Goal: Transaction & Acquisition: Book appointment/travel/reservation

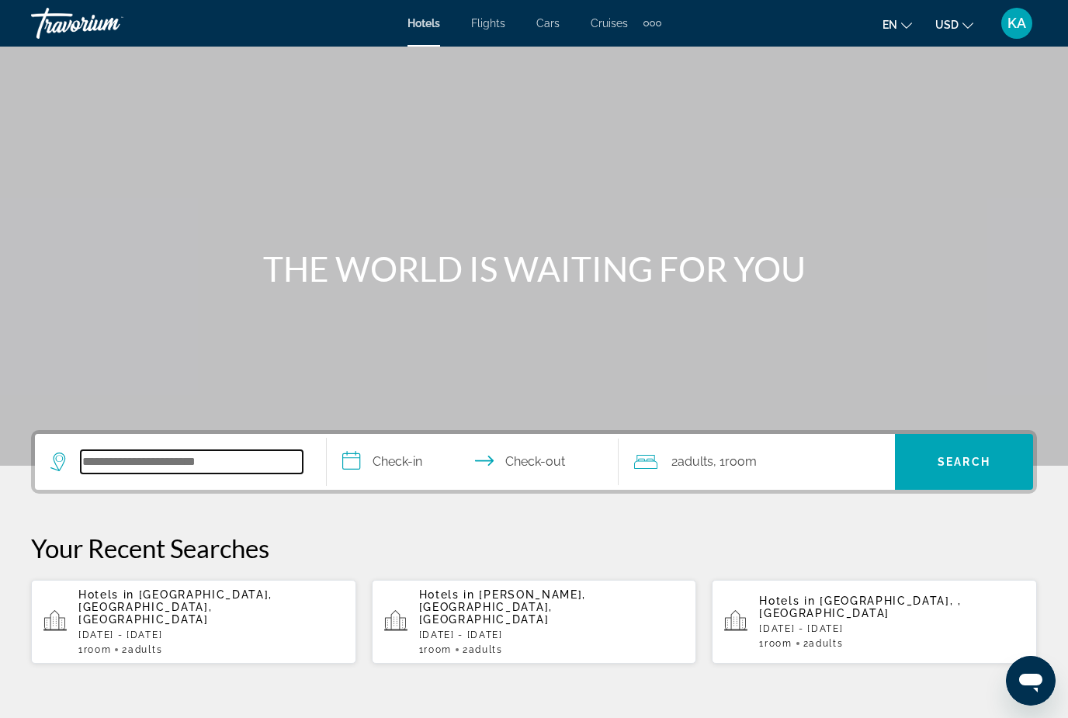
click at [165, 473] on input "Search hotel destination" at bounding box center [192, 461] width 222 height 23
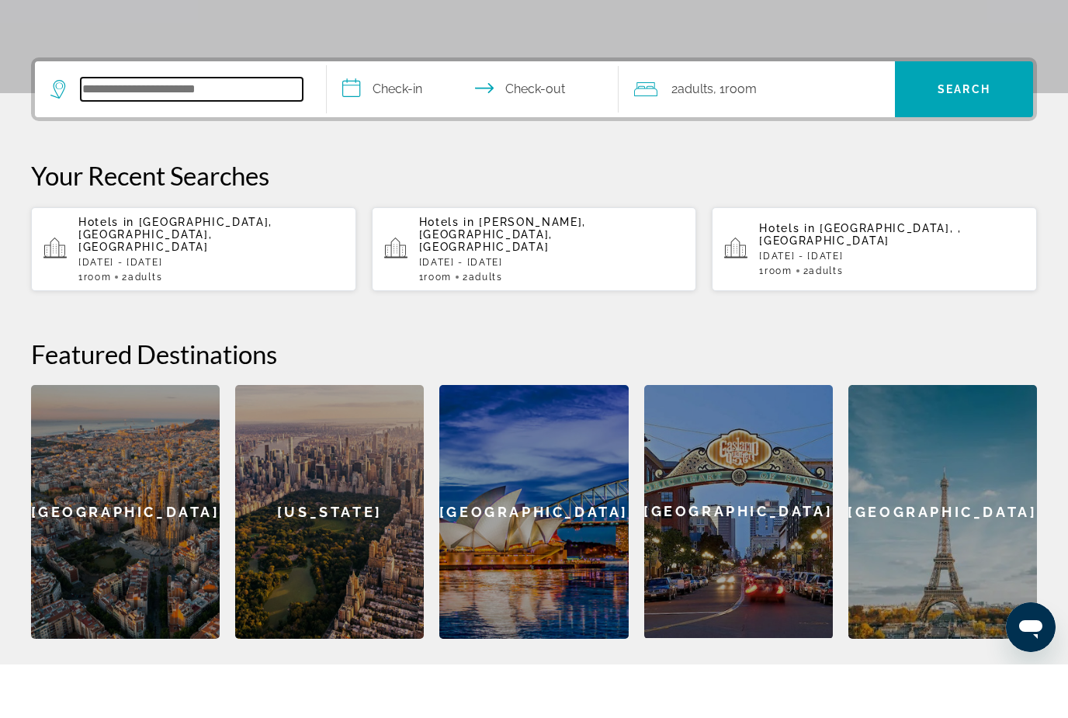
scroll to position [326, 0]
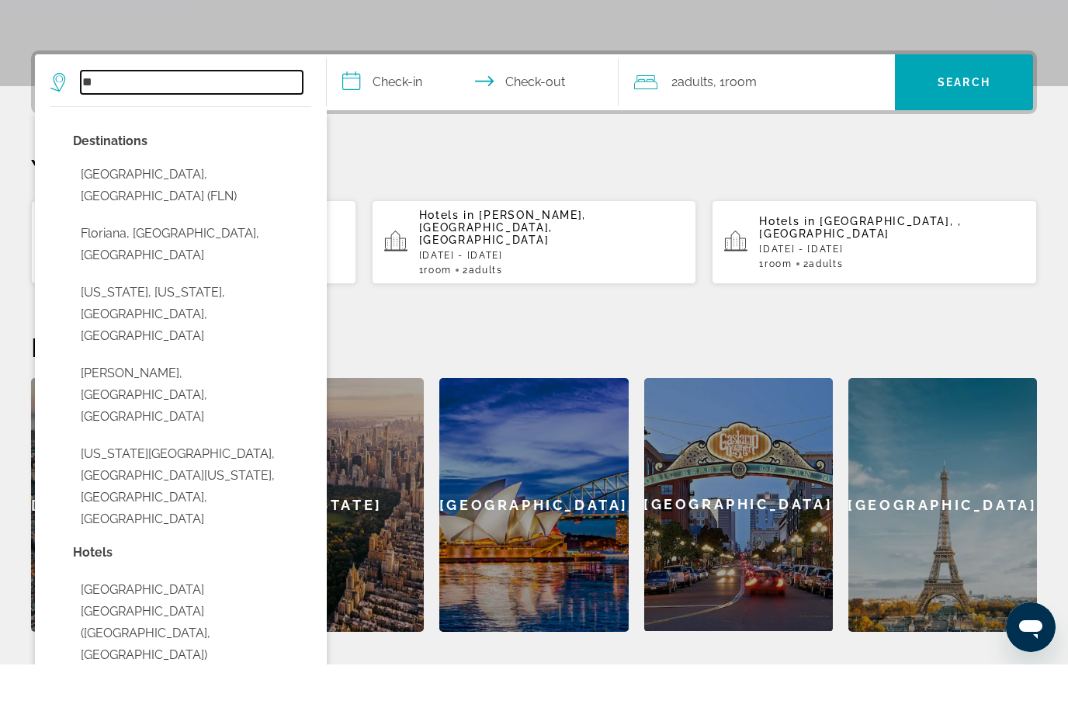
type input "*"
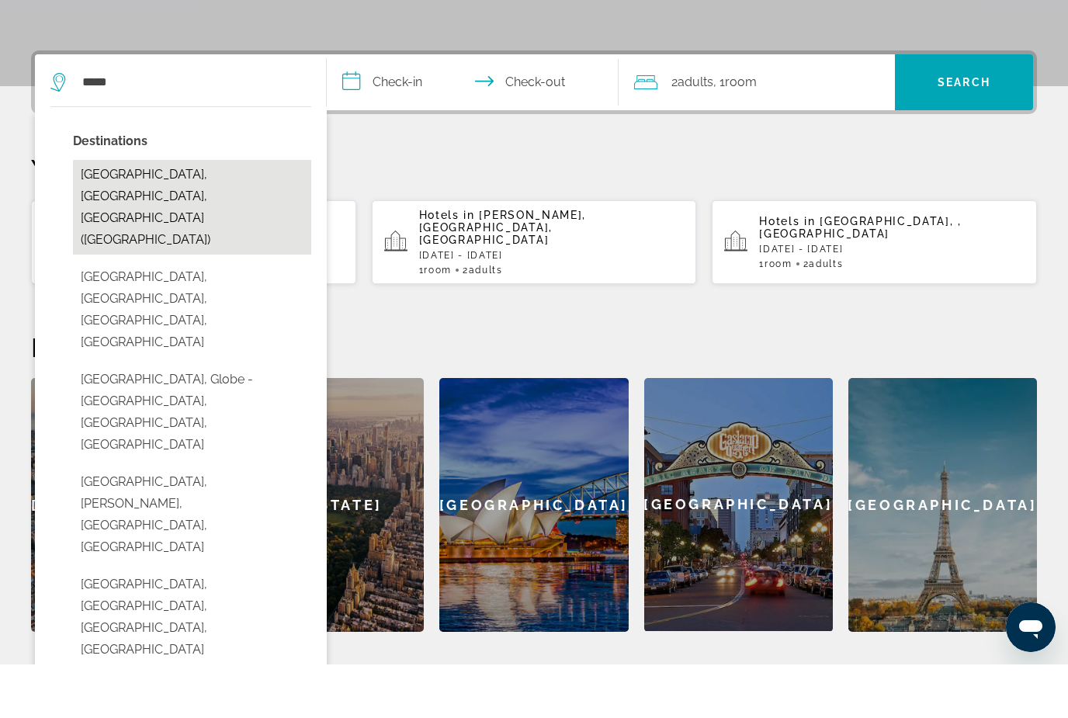
click at [216, 213] on button "Miami, FL, United States (MIA)" at bounding box center [192, 260] width 238 height 95
type input "**********"
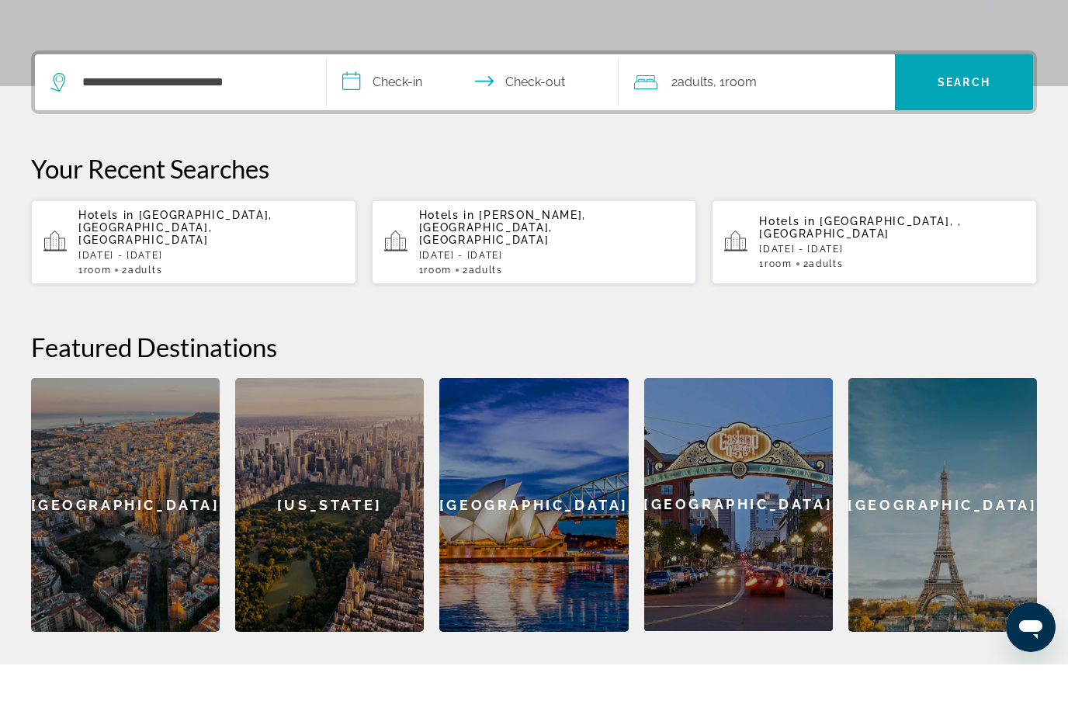
click at [404, 108] on input "**********" at bounding box center [476, 138] width 298 height 61
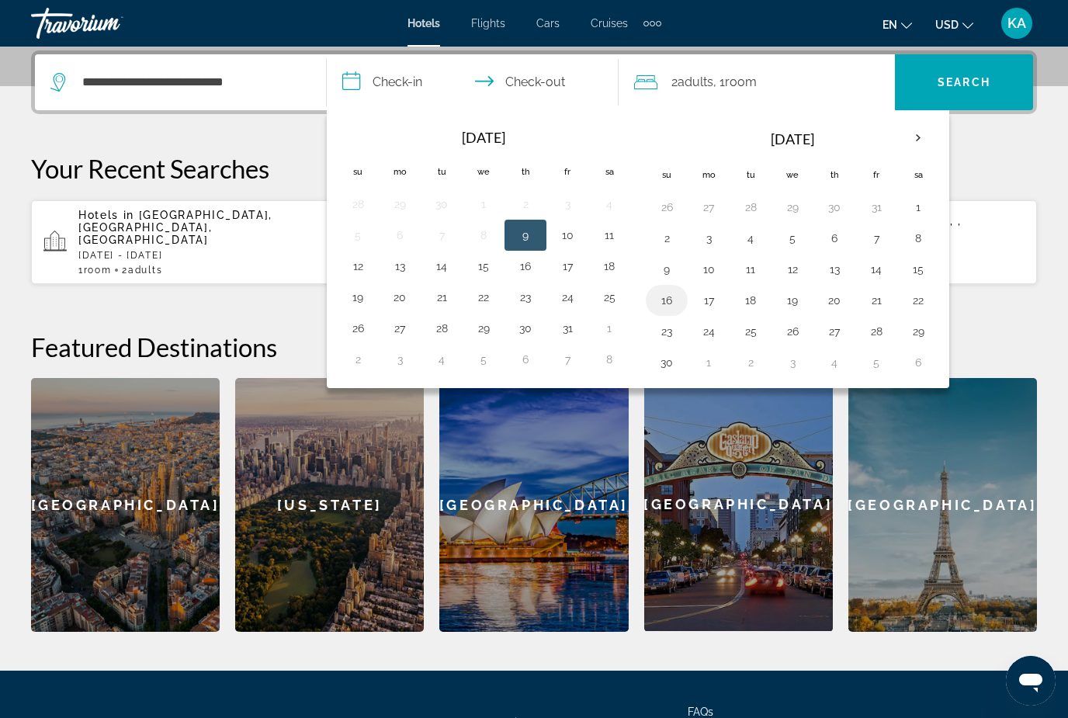
click at [666, 305] on button "16" at bounding box center [666, 300] width 25 height 22
click at [792, 310] on button "19" at bounding box center [792, 300] width 25 height 22
type input "**********"
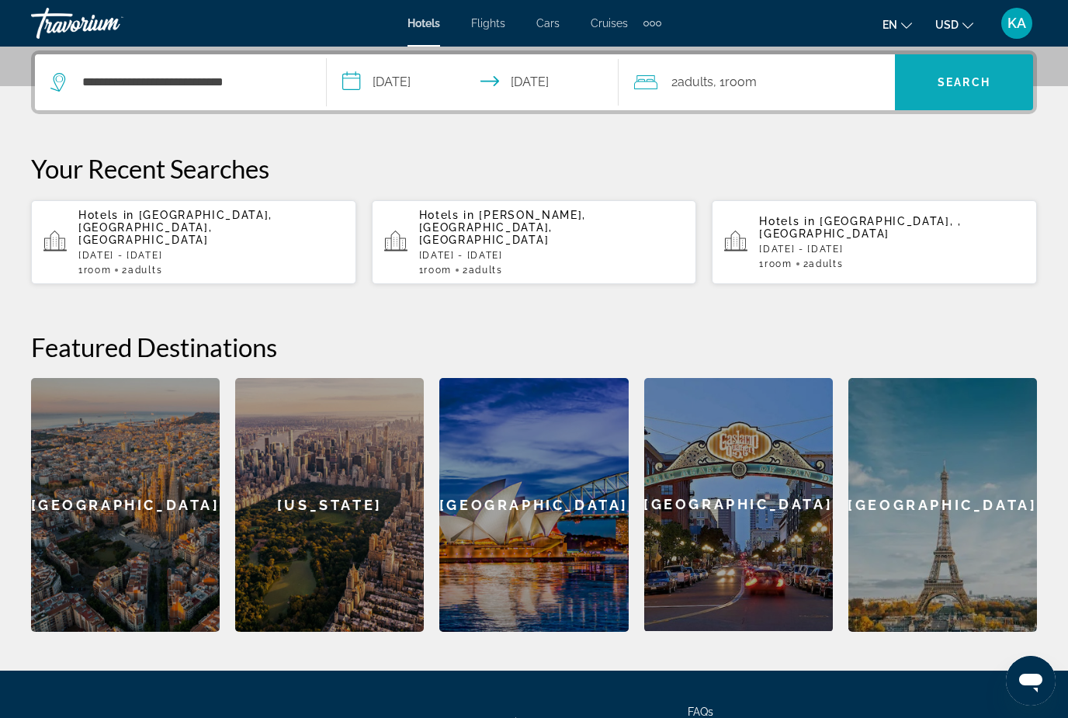
click at [989, 82] on span "Search" at bounding box center [963, 82] width 53 height 12
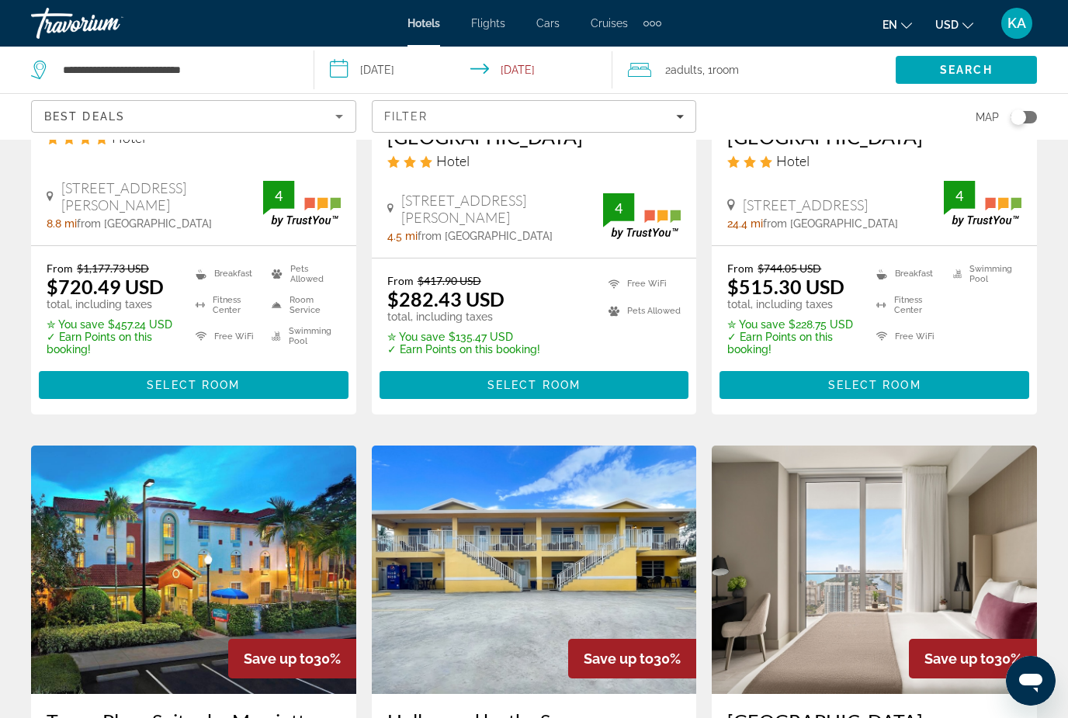
scroll to position [891, 0]
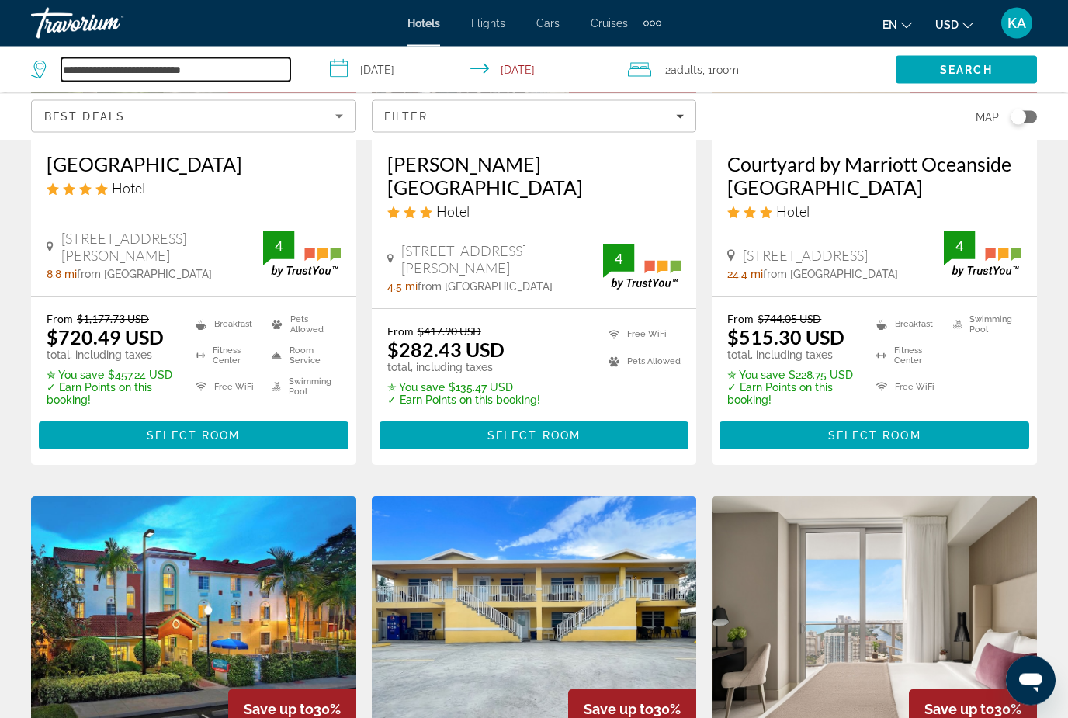
click at [269, 78] on input "**********" at bounding box center [175, 69] width 229 height 23
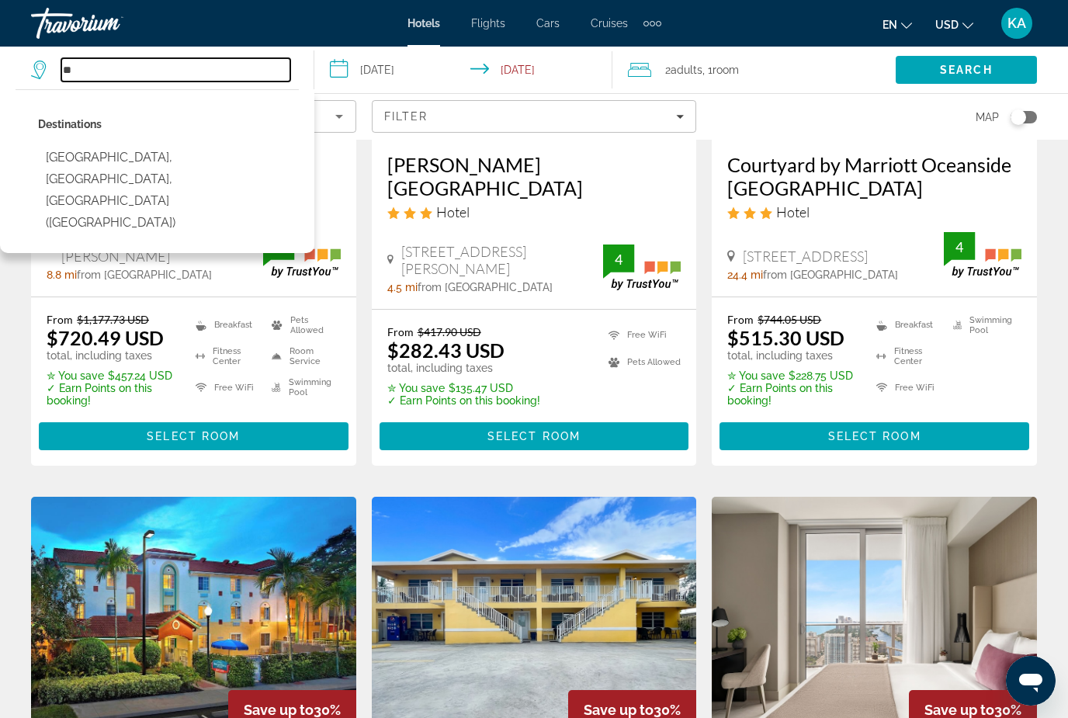
type input "*"
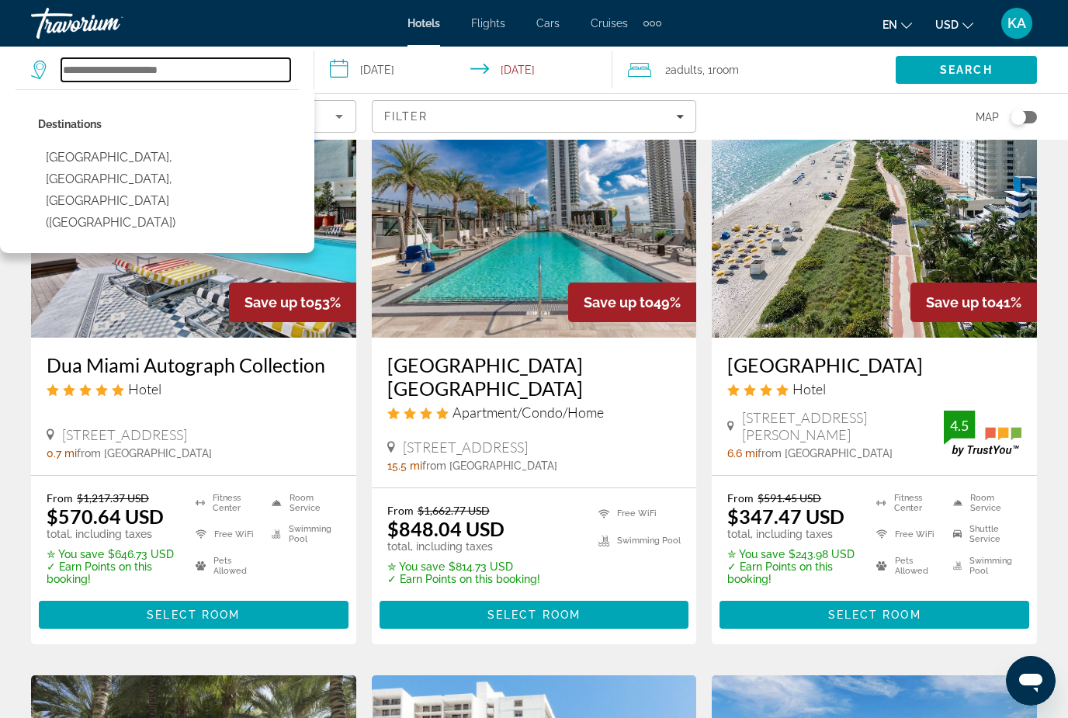
scroll to position [0, 0]
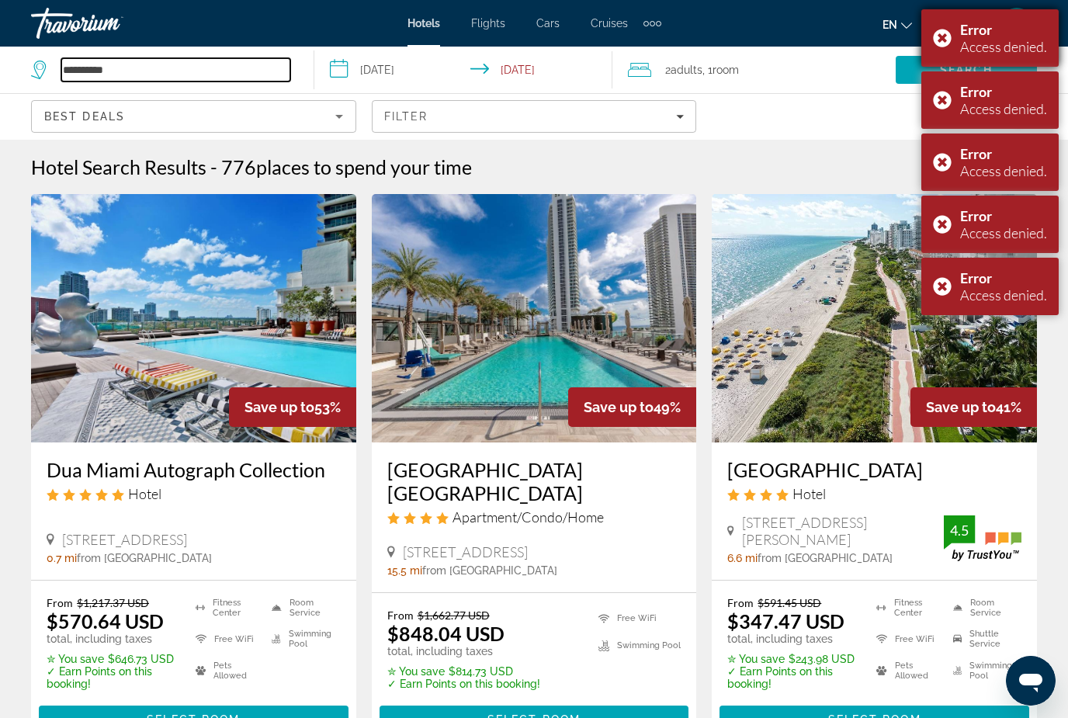
type input "**********"
click at [948, 35] on div "Error Access denied." at bounding box center [989, 37] width 137 height 57
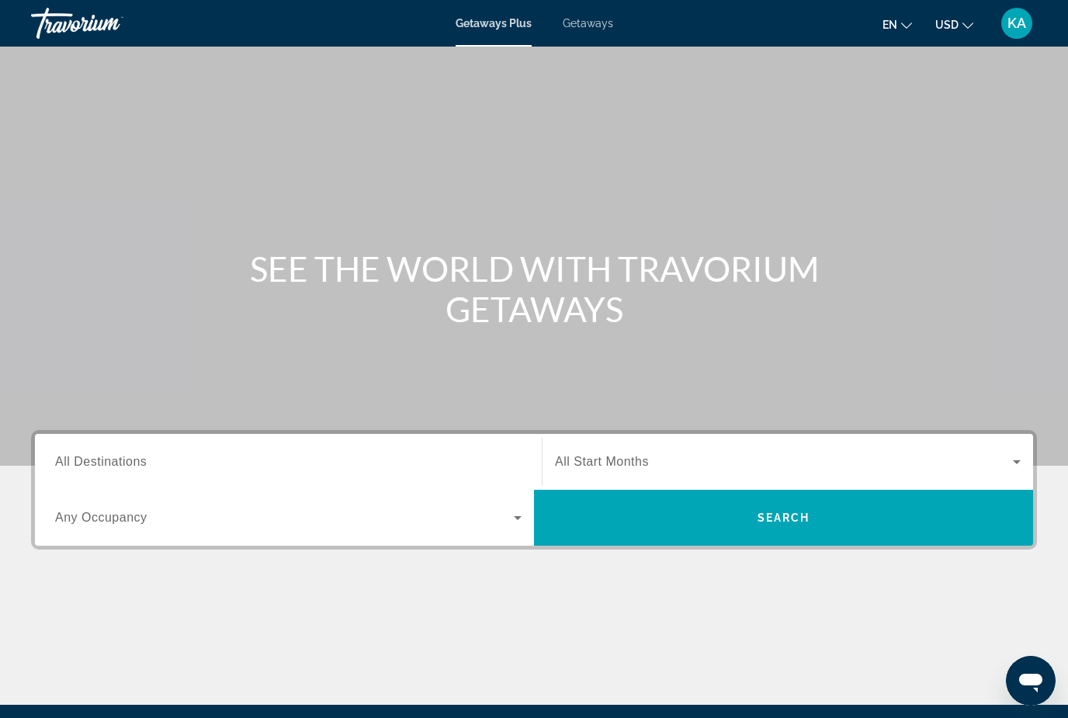
click at [601, 23] on span "Getaways" at bounding box center [588, 23] width 50 height 12
click at [204, 459] on input "Destination All Destinations" at bounding box center [288, 462] width 466 height 19
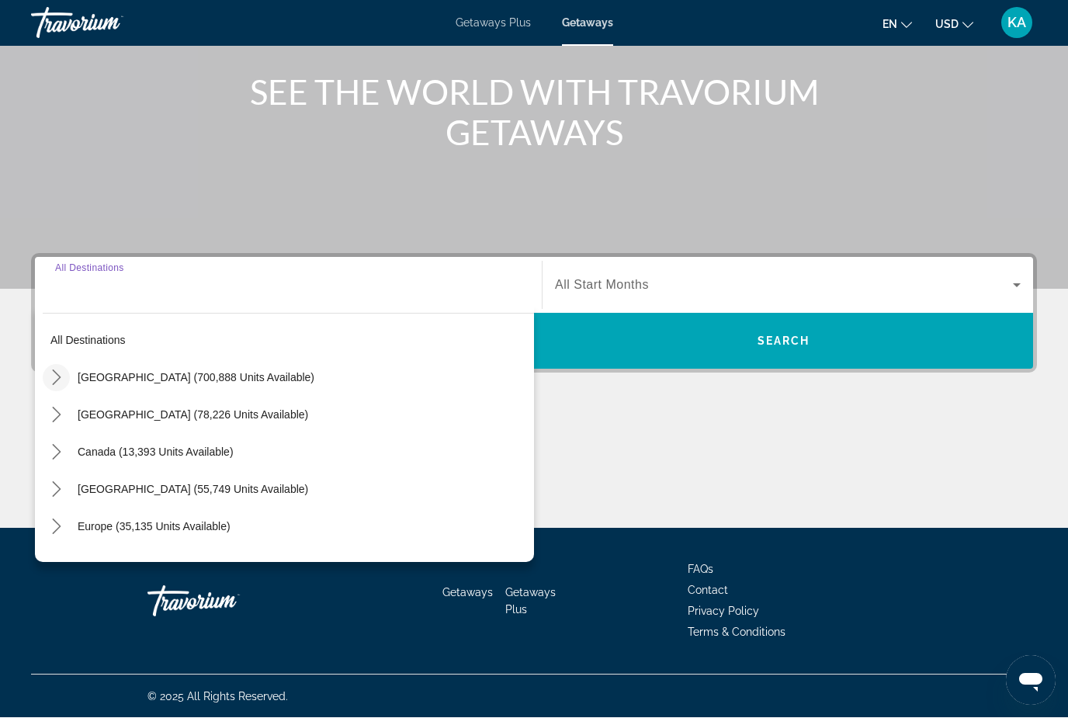
click at [68, 386] on mat-icon "Toggle United States (700,888 units available) submenu" at bounding box center [56, 378] width 27 height 27
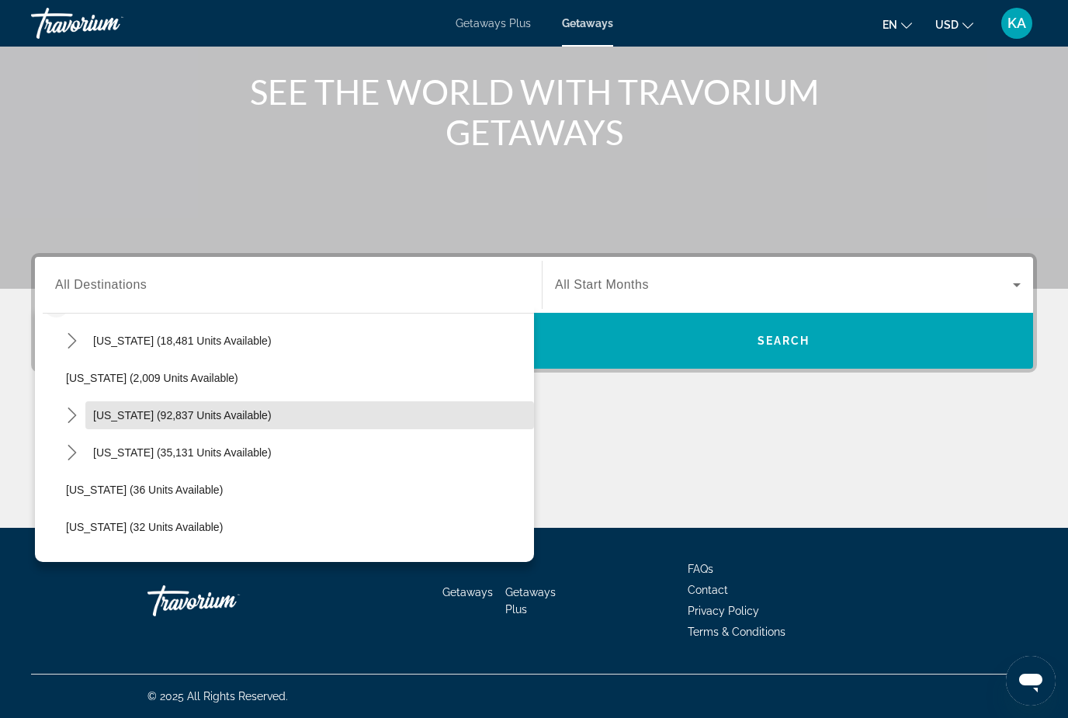
scroll to position [78, 0]
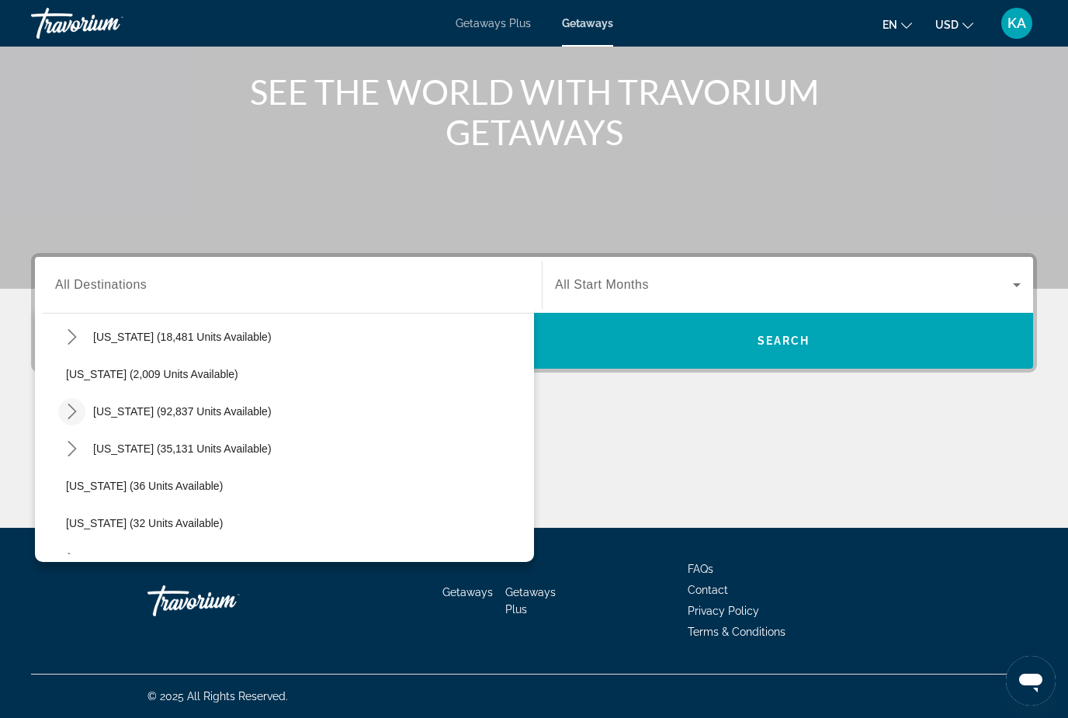
click at [74, 417] on icon "Toggle California (92,837 units available) submenu" at bounding box center [72, 412] width 16 height 16
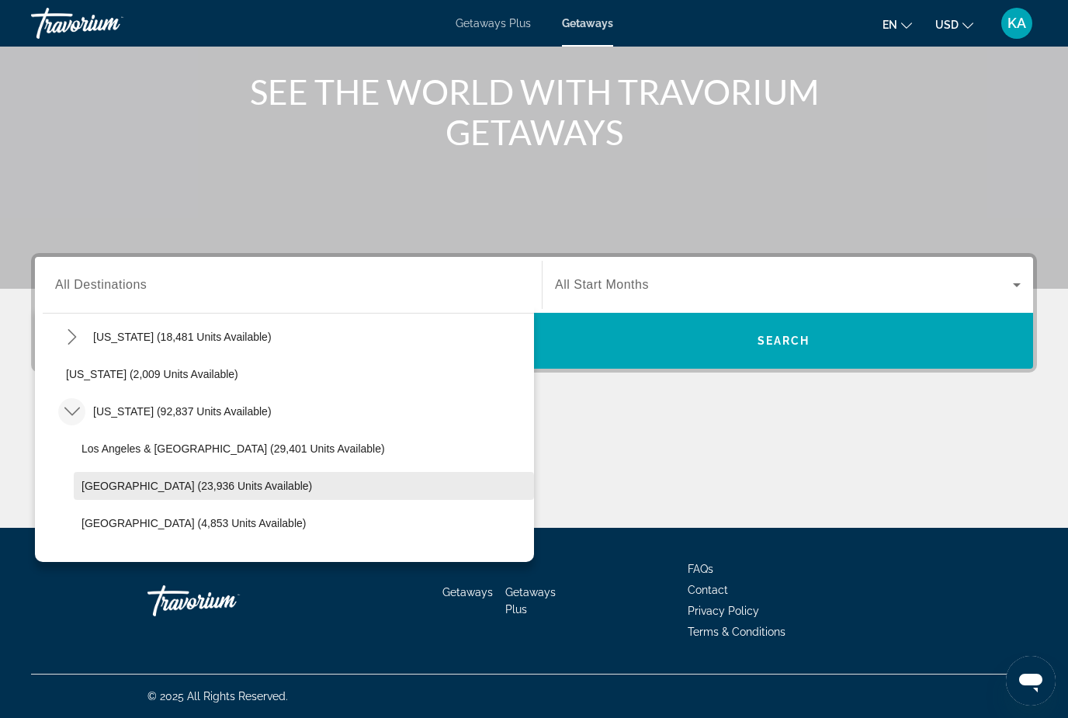
click at [147, 490] on span "[GEOGRAPHIC_DATA] (23,936 units available)" at bounding box center [196, 486] width 230 height 12
type input "**********"
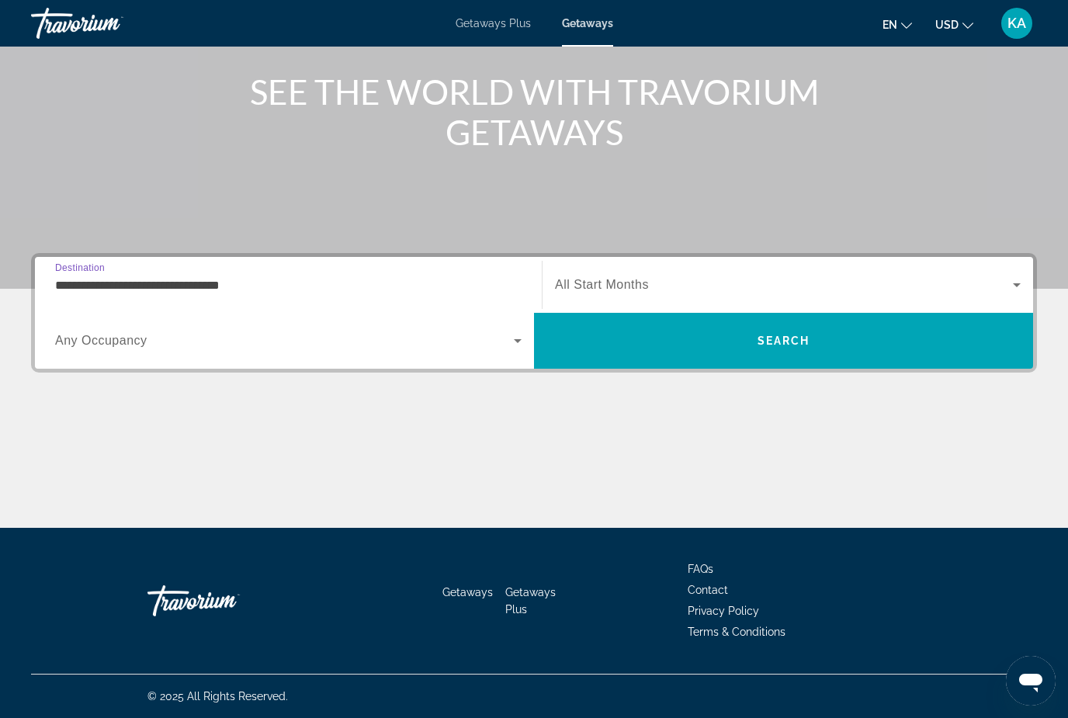
click at [730, 286] on span "Search widget" at bounding box center [784, 284] width 458 height 19
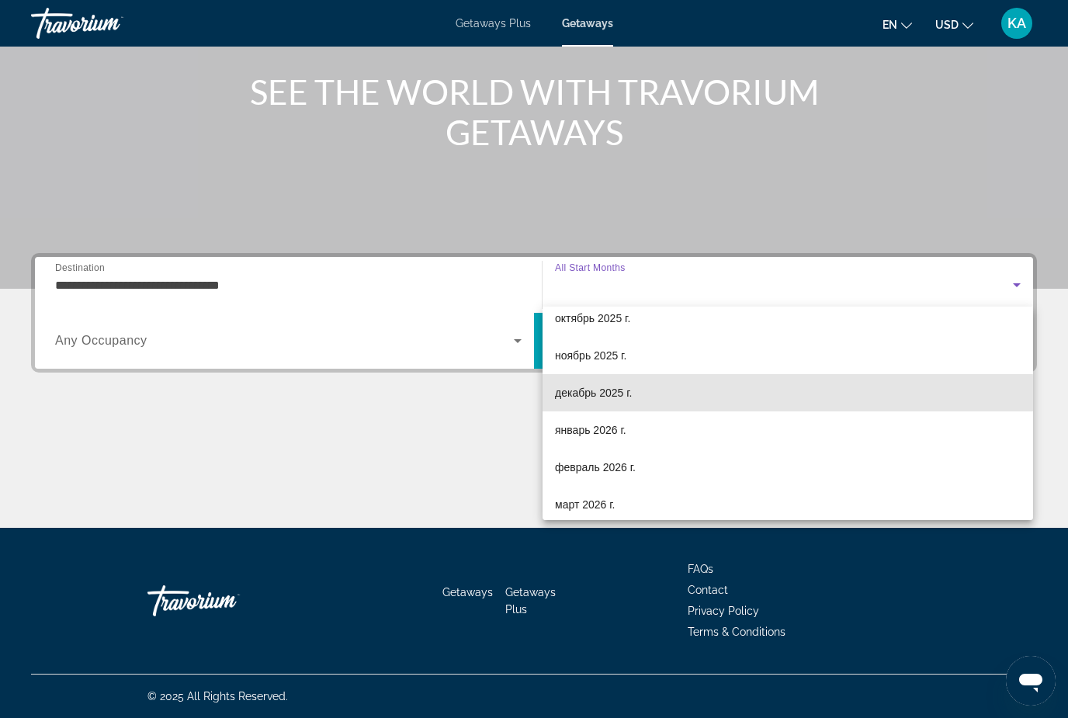
scroll to position [54, 0]
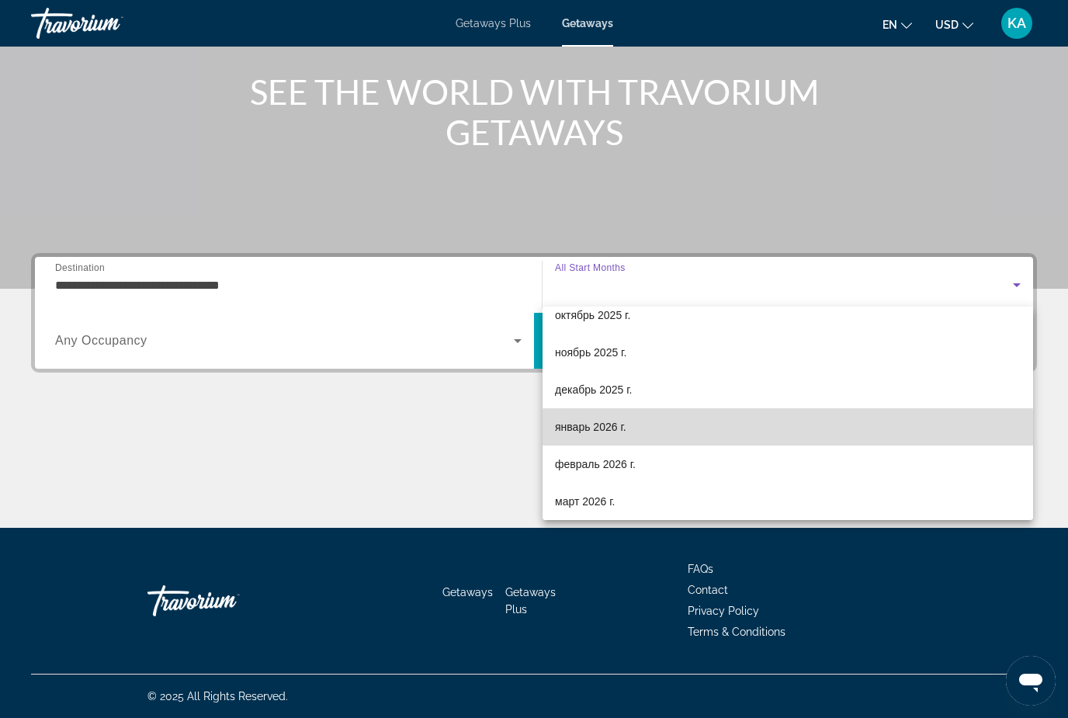
click at [609, 438] on mat-option "январь 2026 г." at bounding box center [787, 426] width 490 height 37
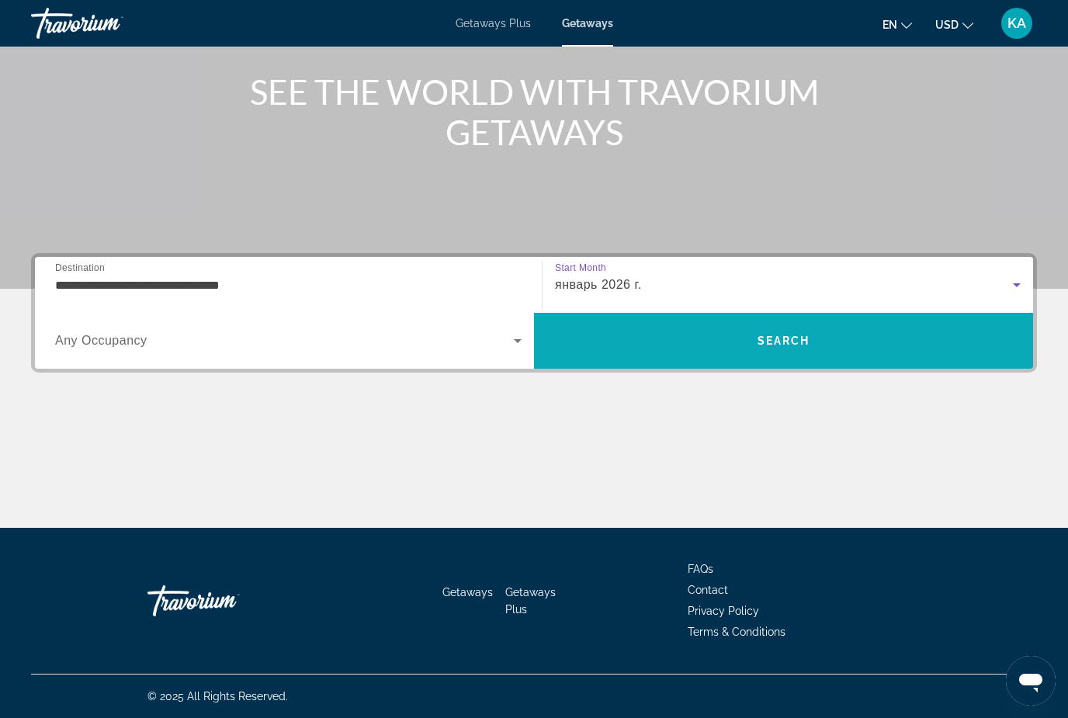
click at [708, 343] on span "Search" at bounding box center [783, 340] width 499 height 37
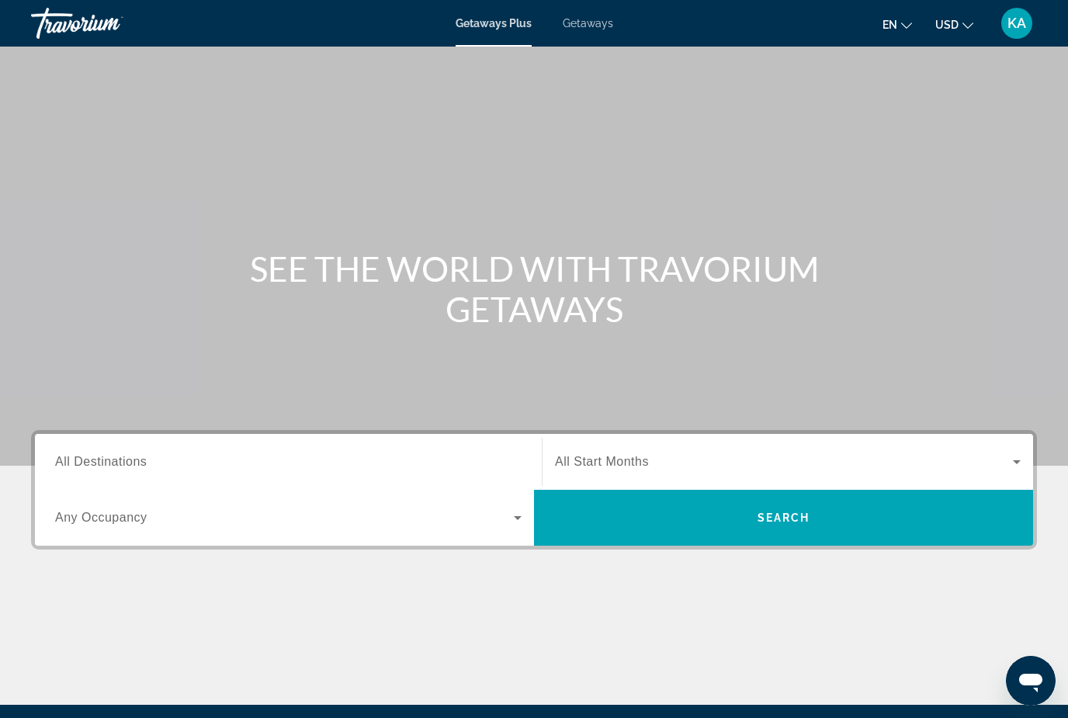
click at [581, 28] on span "Getaways" at bounding box center [588, 23] width 50 height 12
click at [126, 468] on span "All Destinations" at bounding box center [101, 461] width 92 height 13
click at [126, 469] on input "Destination All Destinations" at bounding box center [288, 462] width 466 height 19
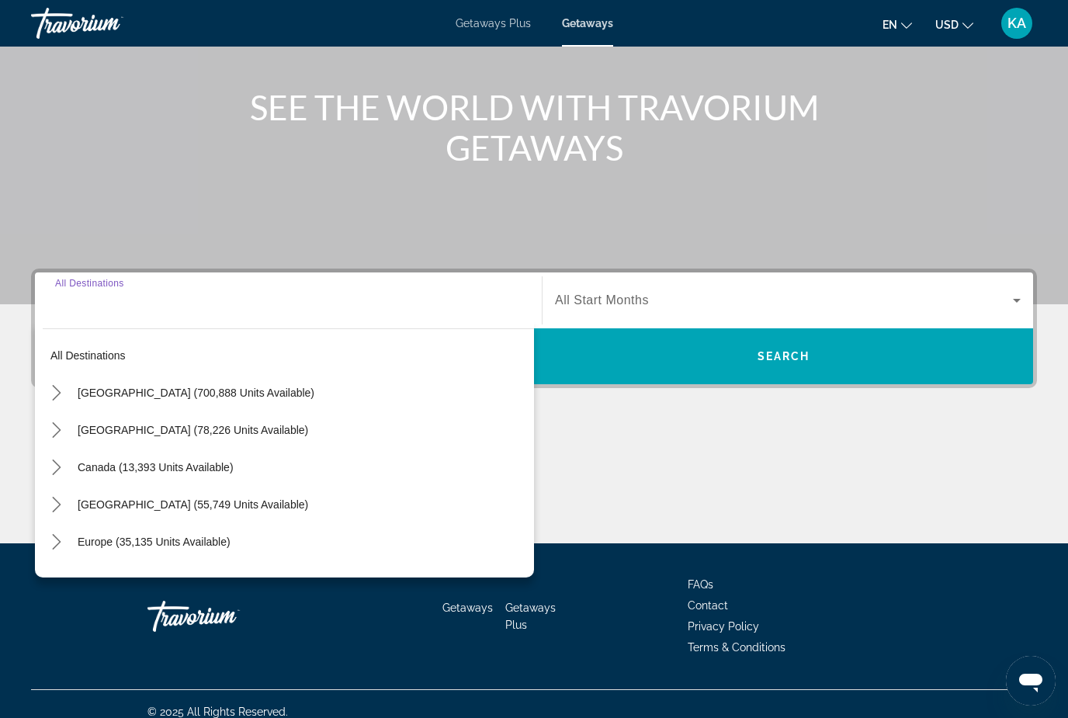
scroll to position [177, 0]
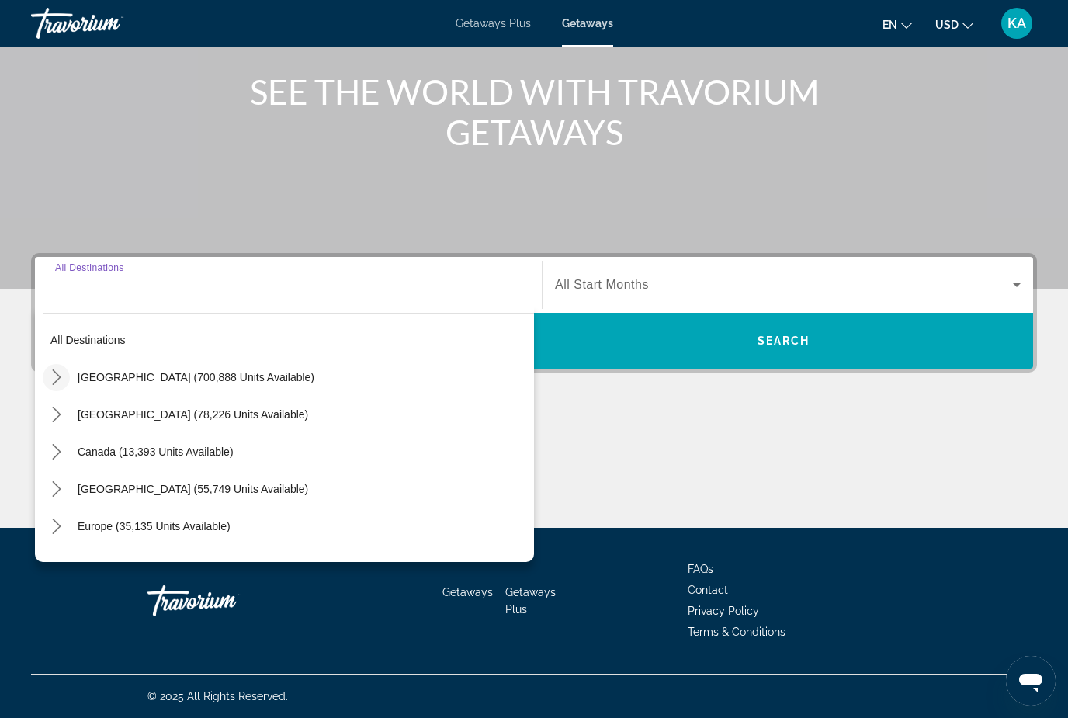
click at [66, 370] on mat-icon "Toggle United States (700,888 units available) submenu" at bounding box center [56, 377] width 27 height 27
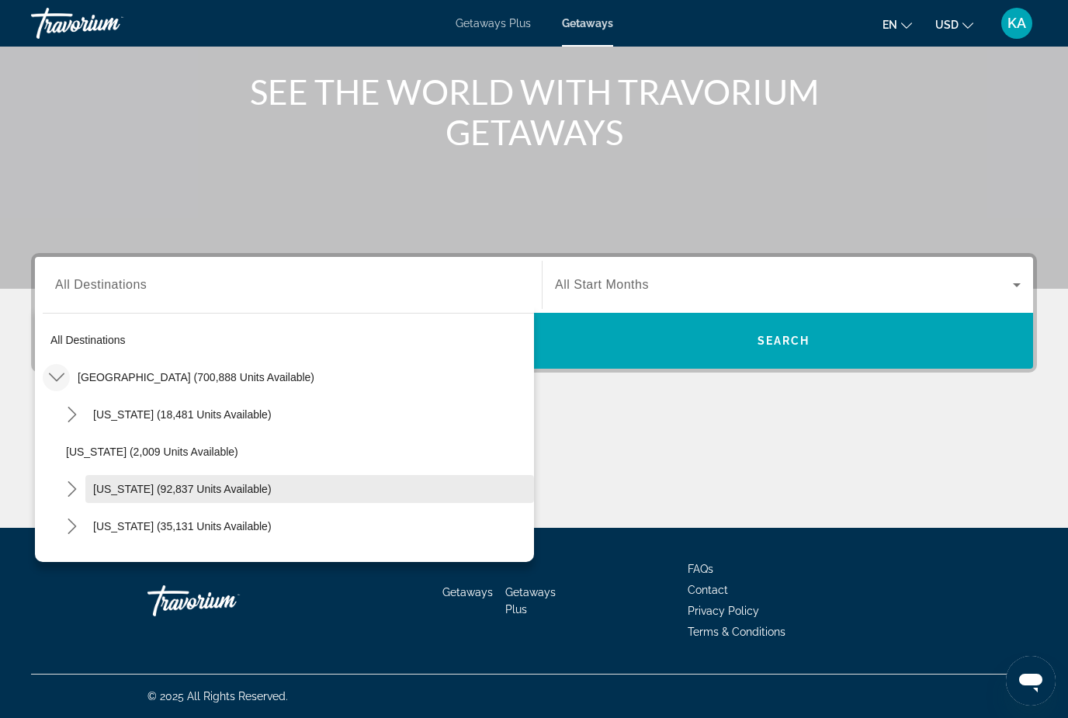
click at [175, 504] on span "Select destination: California (92,837 units available)" at bounding box center [309, 488] width 449 height 37
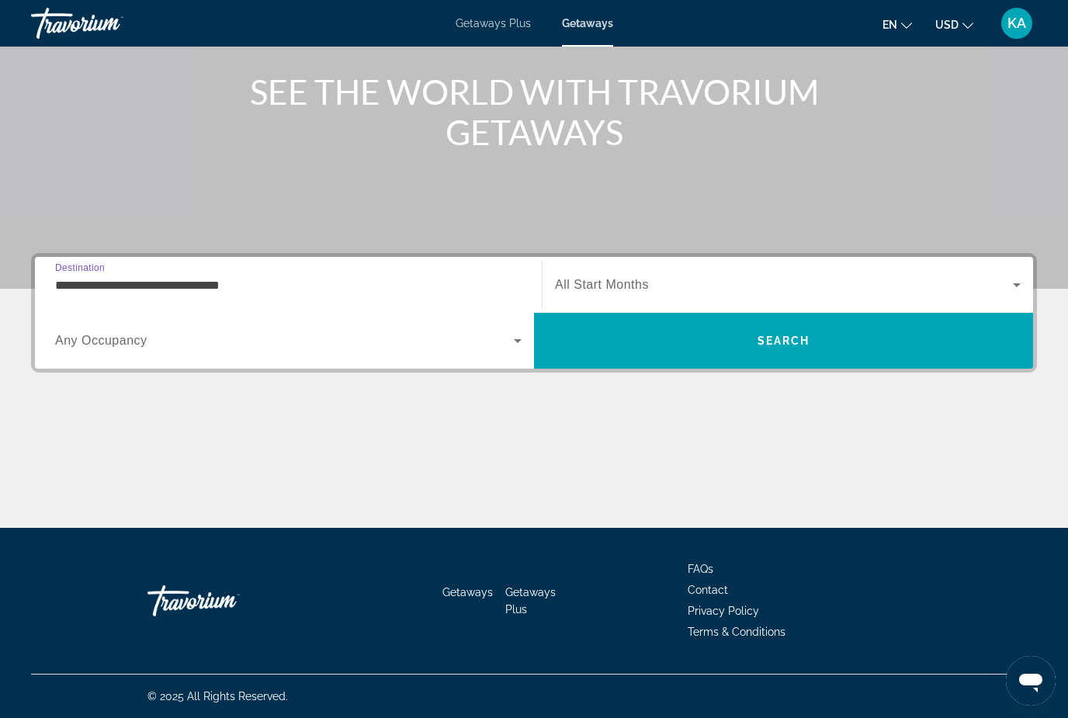
click at [942, 293] on span "Search widget" at bounding box center [784, 284] width 458 height 19
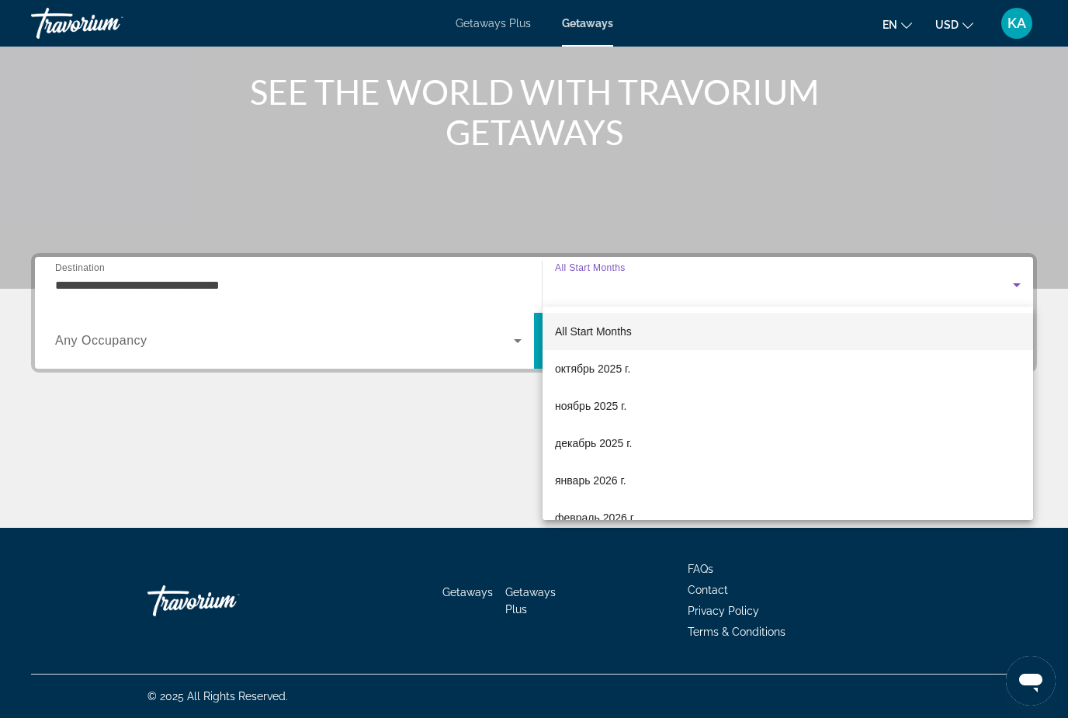
click at [139, 296] on div at bounding box center [534, 359] width 1068 height 718
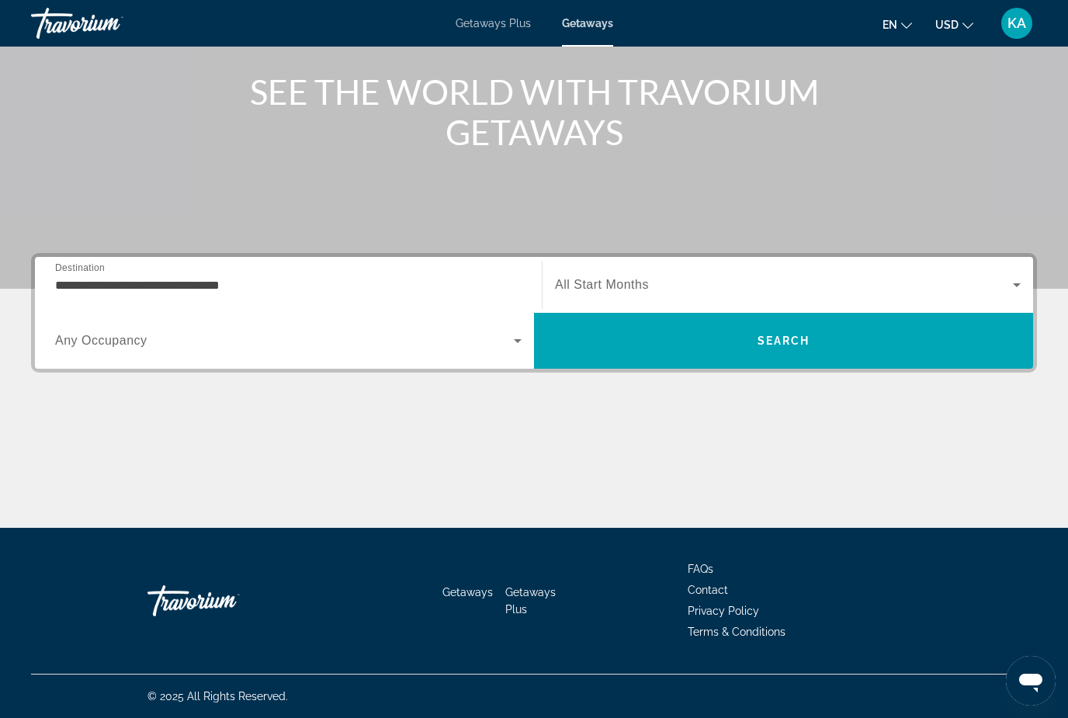
click at [182, 277] on input "**********" at bounding box center [288, 285] width 466 height 19
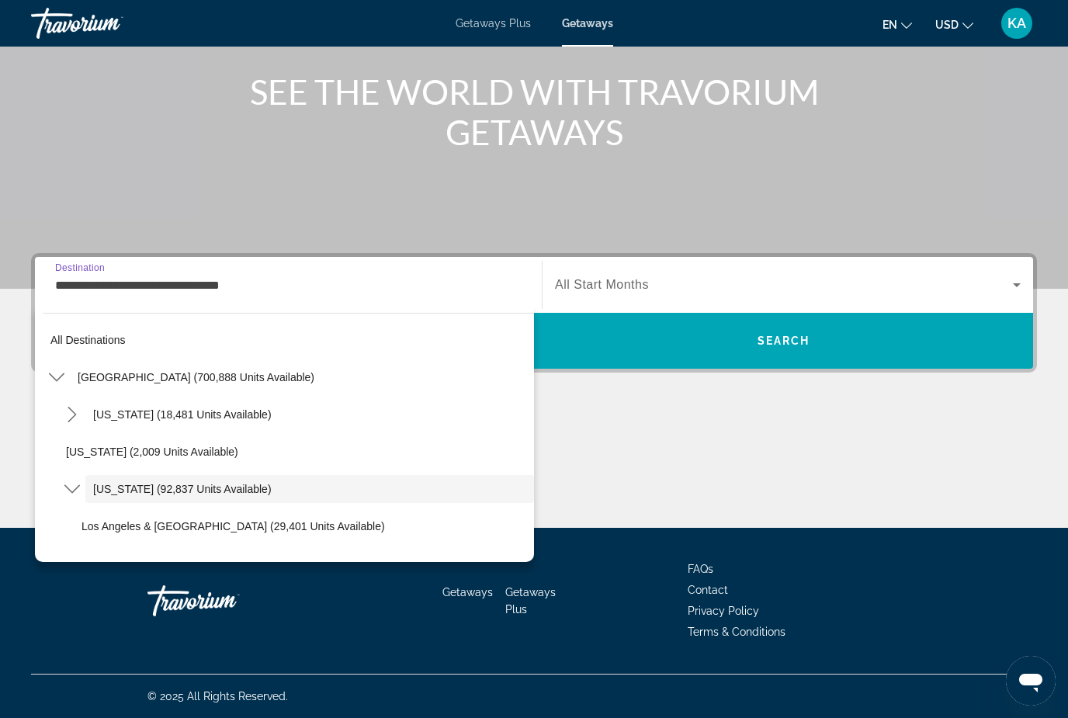
scroll to position [55, 0]
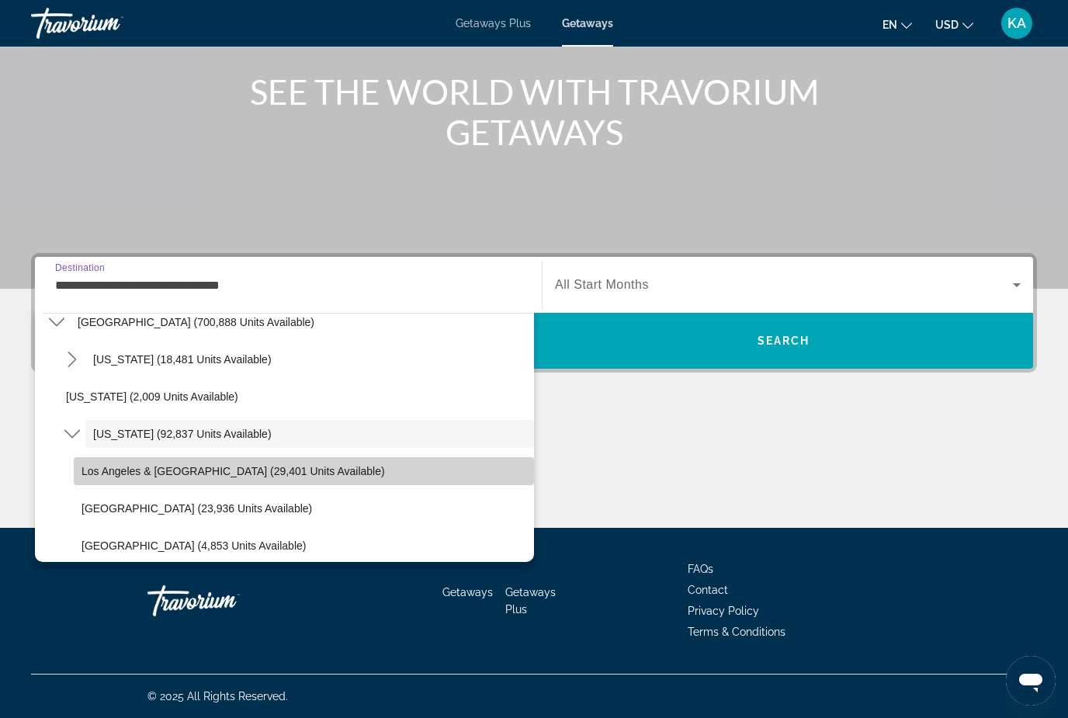
click at [85, 467] on span "Los Angeles & [GEOGRAPHIC_DATA] (29,401 units available)" at bounding box center [232, 471] width 303 height 12
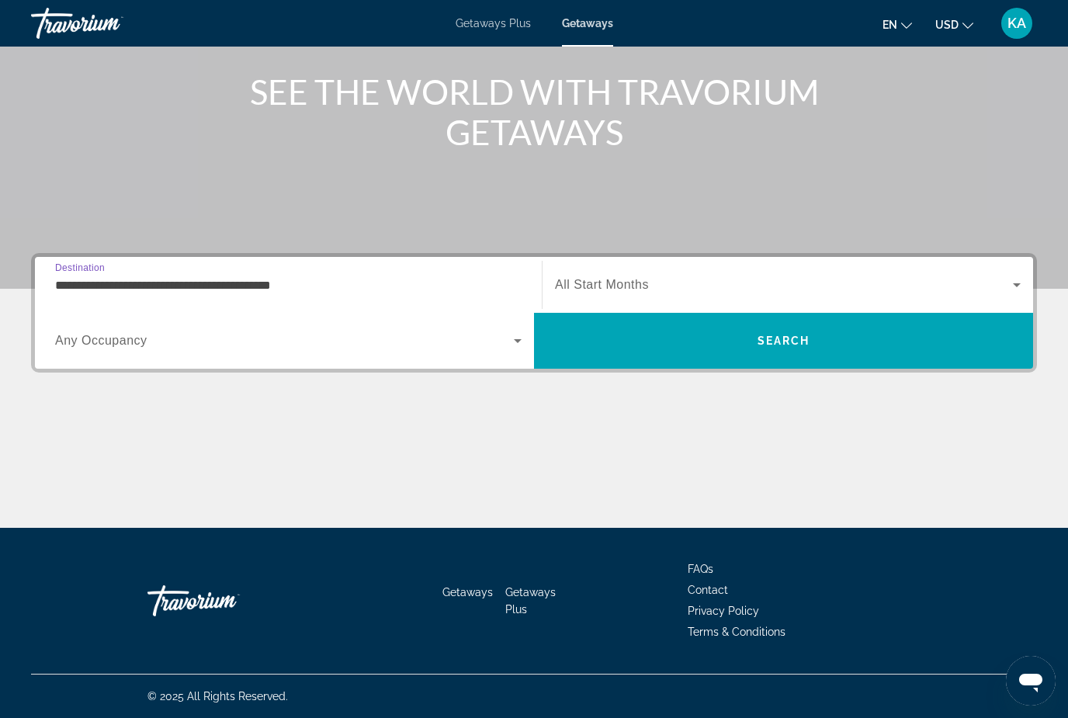
click at [146, 284] on input "**********" at bounding box center [288, 285] width 466 height 19
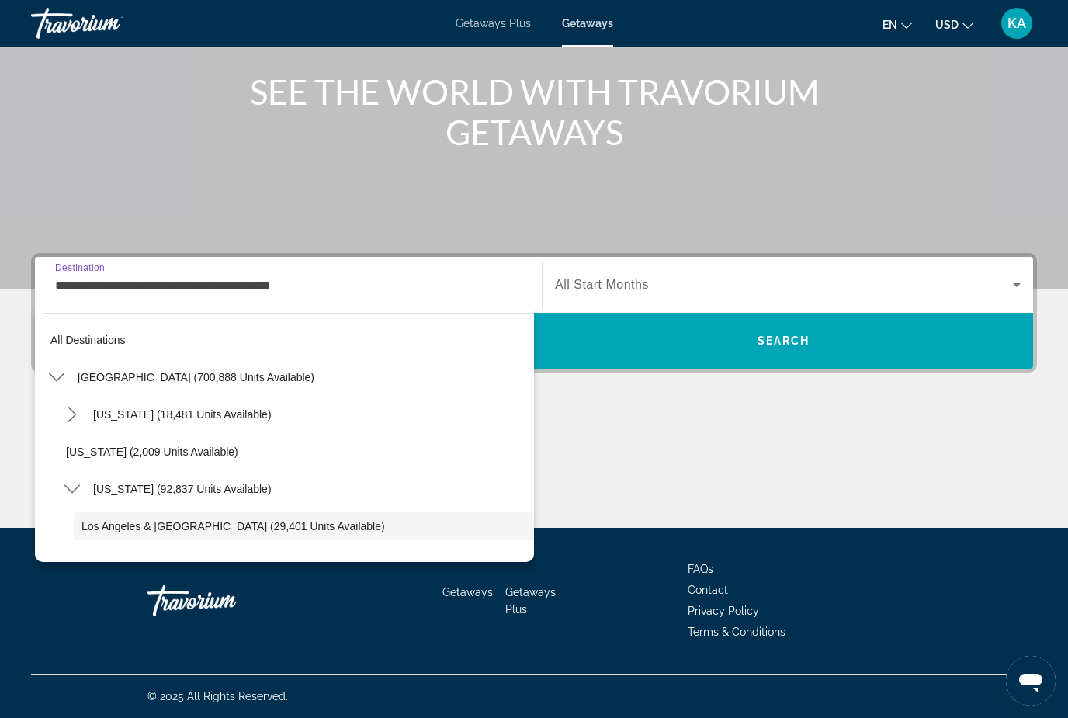
scroll to position [92, 0]
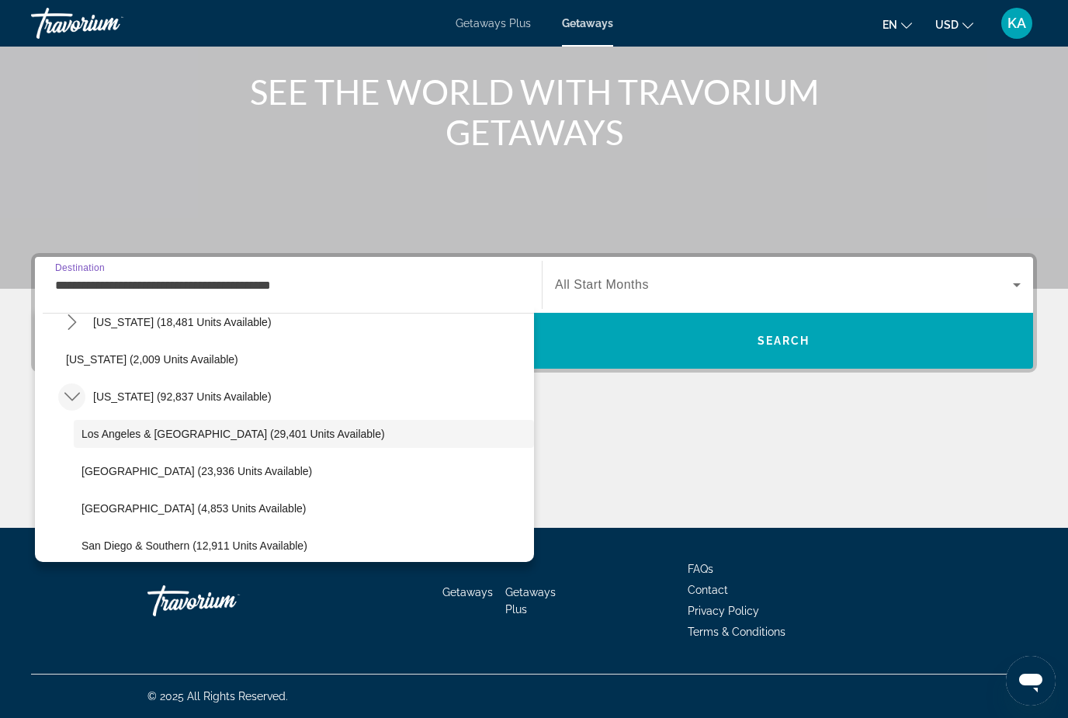
click at [61, 390] on mat-icon "Toggle California (92,837 units available) submenu" at bounding box center [71, 396] width 27 height 27
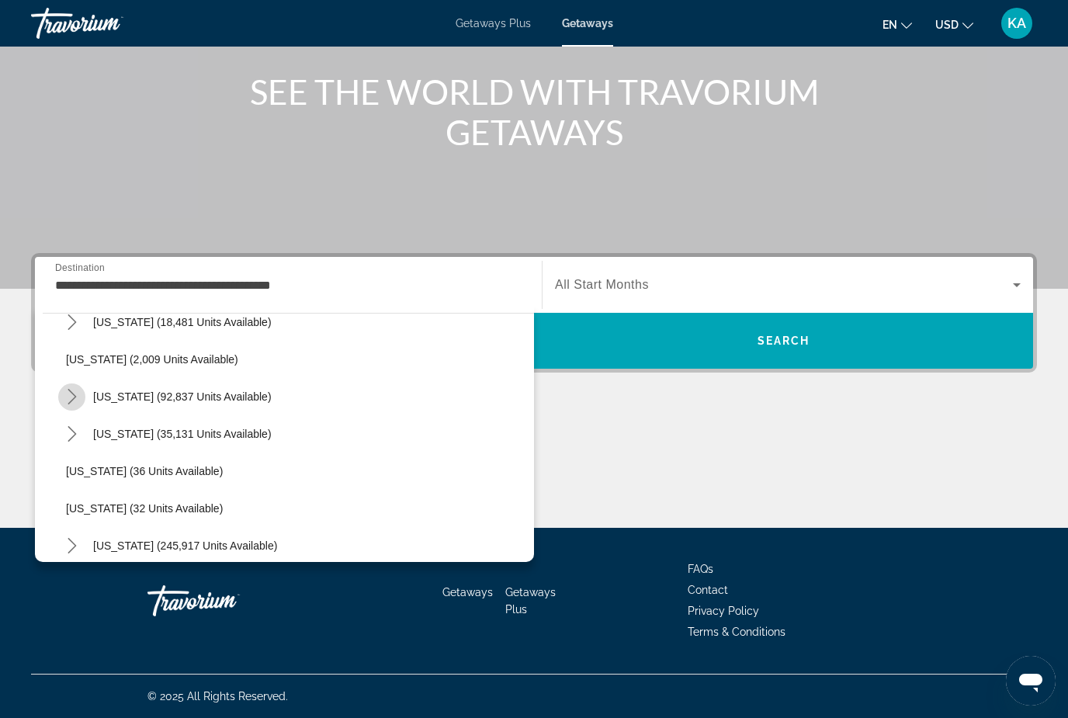
click at [76, 398] on icon "Toggle California (92,837 units available) submenu" at bounding box center [72, 397] width 16 height 16
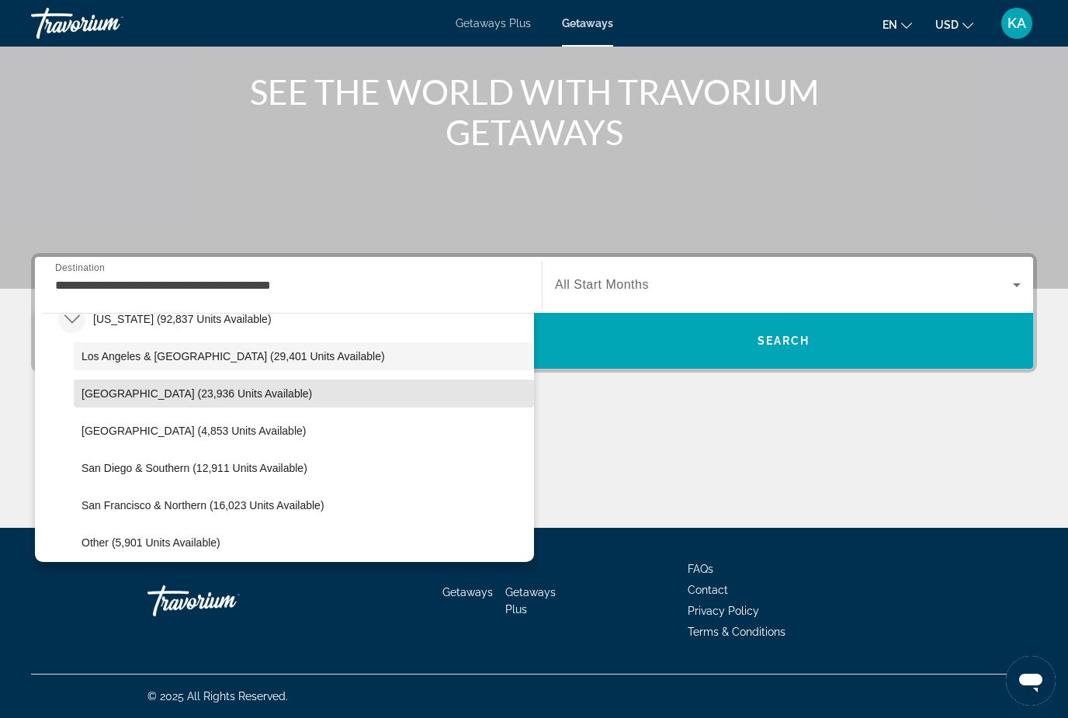
scroll to position [191, 0]
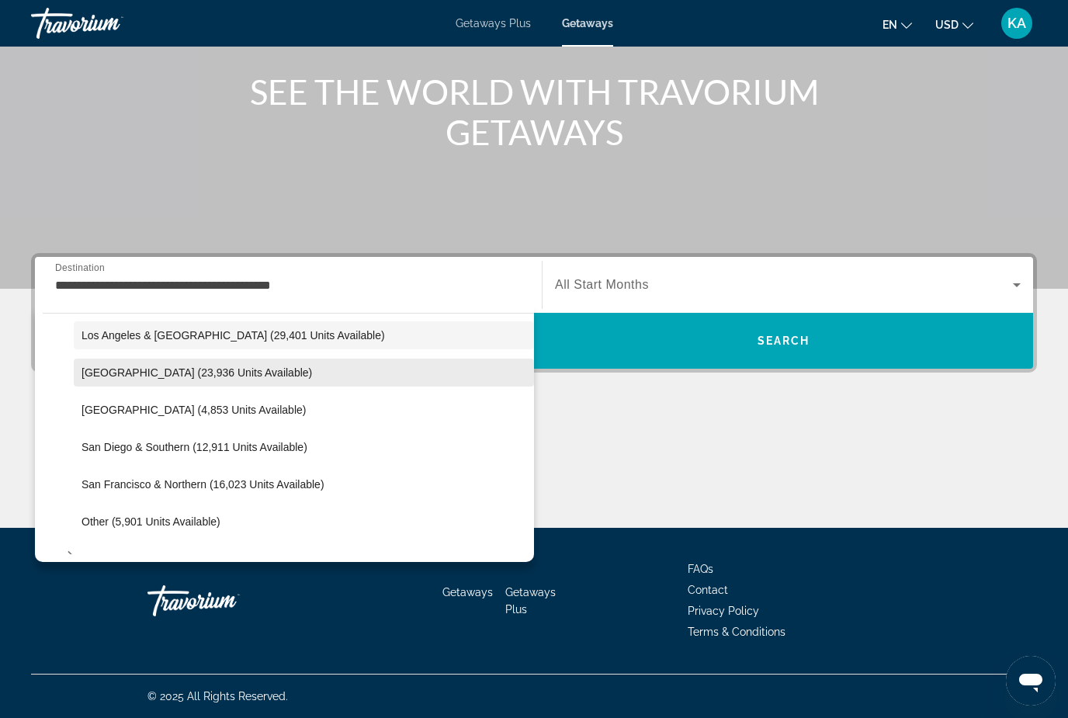
click at [209, 381] on span "Select destination: Lake Tahoe (23,936 units available)" at bounding box center [304, 372] width 460 height 37
type input "**********"
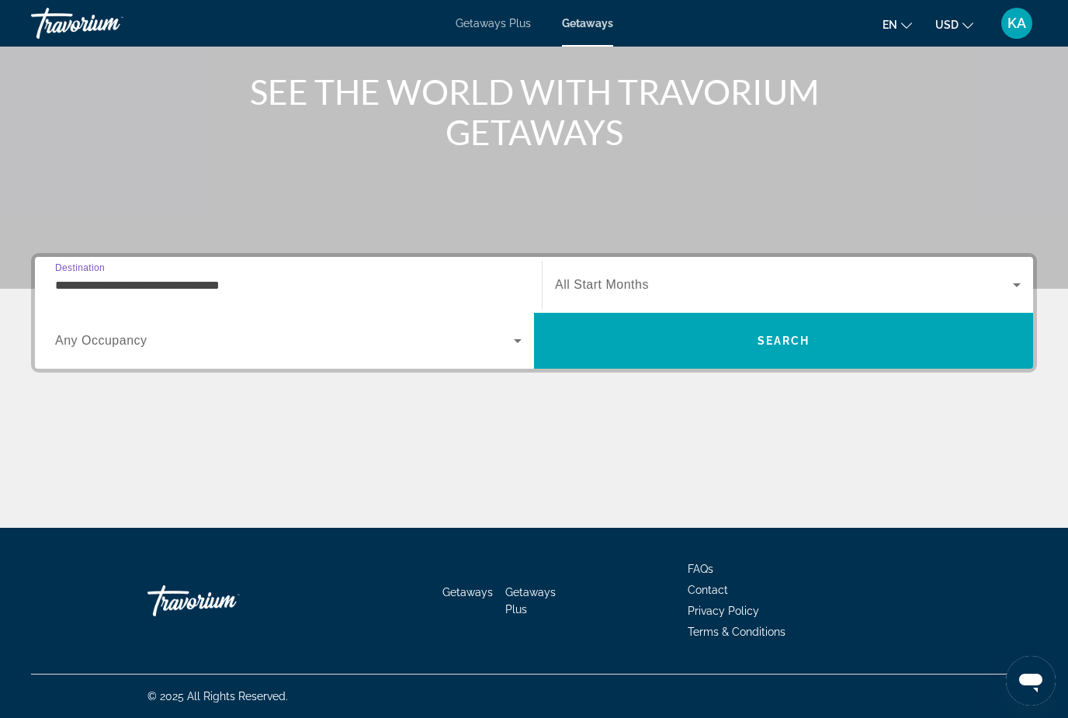
click at [749, 287] on span "Search widget" at bounding box center [784, 284] width 458 height 19
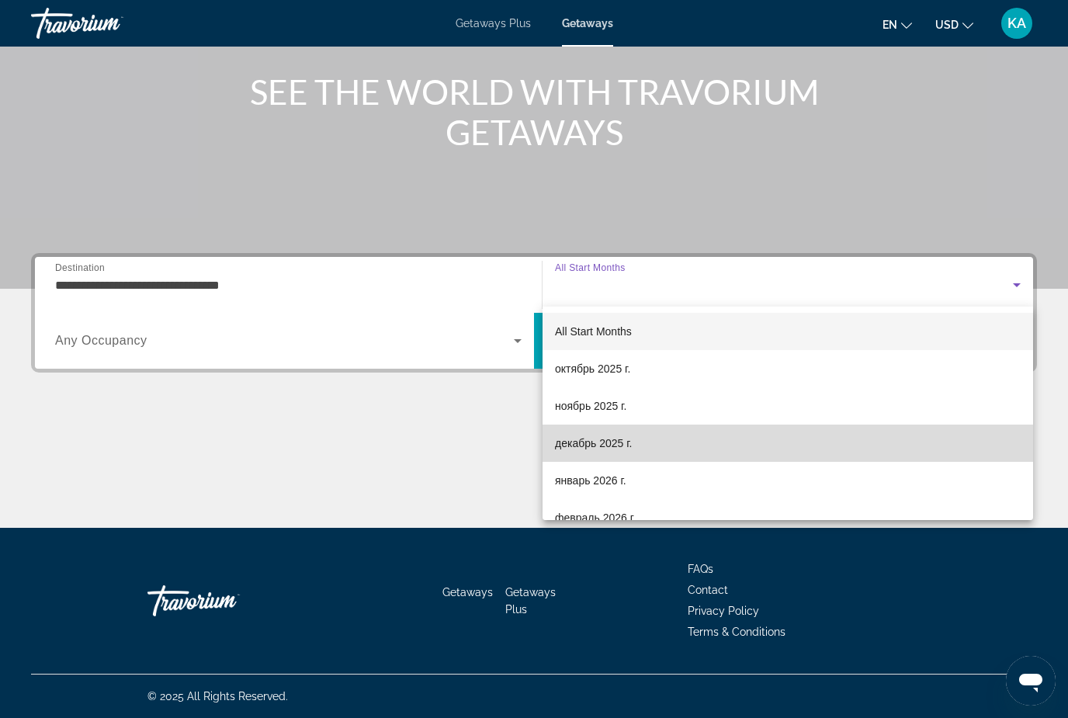
click at [613, 451] on span "декабрь 2025 г." at bounding box center [593, 443] width 77 height 19
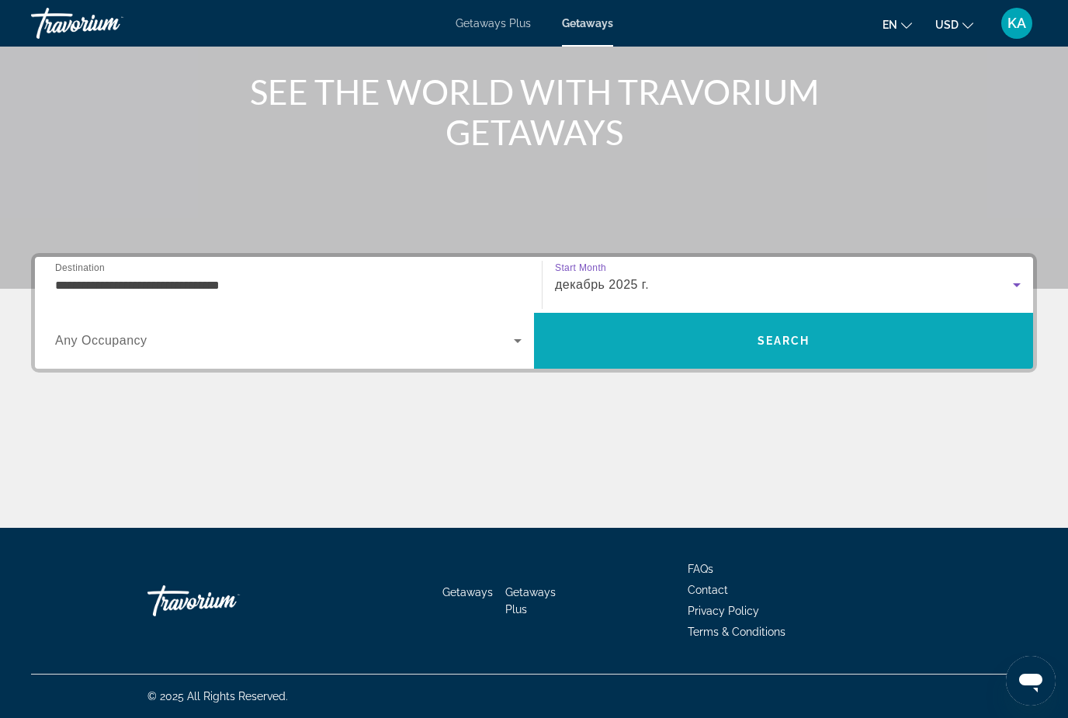
click at [953, 353] on span "Search" at bounding box center [783, 340] width 499 height 37
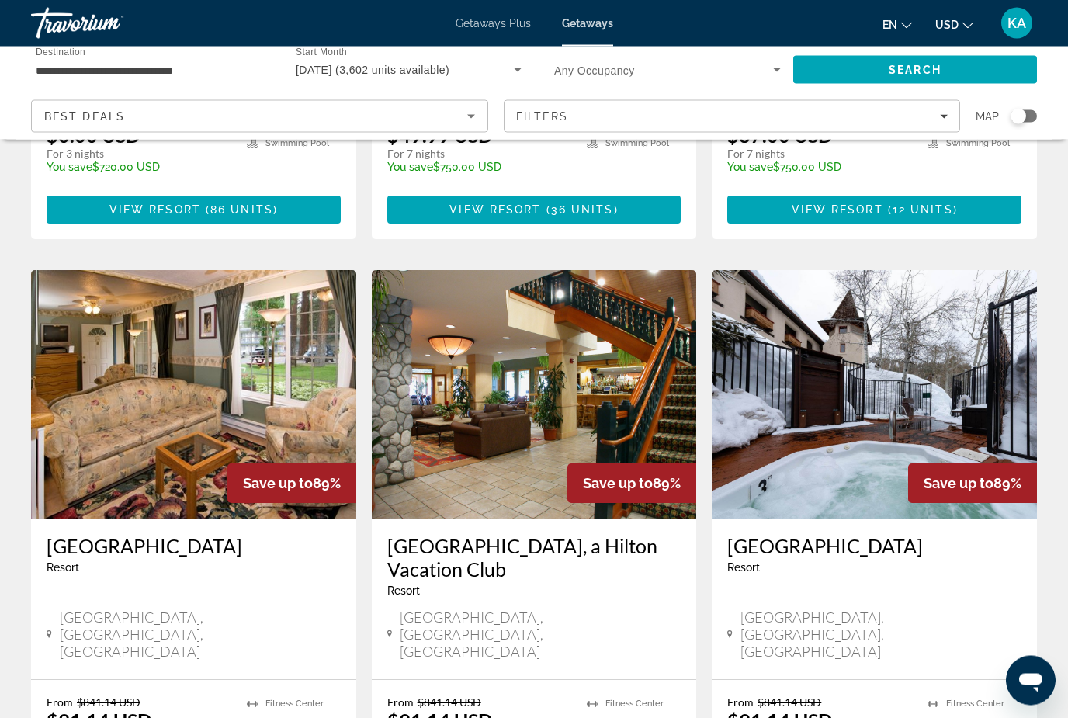
scroll to position [1135, 0]
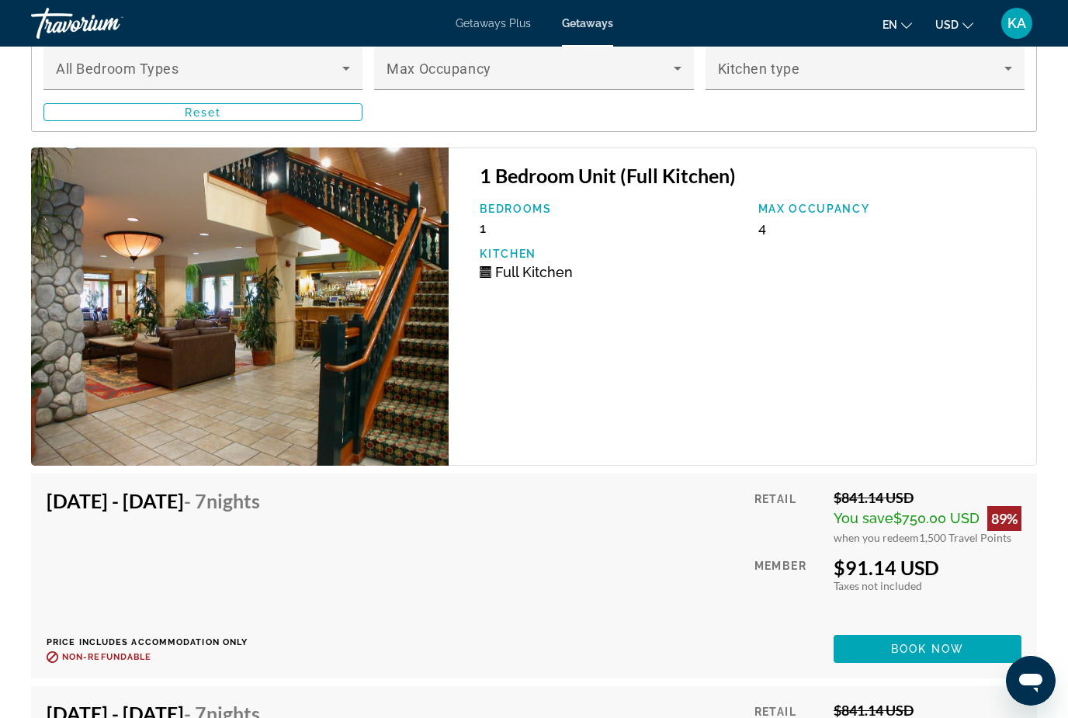
scroll to position [3005, 0]
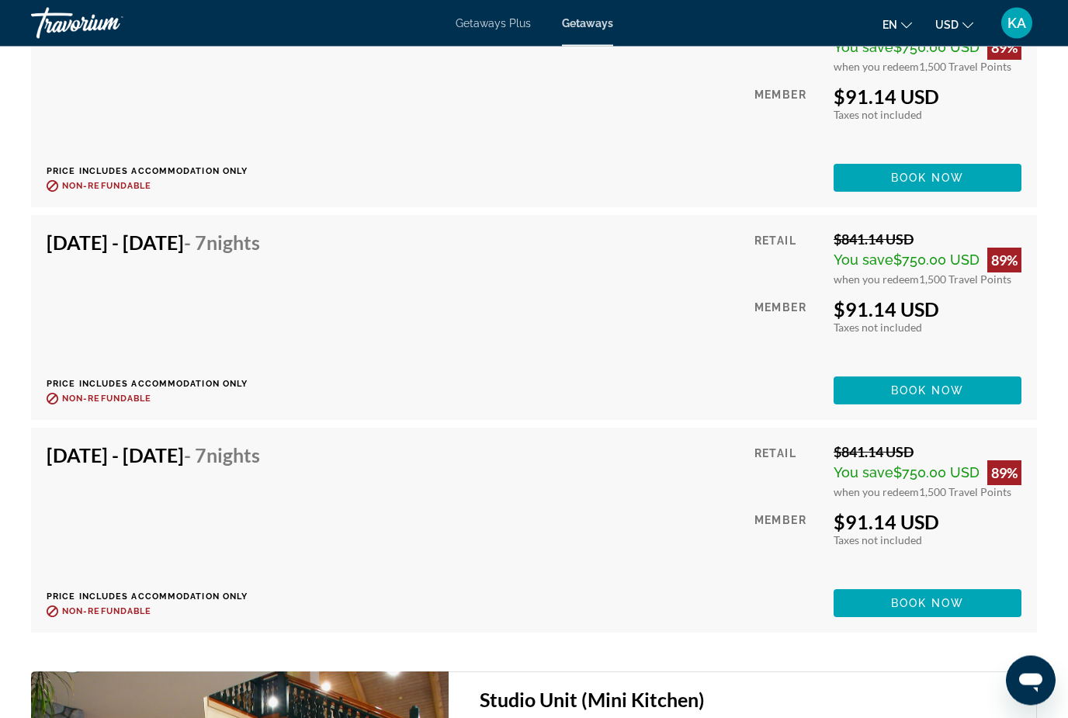
scroll to position [50, 0]
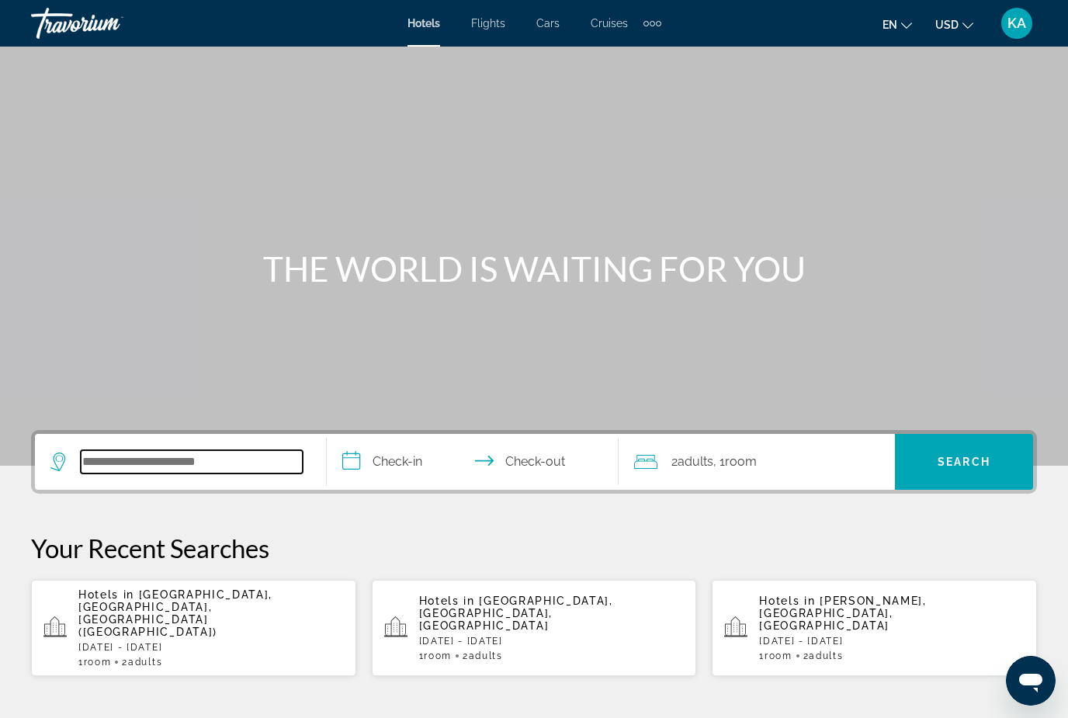
click at [166, 473] on input "Search hotel destination" at bounding box center [192, 461] width 222 height 23
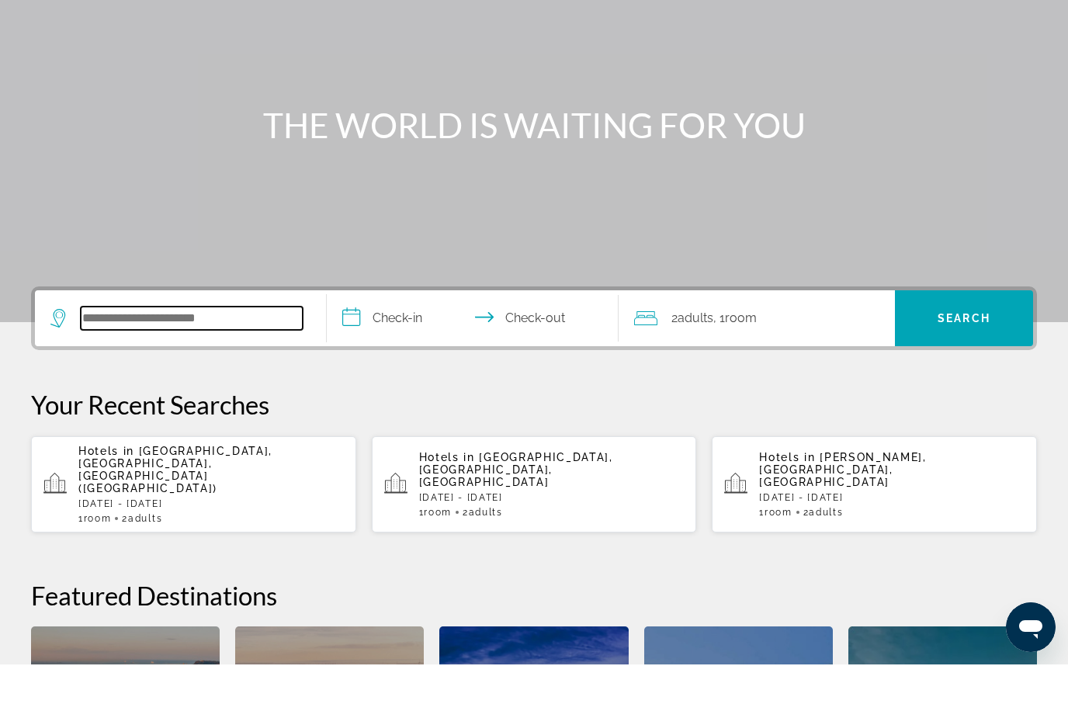
scroll to position [326, 0]
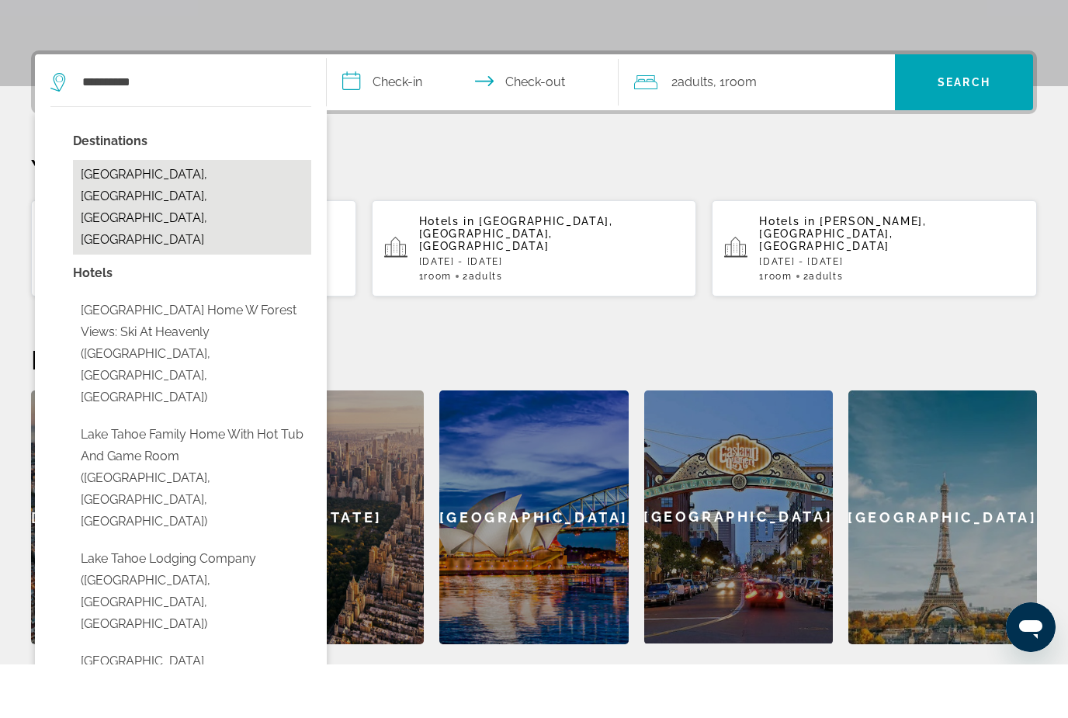
click at [212, 213] on button "Lake Tahoe, Greater Sacramento, CA, United States" at bounding box center [192, 260] width 238 height 95
type input "**********"
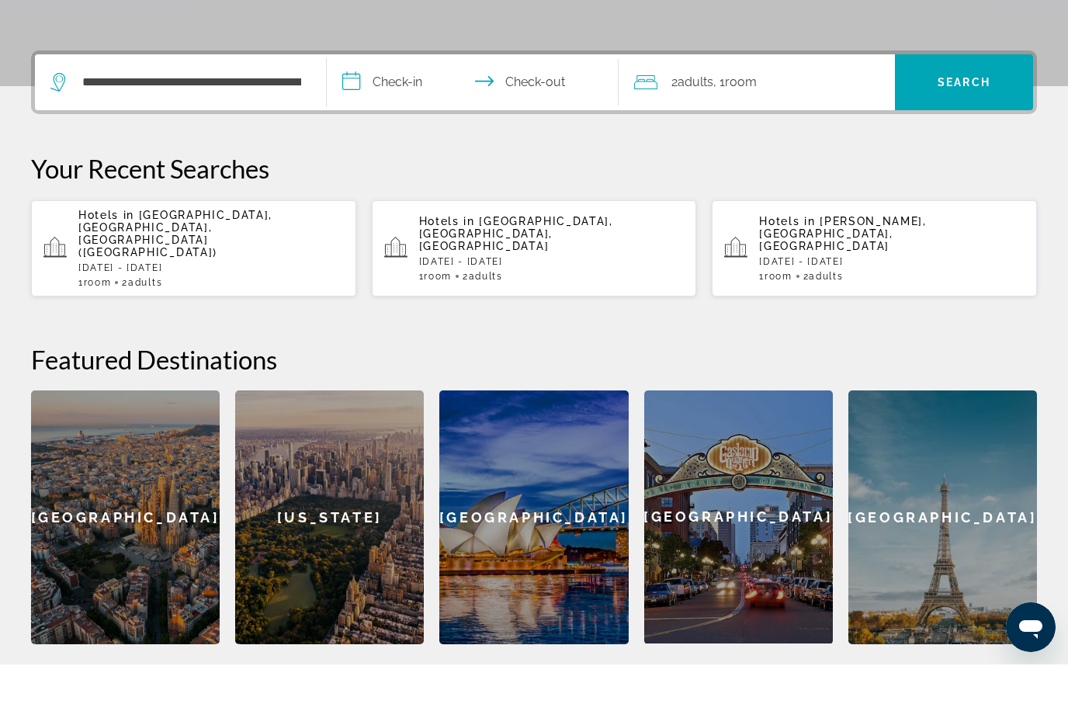
click at [400, 108] on input "**********" at bounding box center [476, 138] width 298 height 61
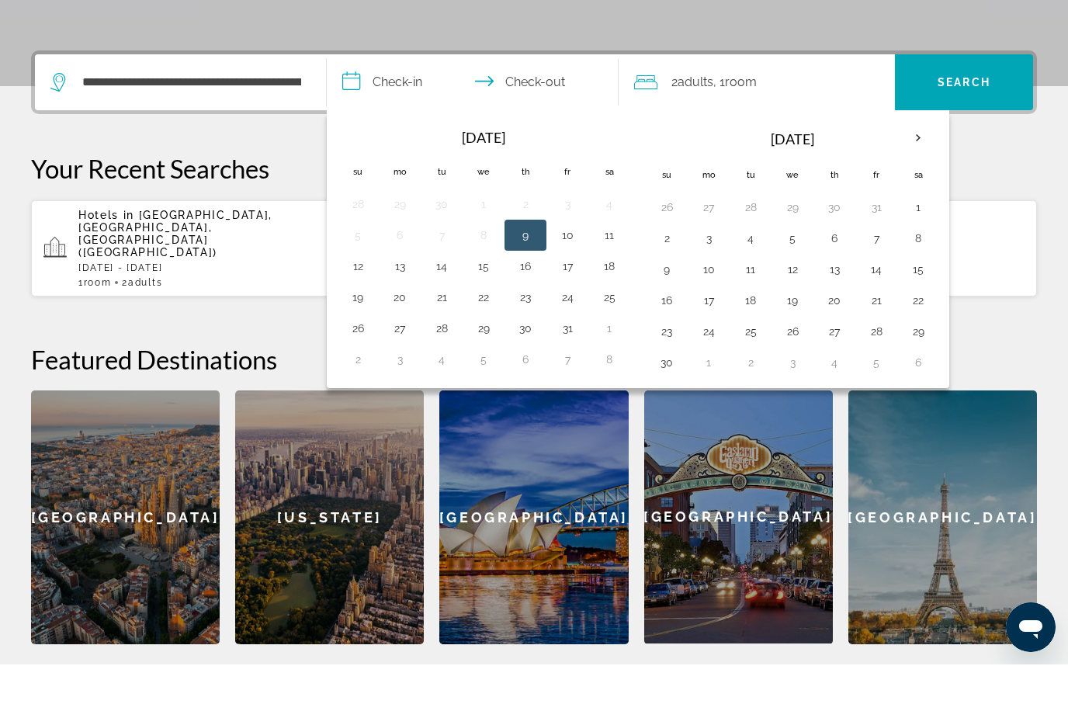
scroll to position [379, 0]
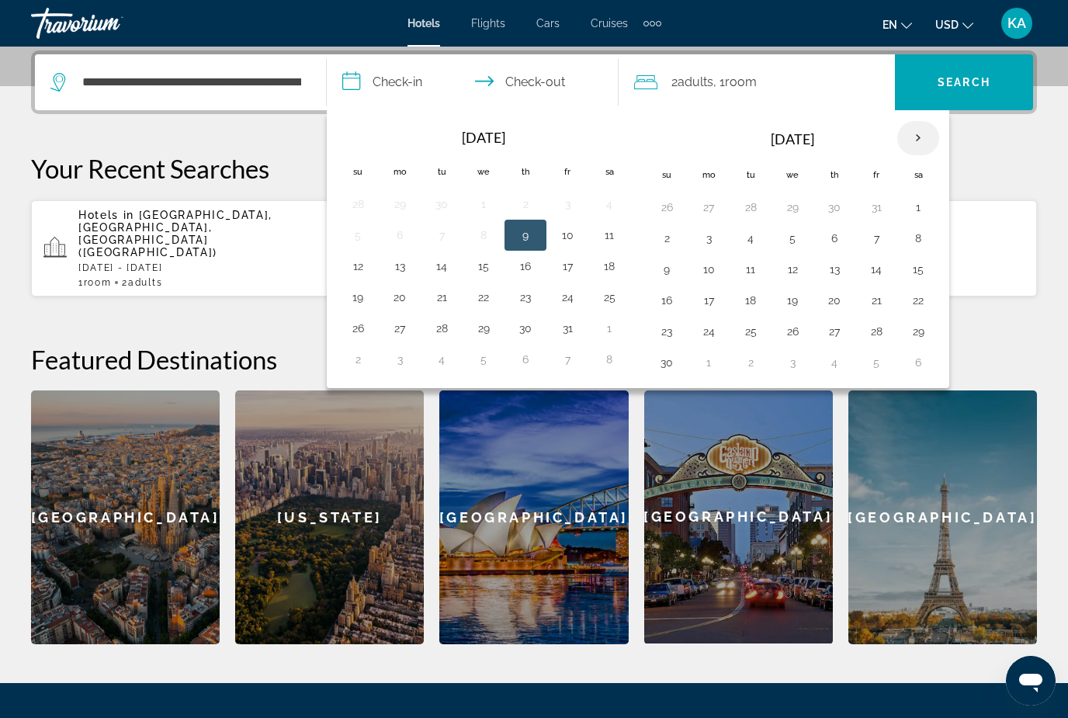
click at [922, 138] on th "Next month" at bounding box center [918, 138] width 42 height 34
click at [709, 339] on button "29" at bounding box center [708, 332] width 25 height 22
click at [927, 132] on th "Next month" at bounding box center [918, 138] width 42 height 34
click at [920, 228] on button "10" at bounding box center [918, 238] width 25 height 22
type input "**********"
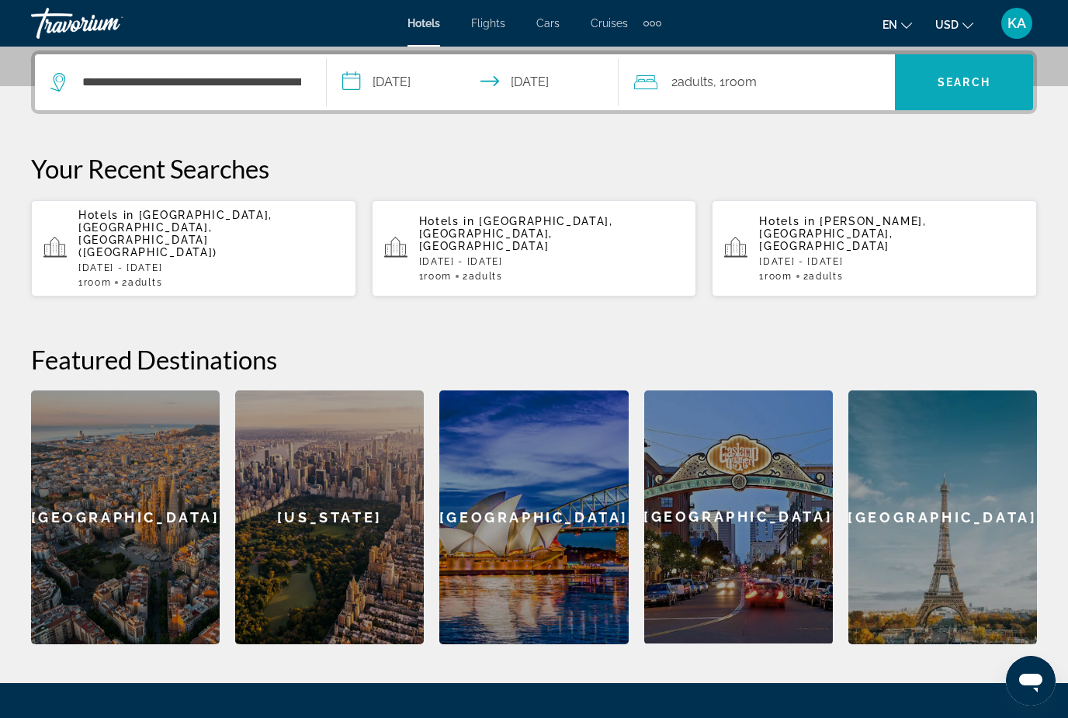
click at [992, 99] on span "Search" at bounding box center [964, 82] width 138 height 37
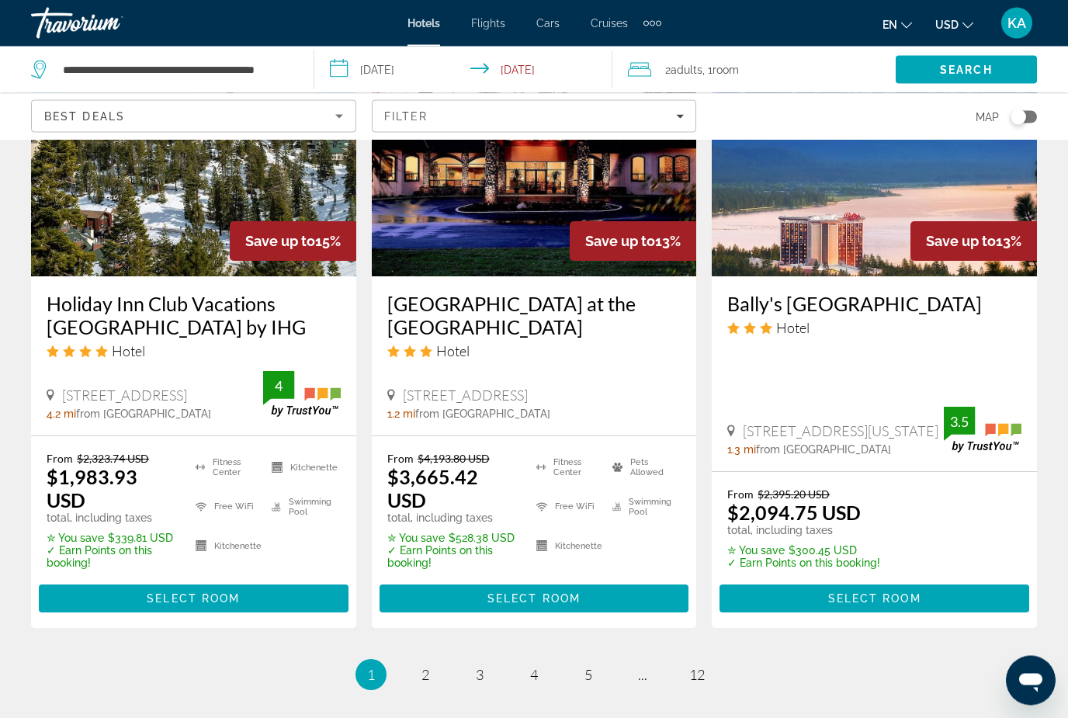
scroll to position [2092, 0]
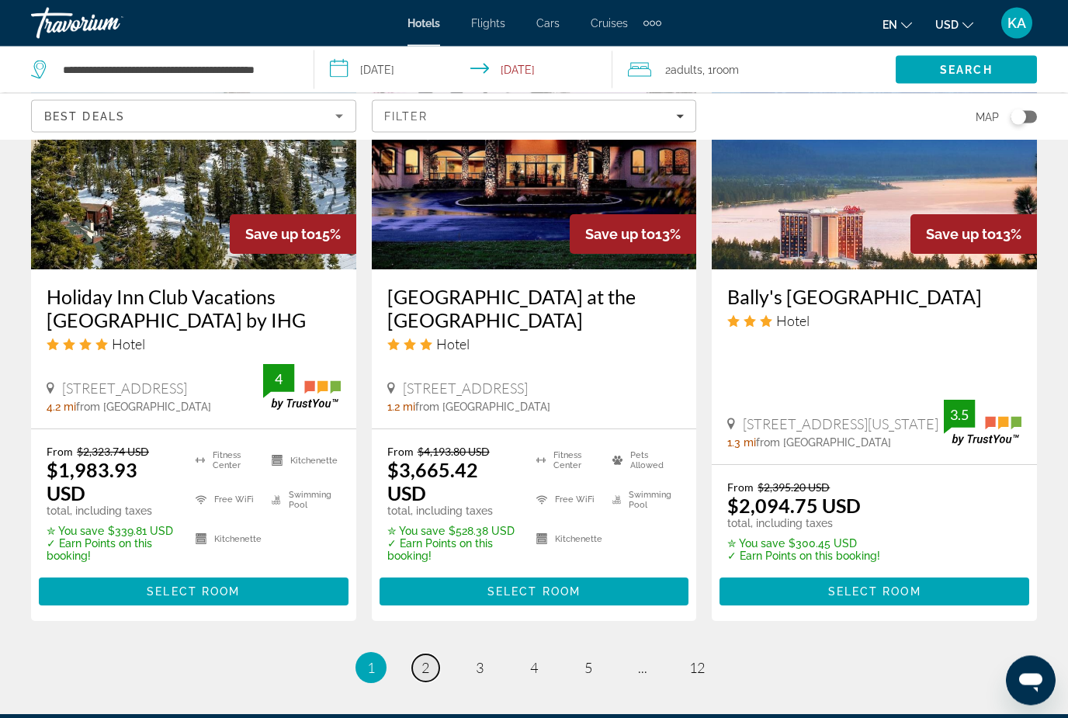
click at [428, 676] on span "2" at bounding box center [425, 668] width 8 height 17
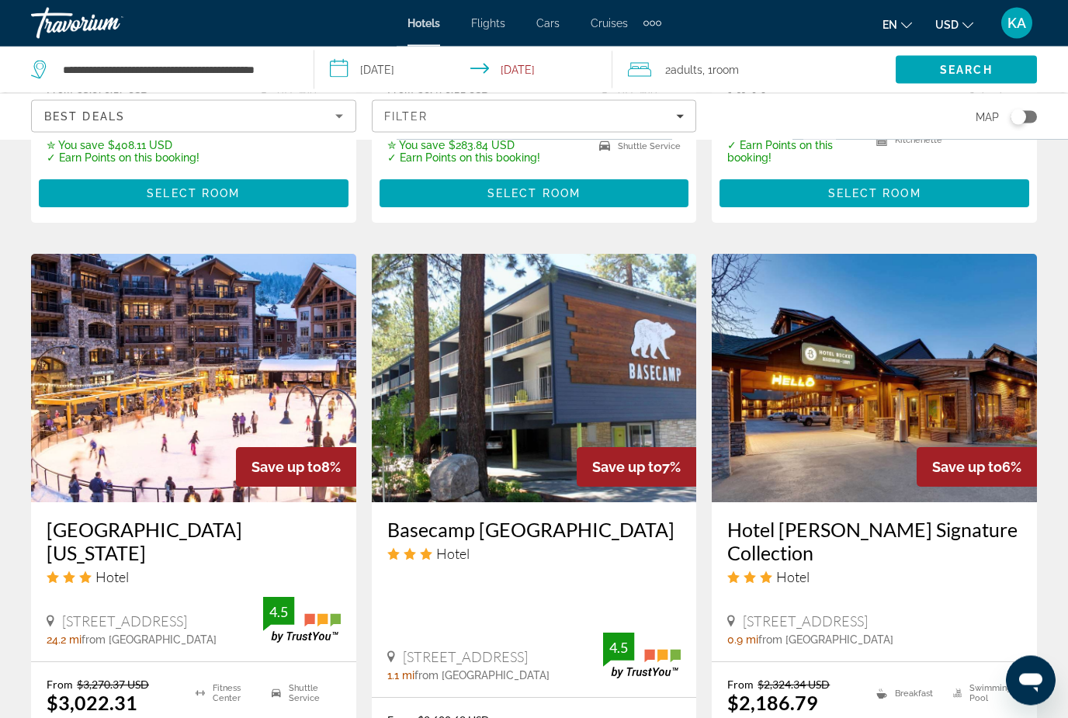
scroll to position [1818, 0]
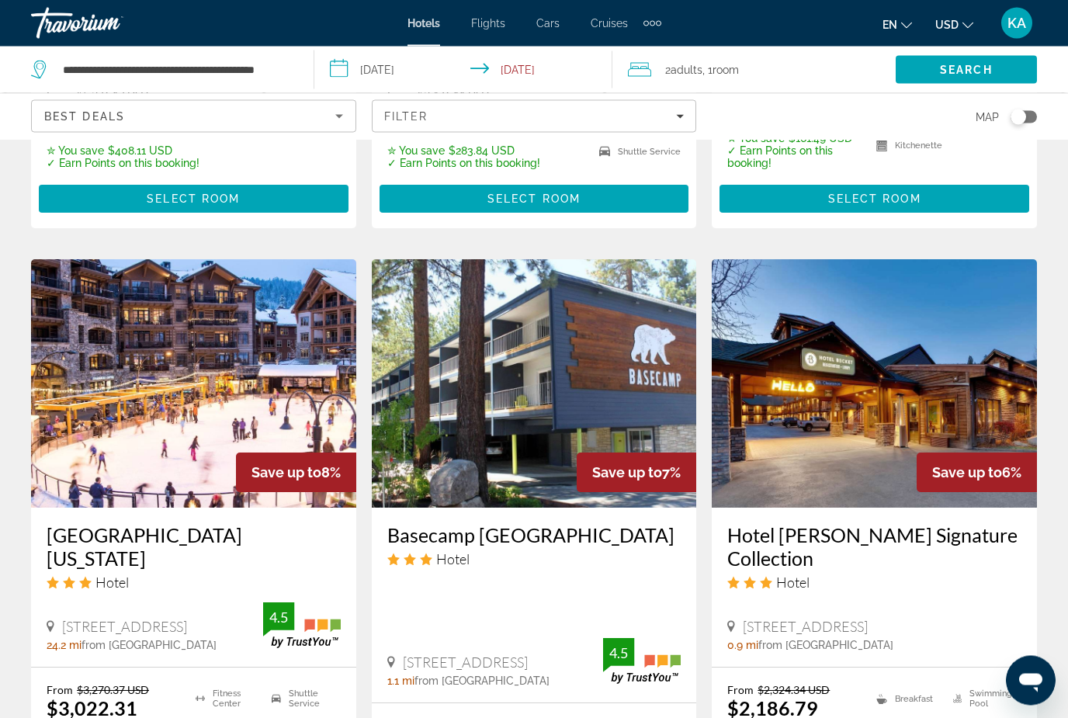
click at [538, 79] on input "**********" at bounding box center [466, 72] width 305 height 51
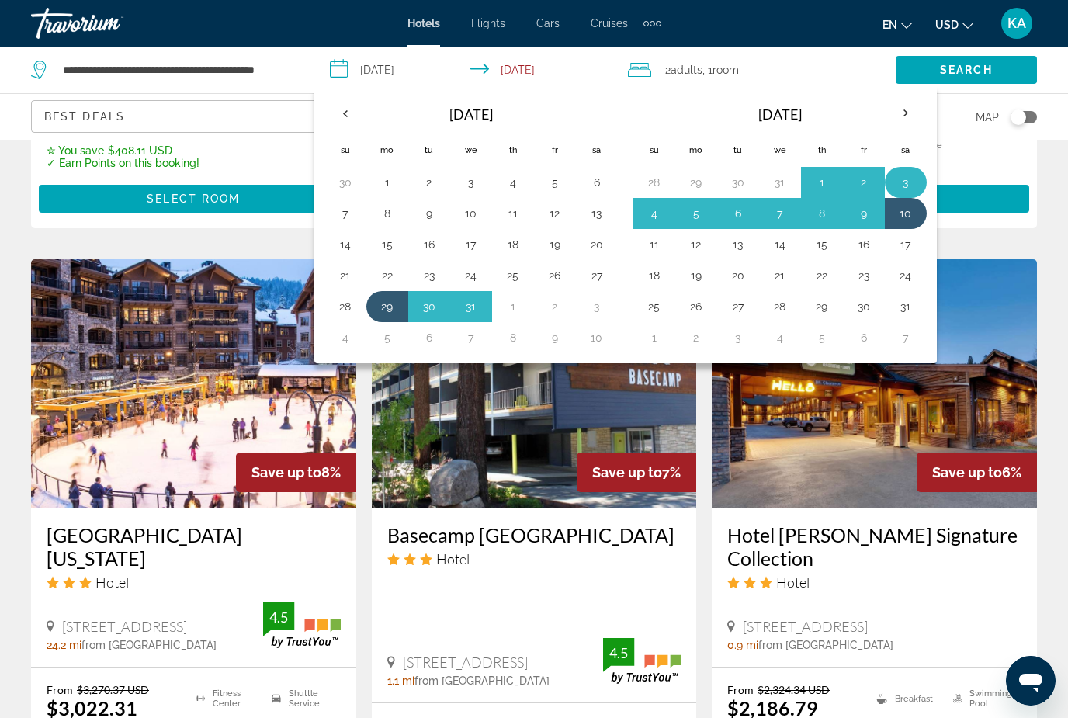
click at [913, 174] on button "3" at bounding box center [905, 183] width 25 height 22
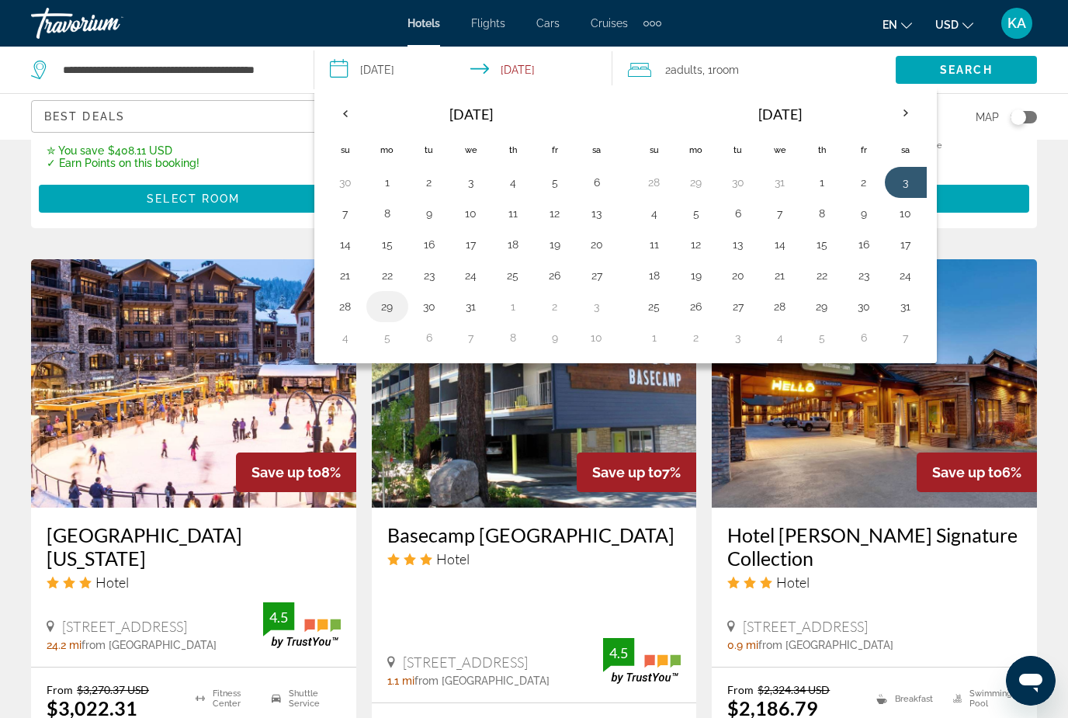
click at [393, 315] on button "29" at bounding box center [387, 307] width 25 height 22
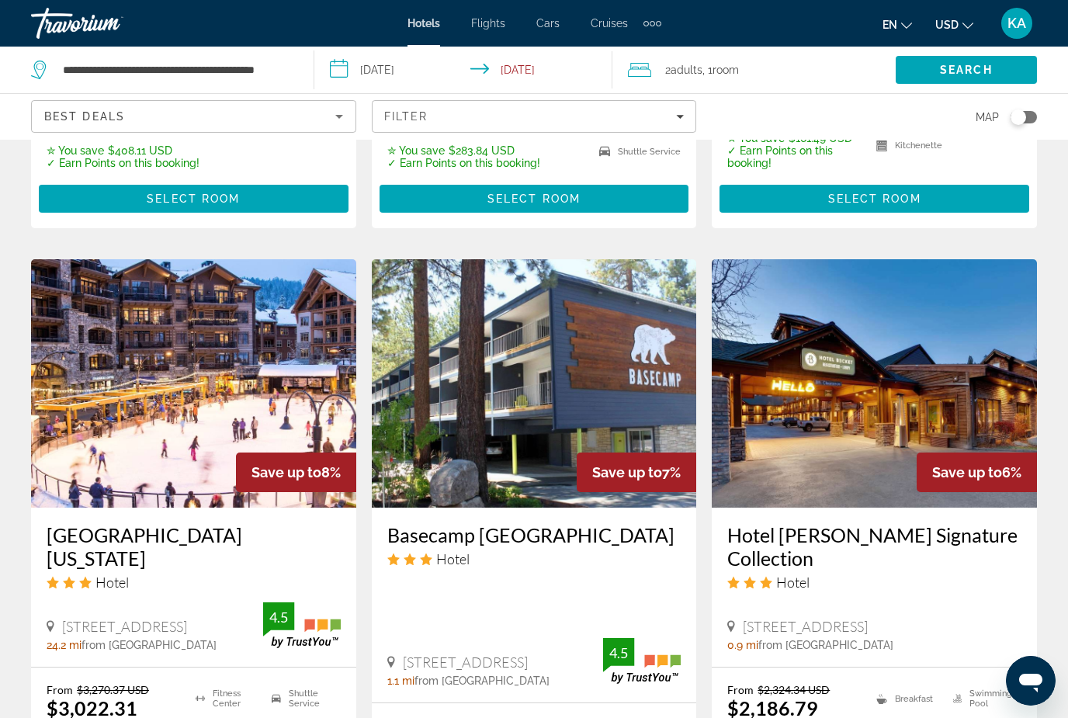
type input "**********"
click at [549, 75] on input "**********" at bounding box center [466, 72] width 305 height 51
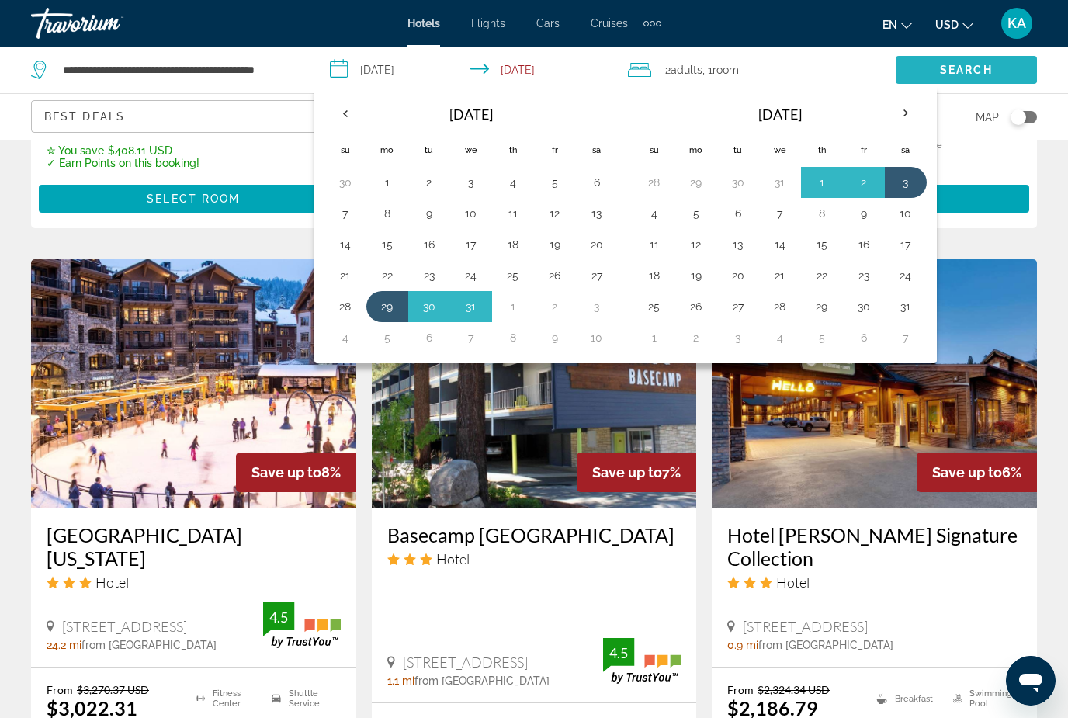
click at [972, 68] on span "Search" at bounding box center [966, 70] width 53 height 12
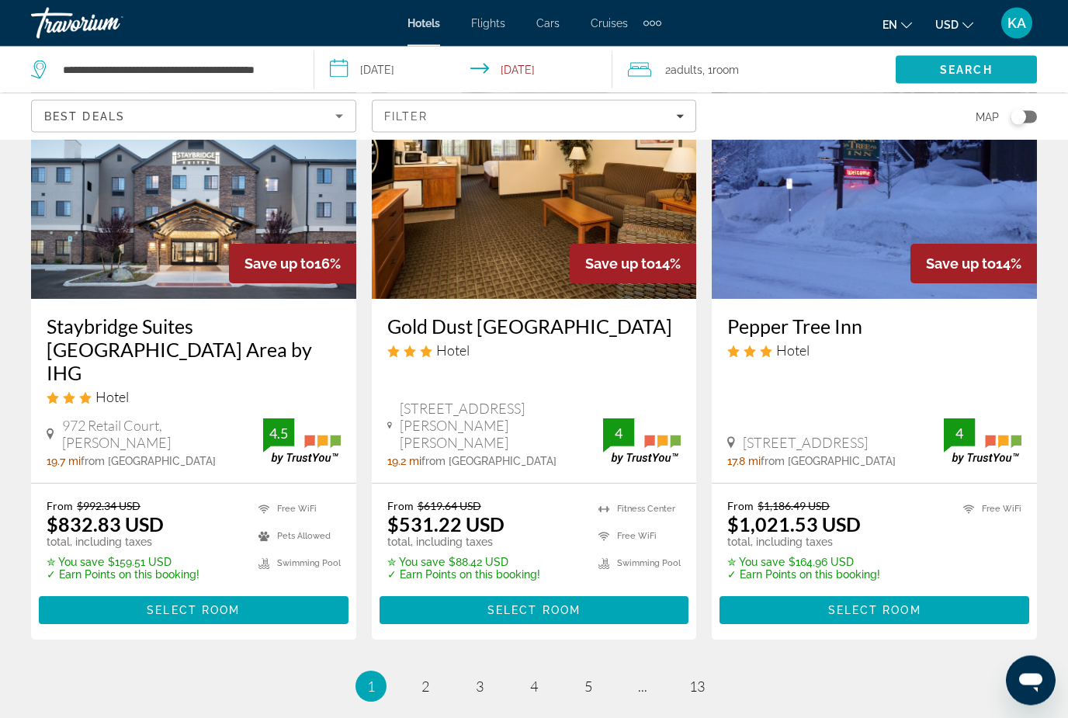
scroll to position [1994, 0]
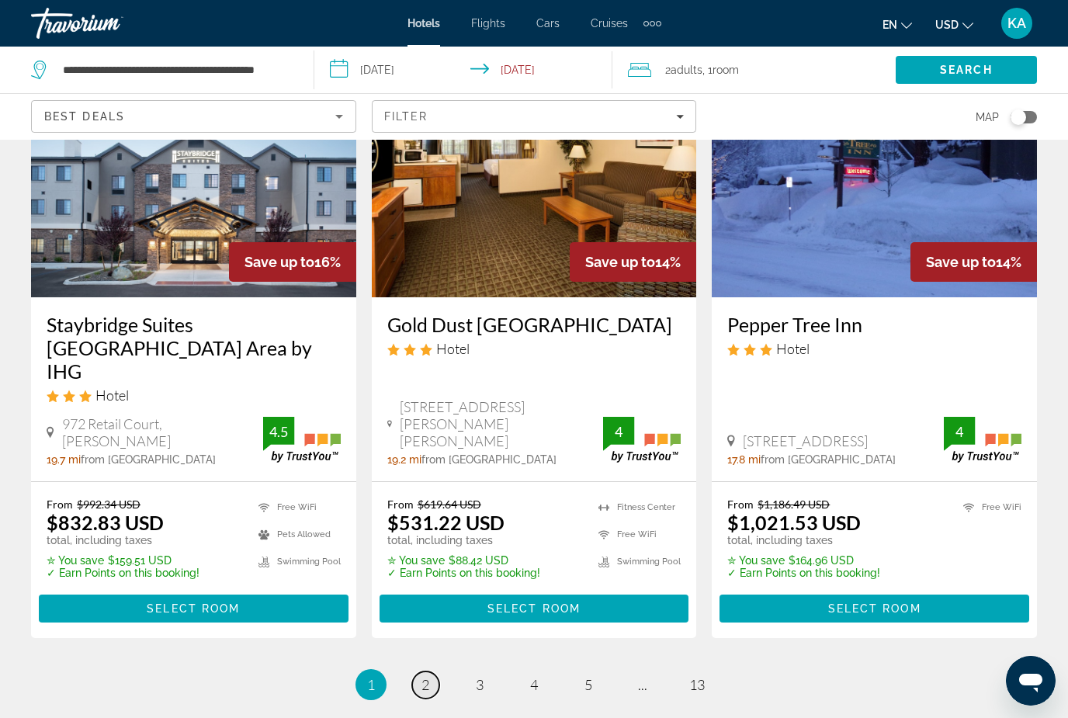
click at [428, 693] on span "2" at bounding box center [425, 684] width 8 height 17
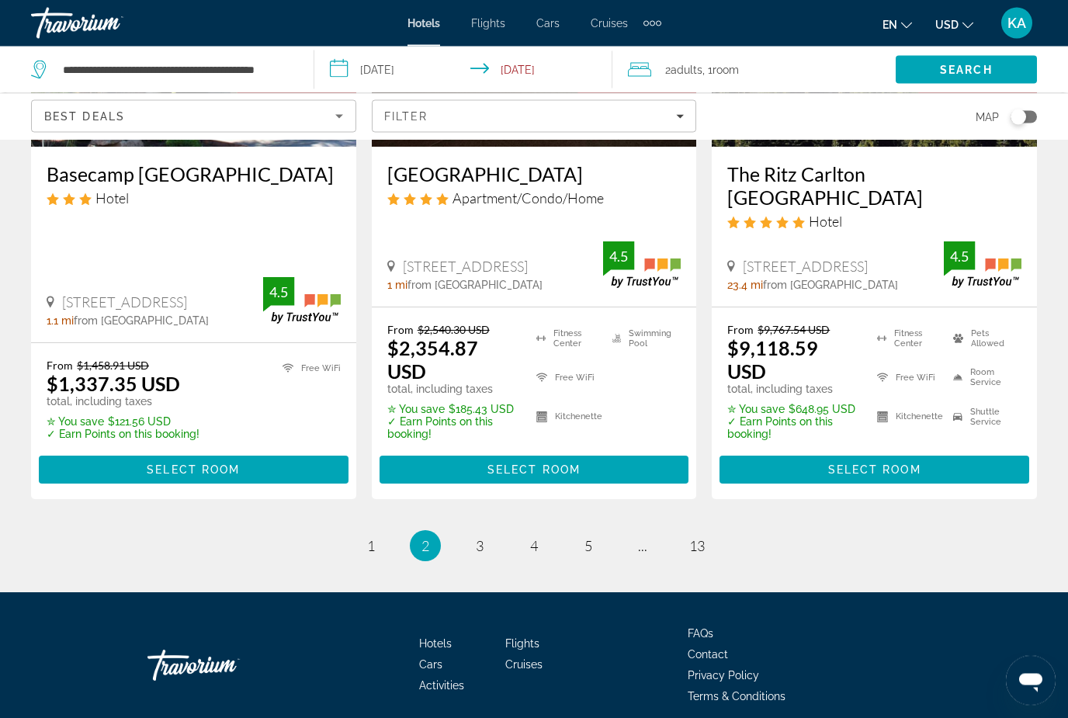
scroll to position [2175, 0]
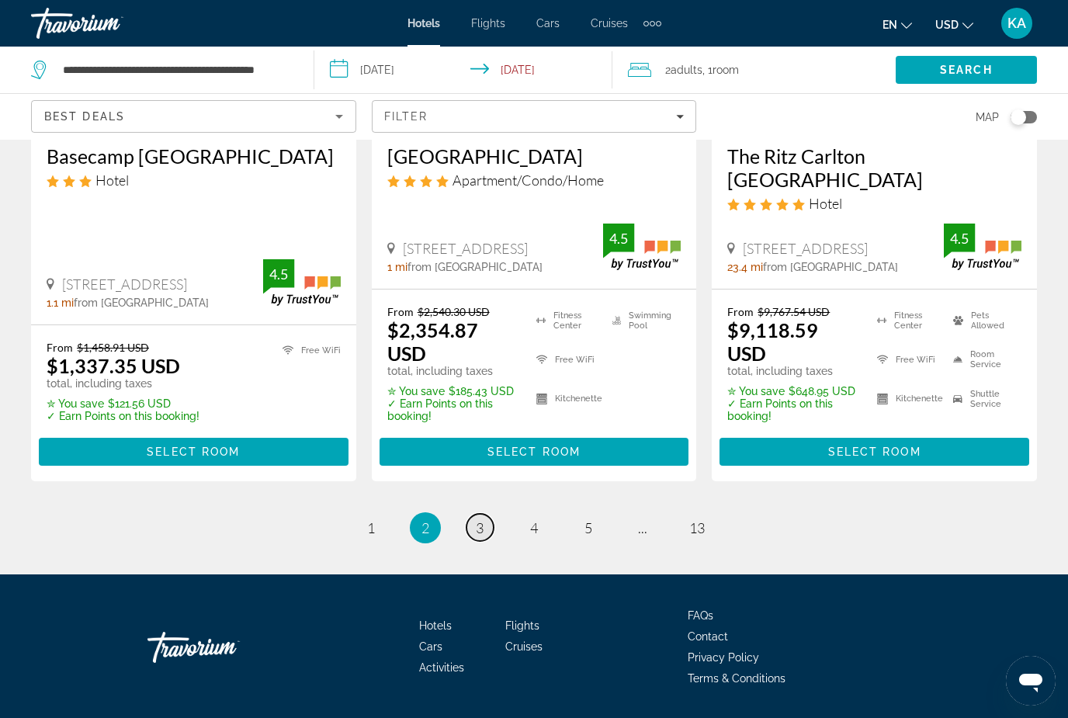
click at [483, 536] on span "3" at bounding box center [480, 527] width 8 height 17
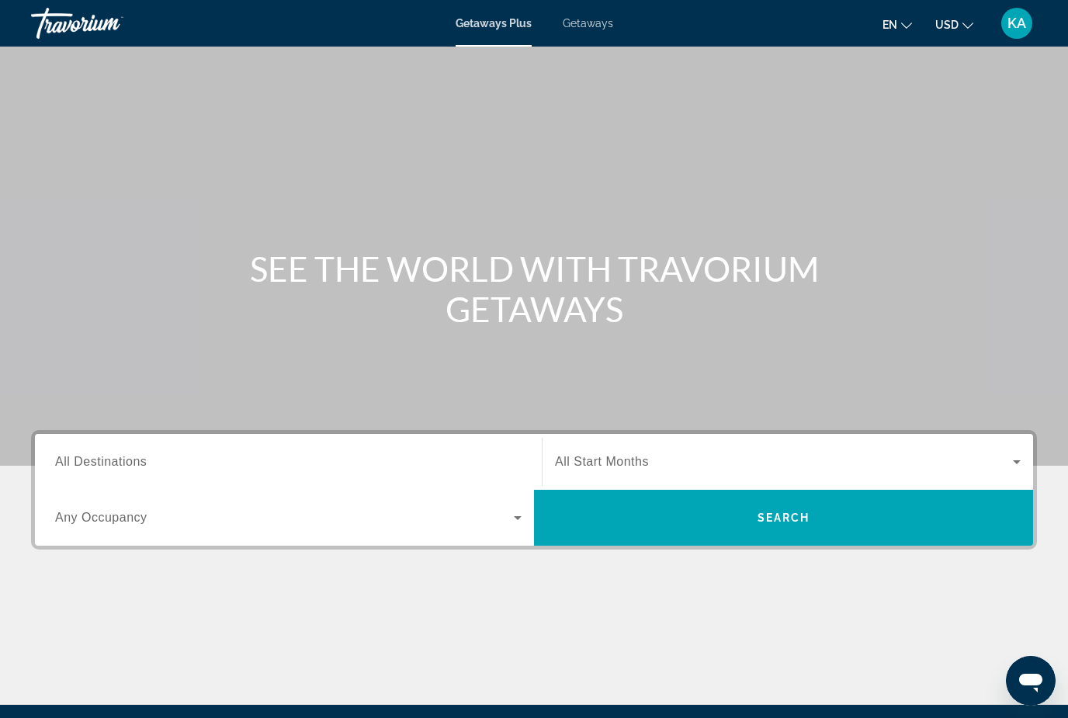
click at [131, 468] on span "All Destinations" at bounding box center [101, 461] width 92 height 13
click at [131, 468] on input "Destination All Destinations" at bounding box center [288, 462] width 466 height 19
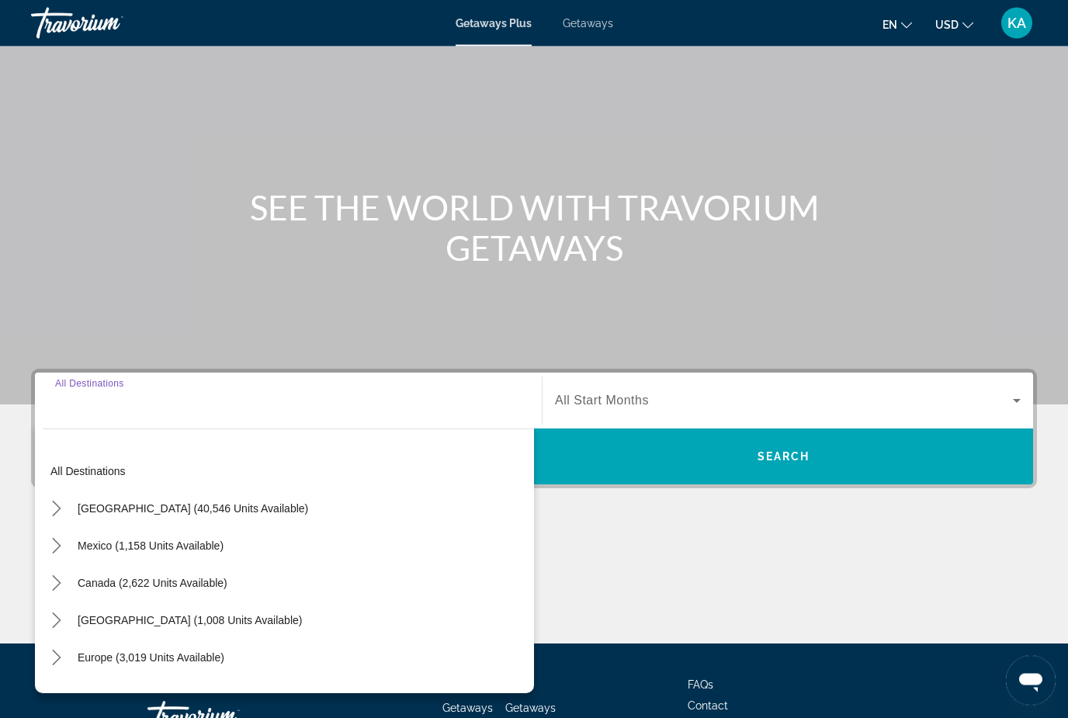
scroll to position [177, 0]
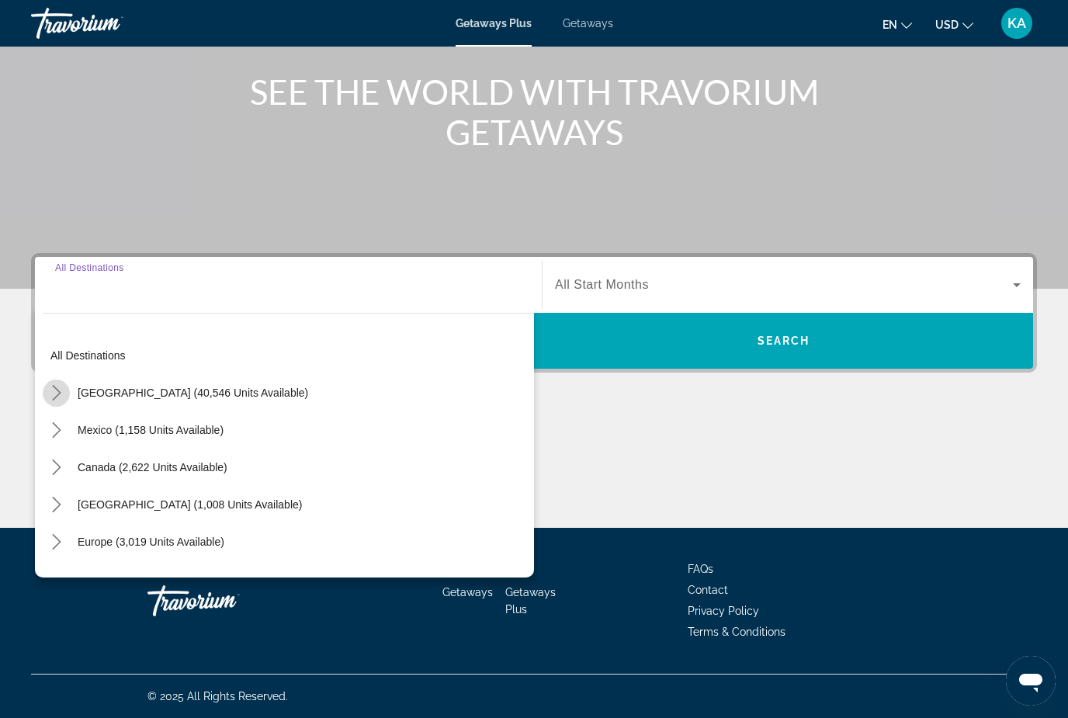
click at [65, 398] on mat-icon "Toggle United States (40,546 units available) submenu" at bounding box center [56, 392] width 27 height 27
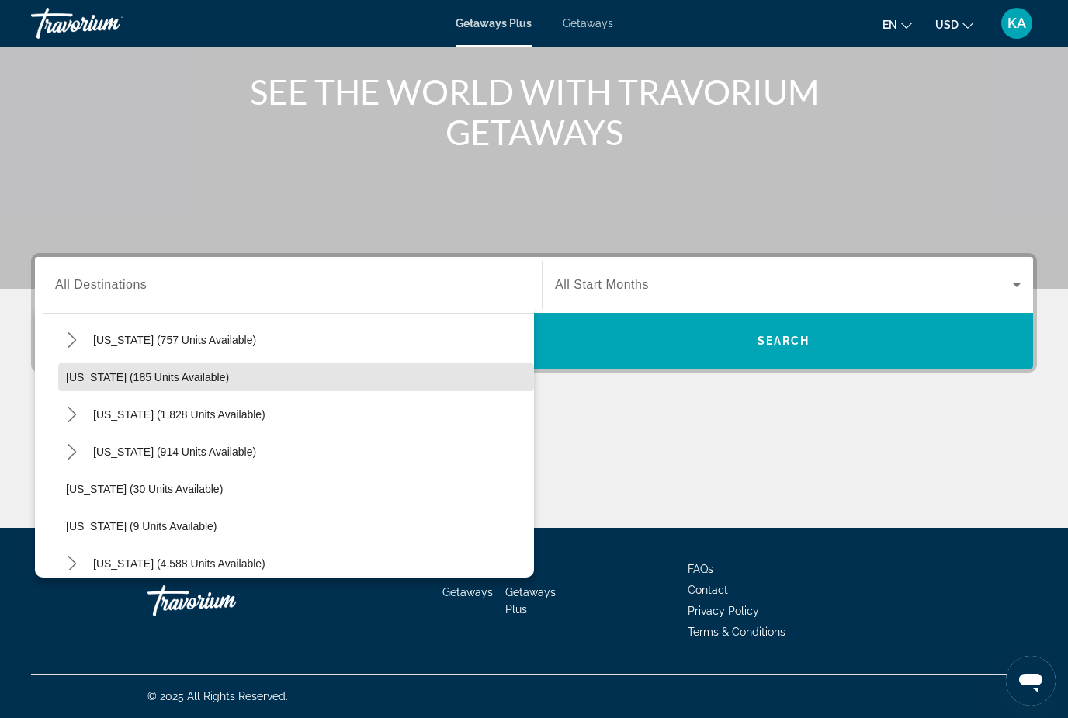
scroll to position [93, 0]
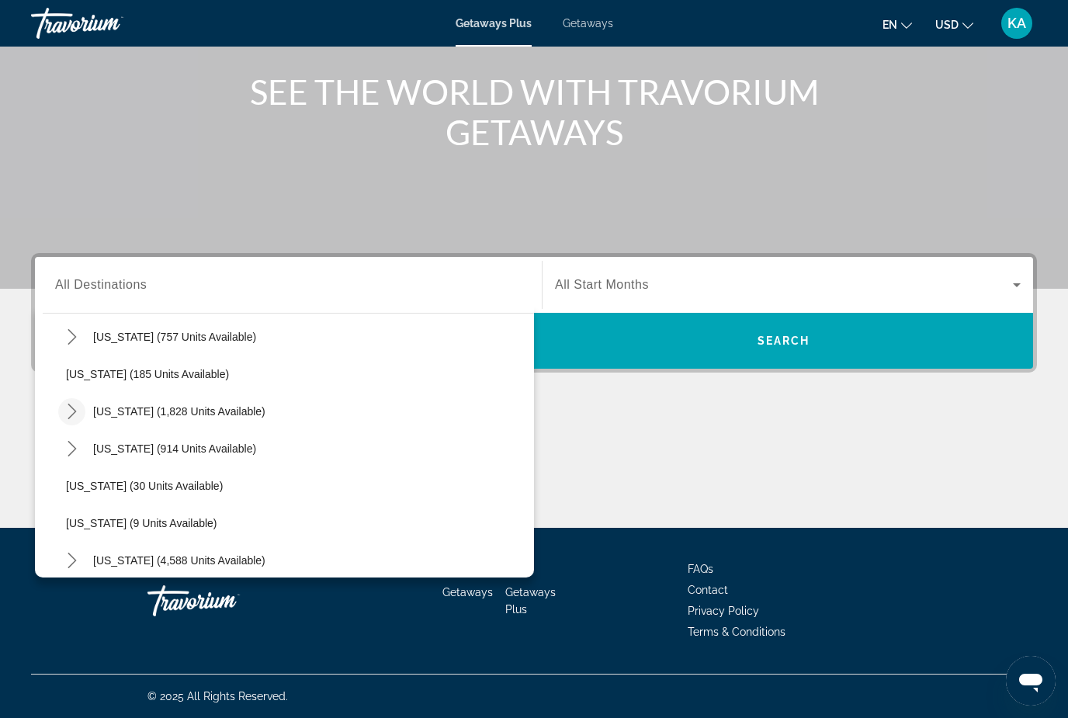
click at [73, 414] on icon "Toggle California (1,828 units available) submenu" at bounding box center [72, 412] width 9 height 16
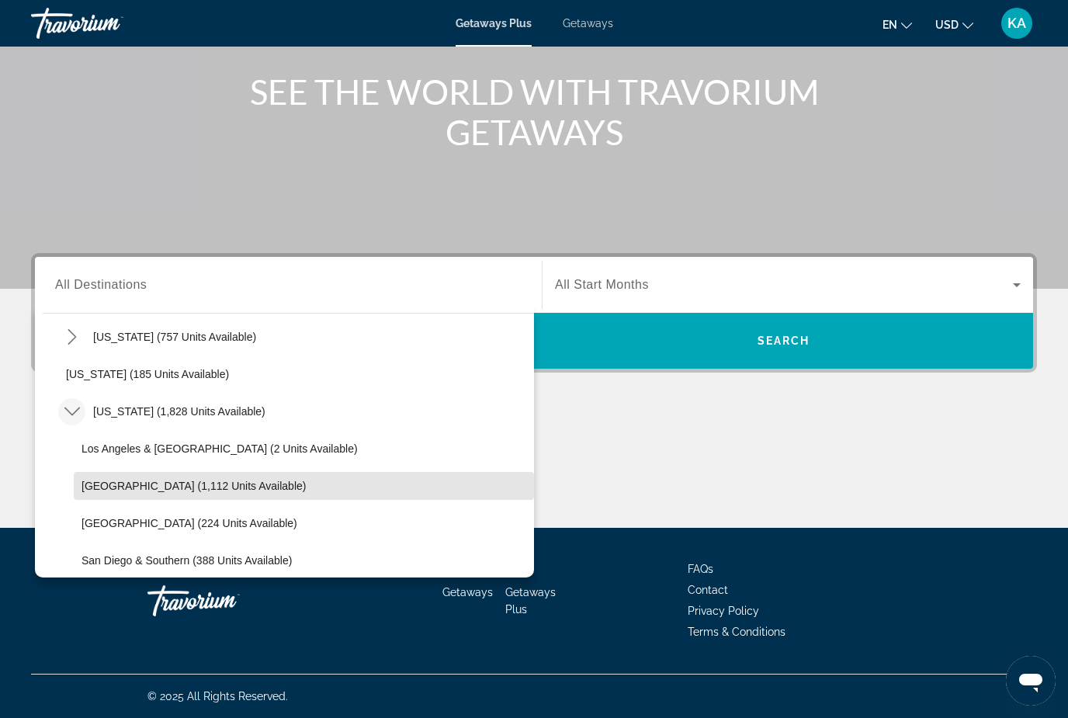
scroll to position [152, 0]
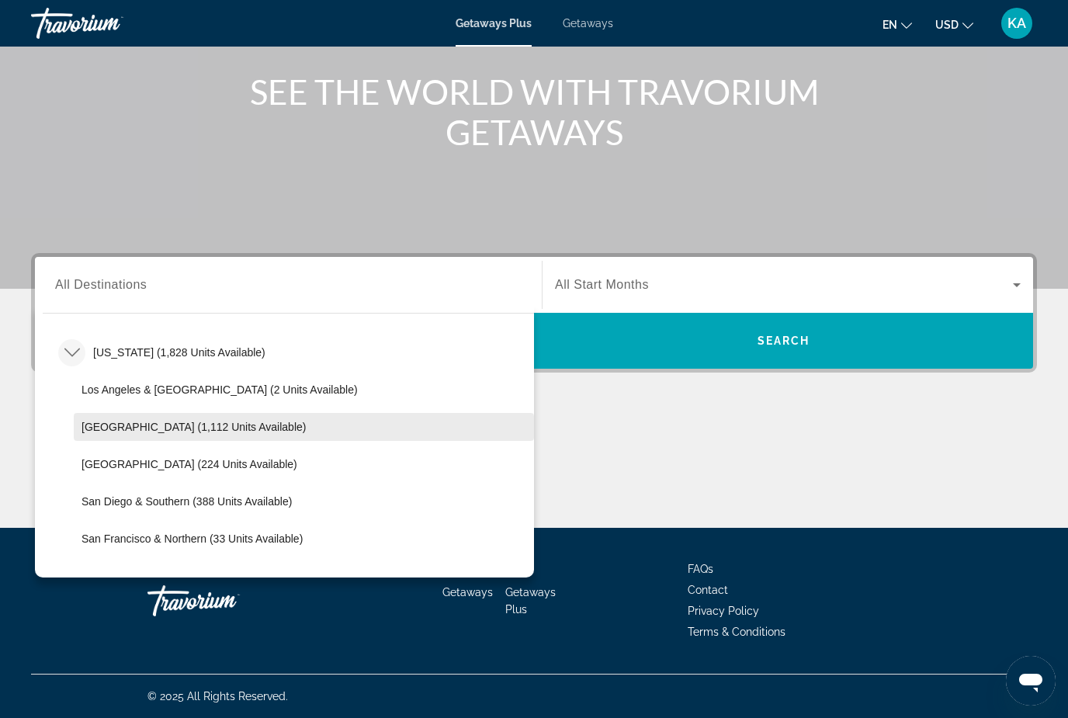
click at [157, 443] on span "Select destination: Lake Tahoe (1,112 units available)" at bounding box center [304, 426] width 460 height 37
type input "**********"
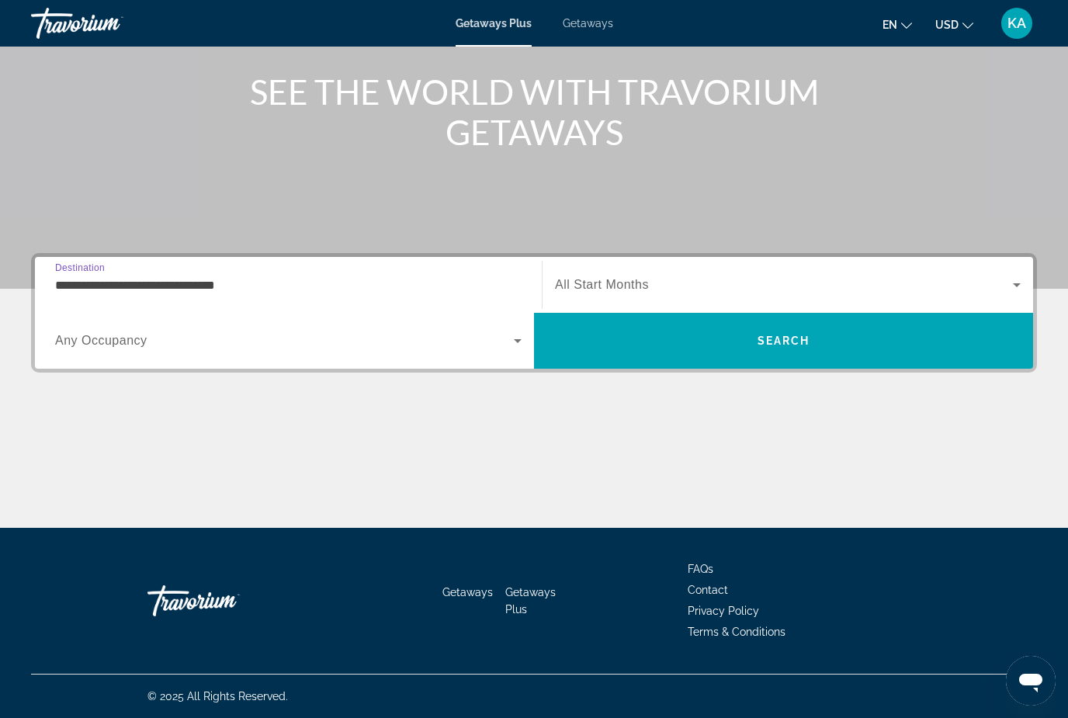
click at [674, 276] on span "Search widget" at bounding box center [784, 284] width 458 height 19
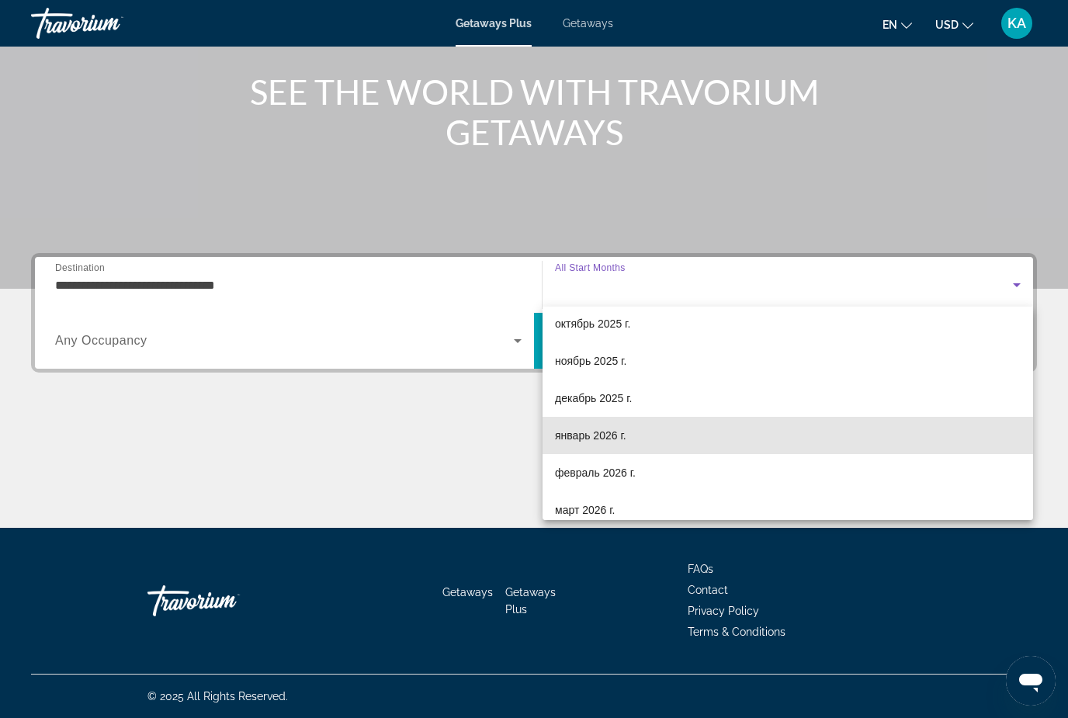
scroll to position [68, 0]
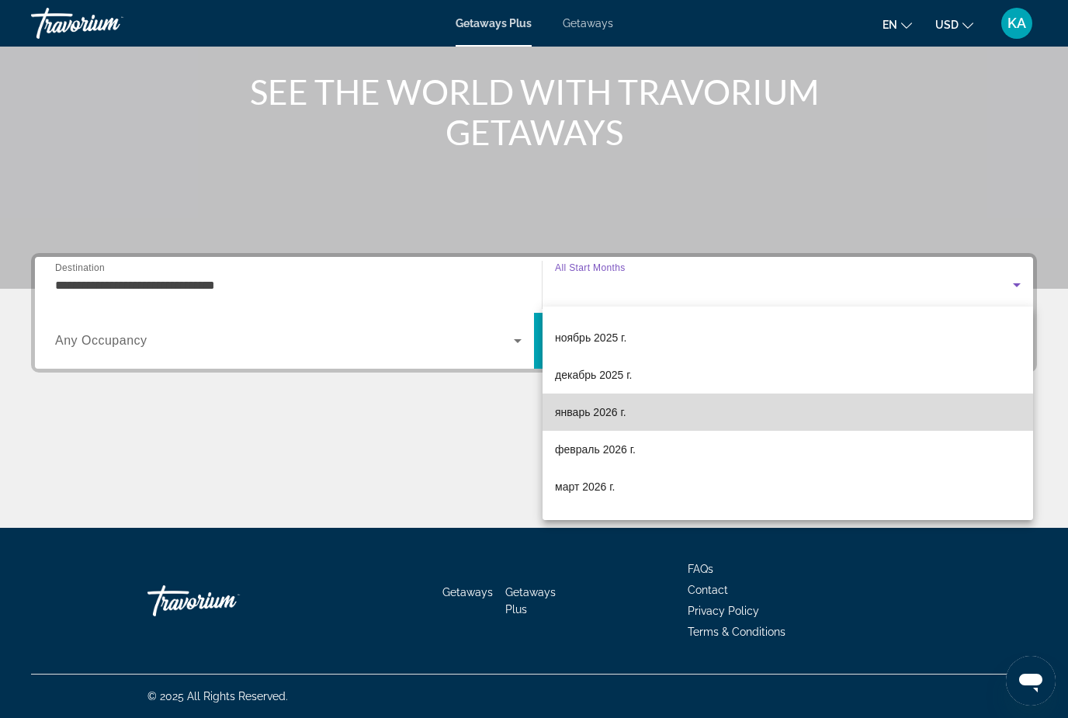
click at [614, 421] on span "январь 2026 г." at bounding box center [590, 412] width 71 height 19
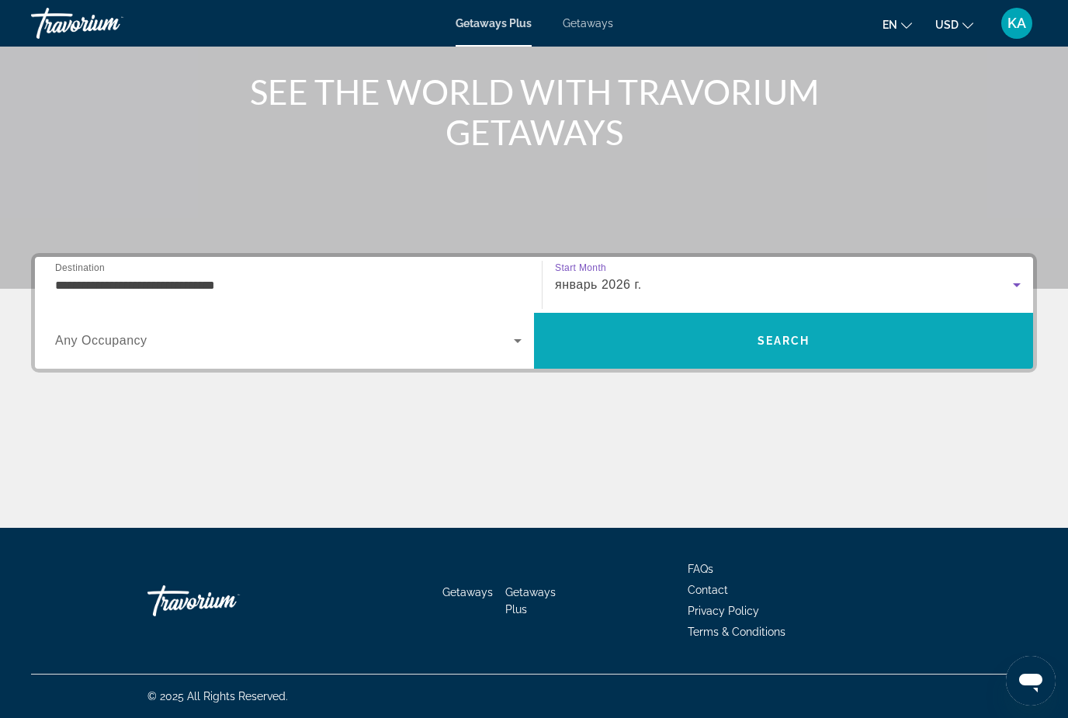
click at [826, 350] on span "Search" at bounding box center [783, 340] width 499 height 37
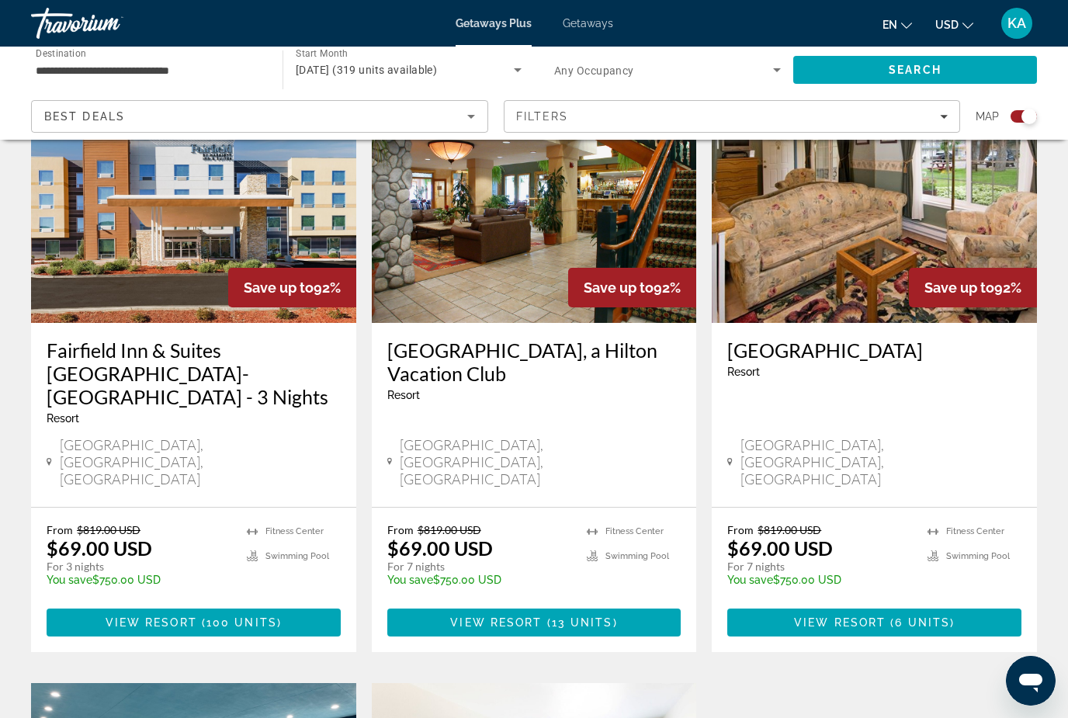
scroll to position [604, 0]
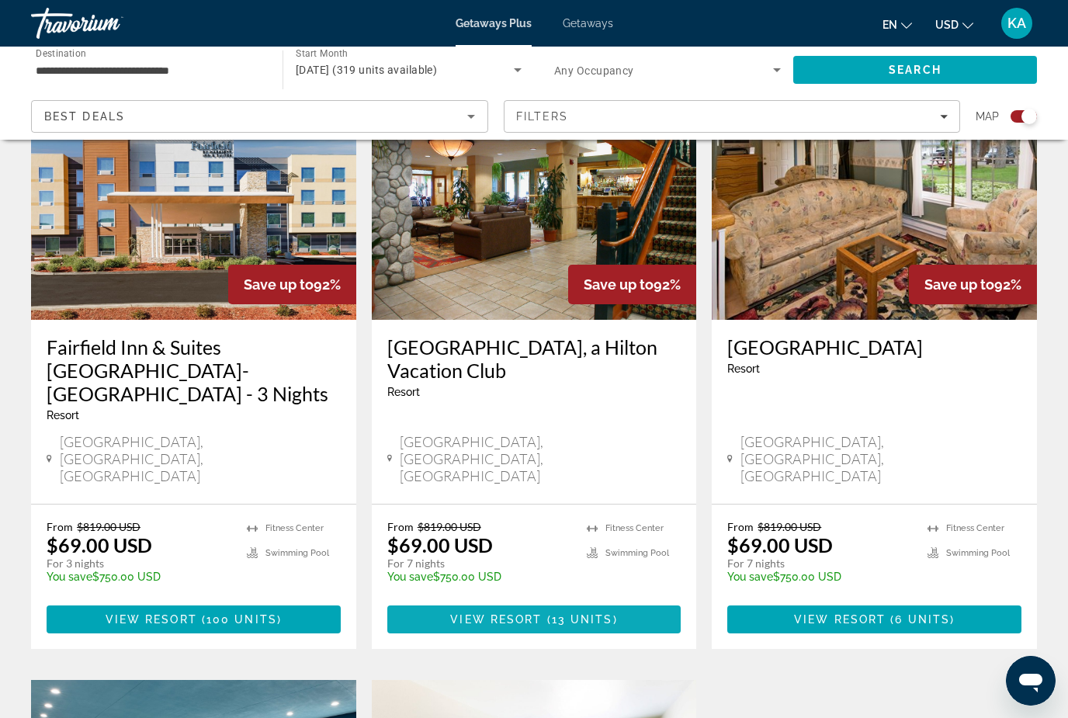
click at [573, 601] on span "Main content" at bounding box center [534, 619] width 294 height 37
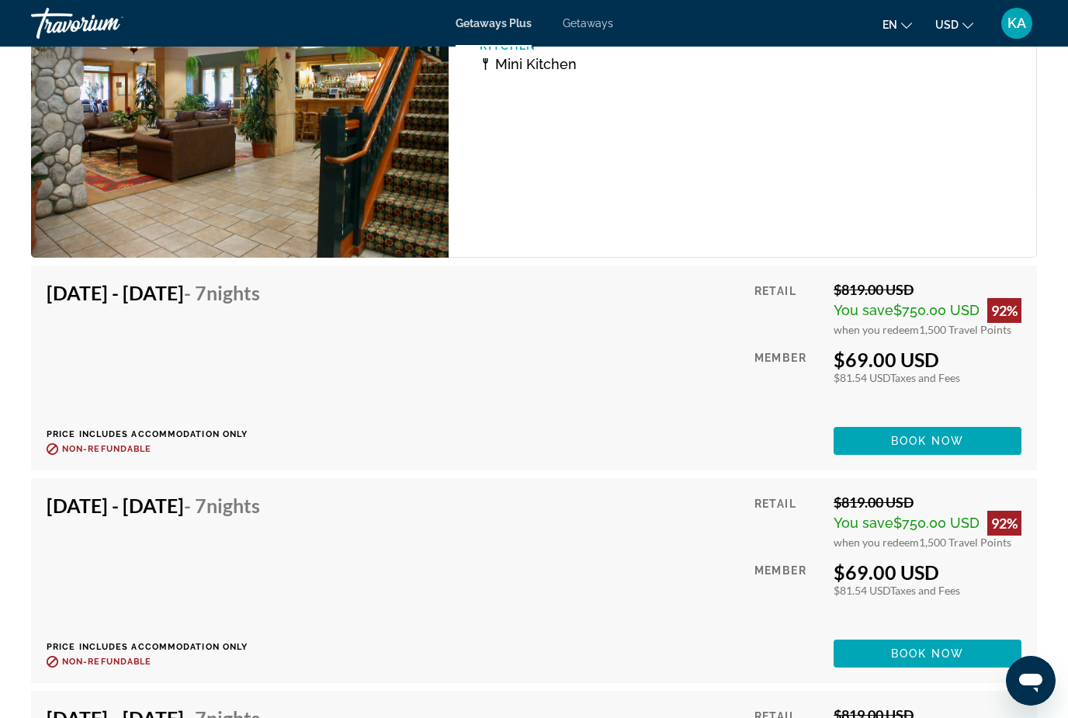
scroll to position [3158, 0]
click at [951, 436] on span "Book now" at bounding box center [928, 441] width 74 height 12
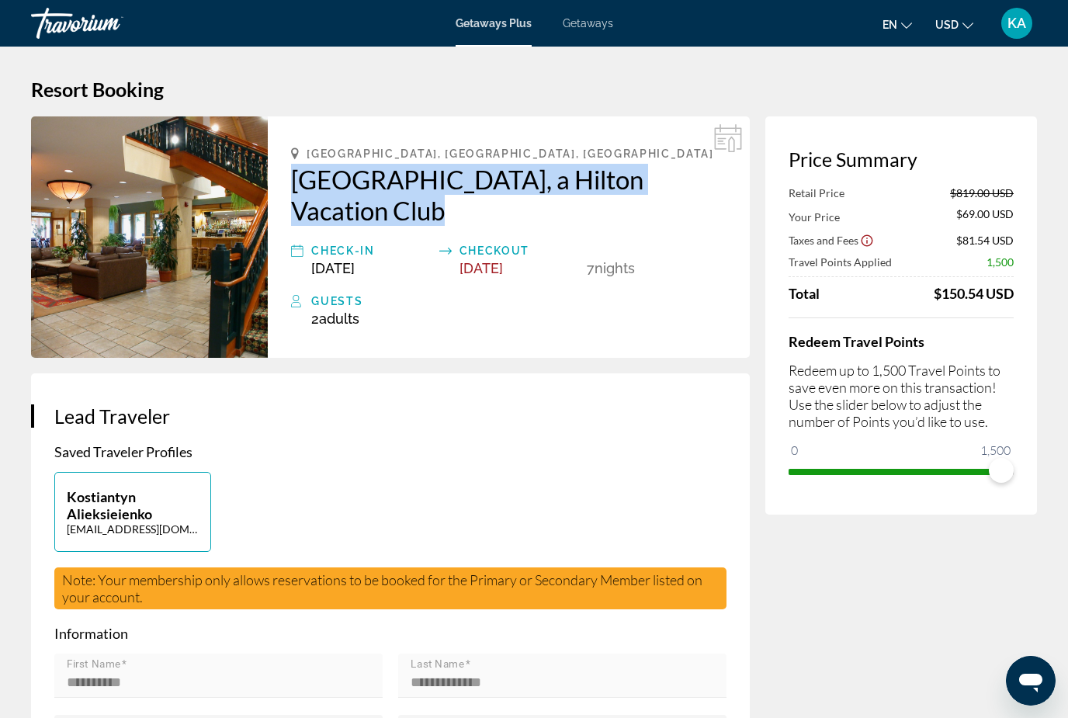
drag, startPoint x: 282, startPoint y: 172, endPoint x: 416, endPoint y: 220, distance: 141.9
click at [416, 220] on div "South Lake Tahoe, CA, USA Lake Tahoe Resort, a Hilton Vacation Club Check-In Ja…" at bounding box center [509, 236] width 482 height 241
copy h2 "Lake Tahoe Resort, a Hilton Vacation Club"
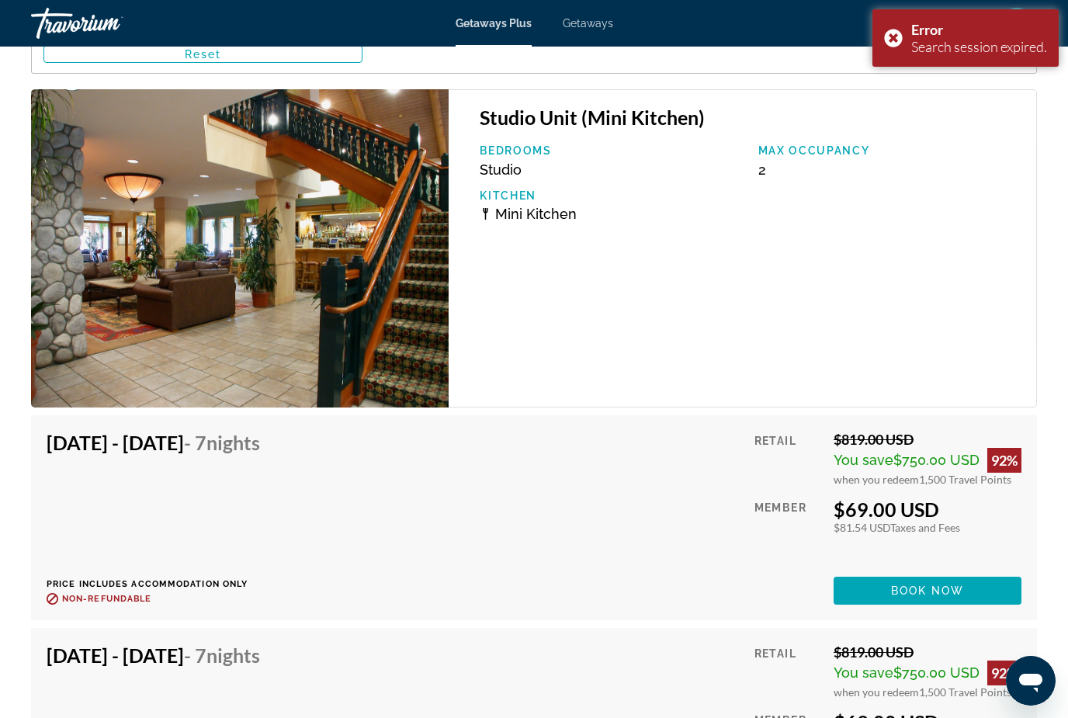
scroll to position [3016, 0]
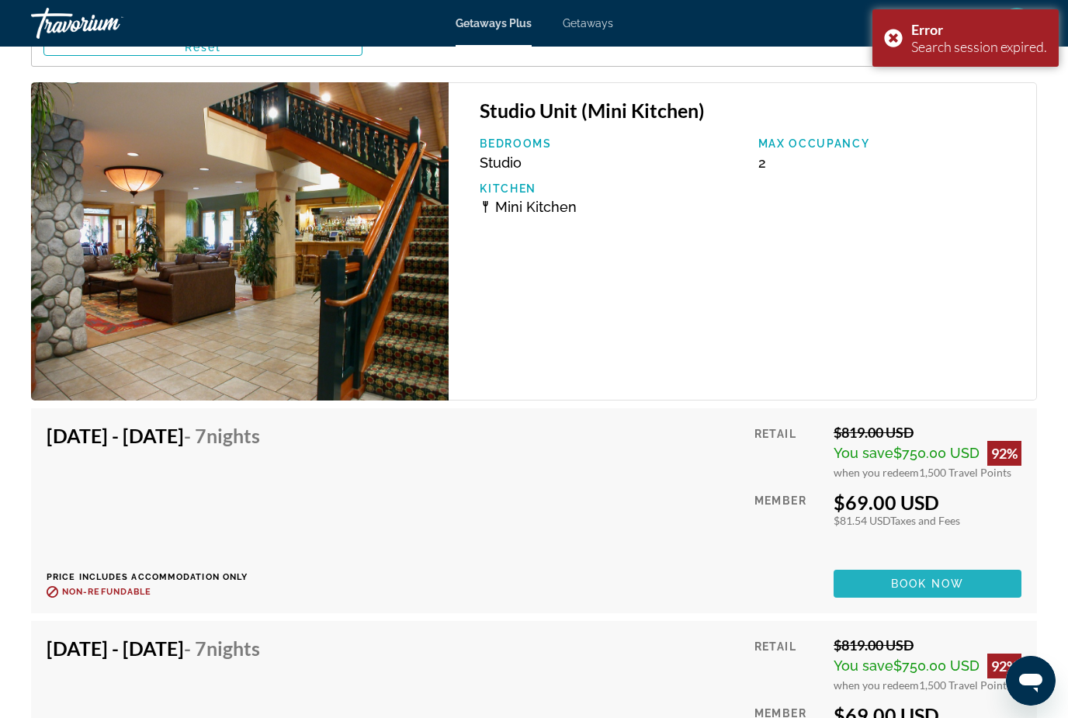
click at [902, 588] on span "Book now" at bounding box center [928, 583] width 74 height 12
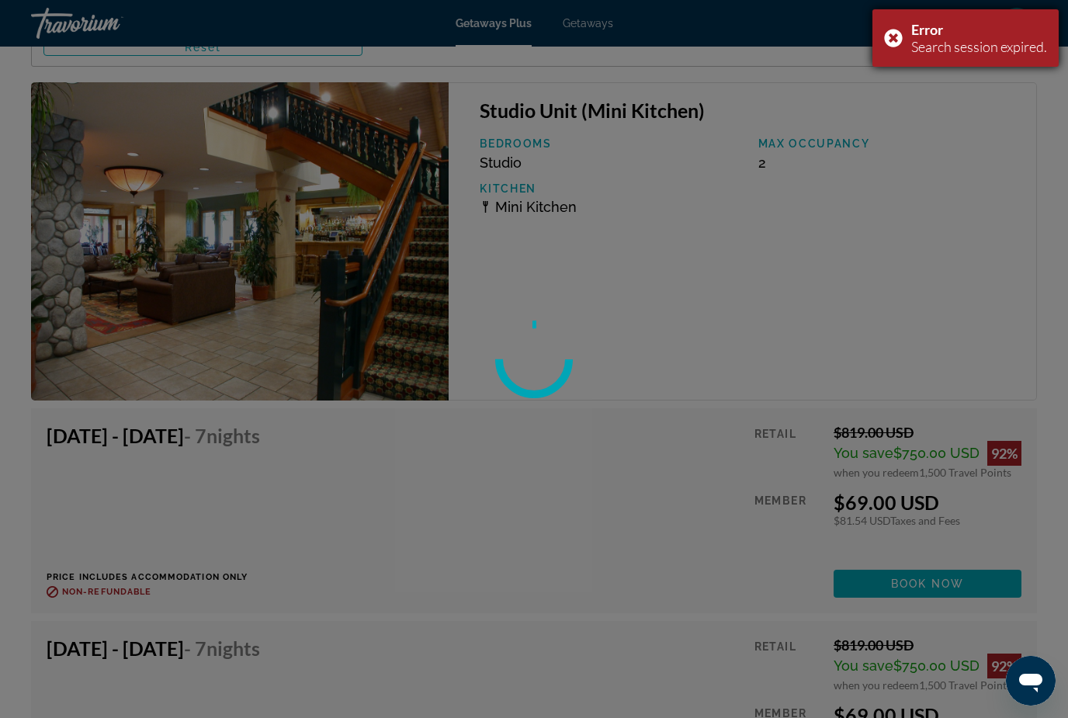
click at [899, 23] on div "Error Search session expired." at bounding box center [965, 37] width 186 height 57
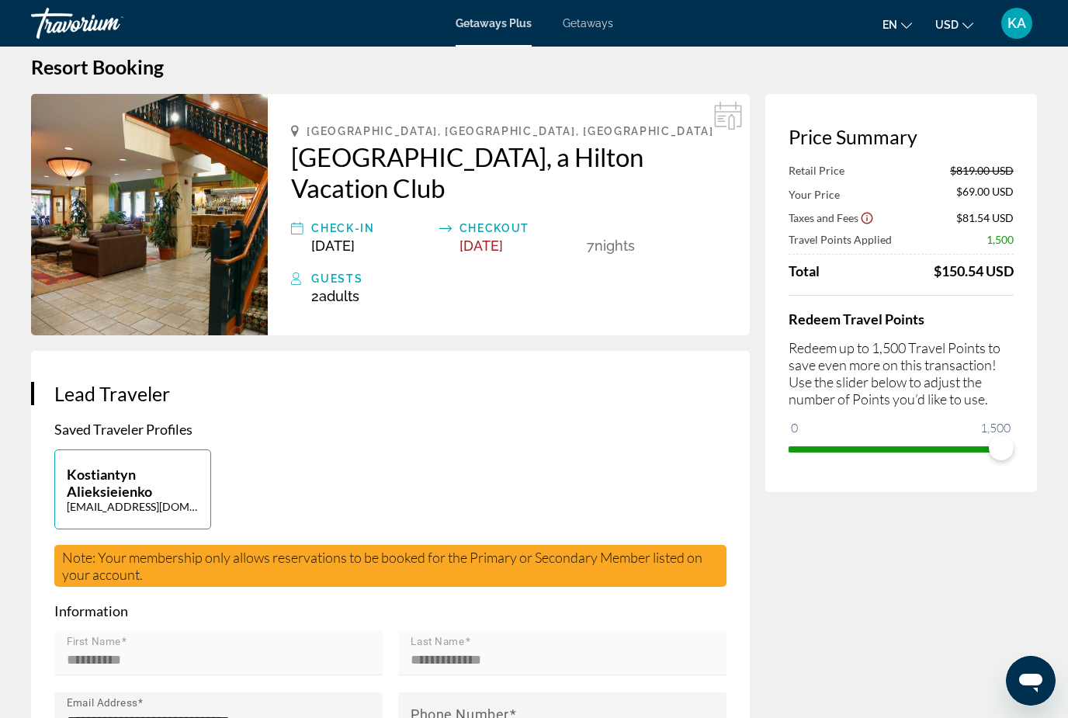
scroll to position [47, 0]
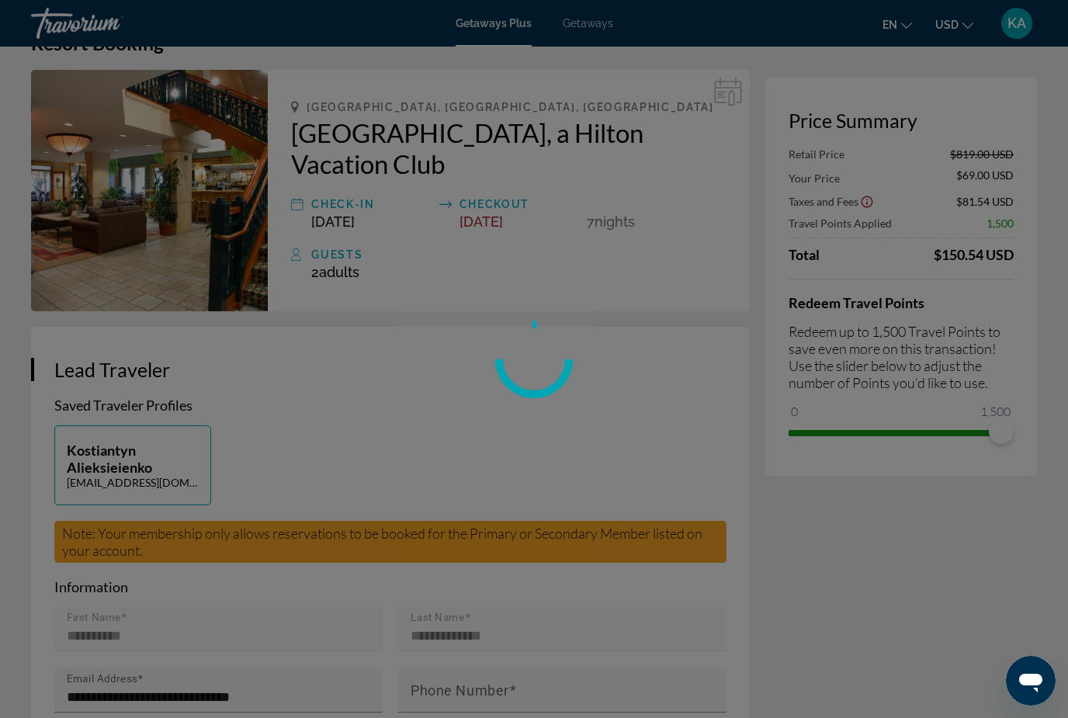
click at [989, 436] on div at bounding box center [534, 359] width 1068 height 718
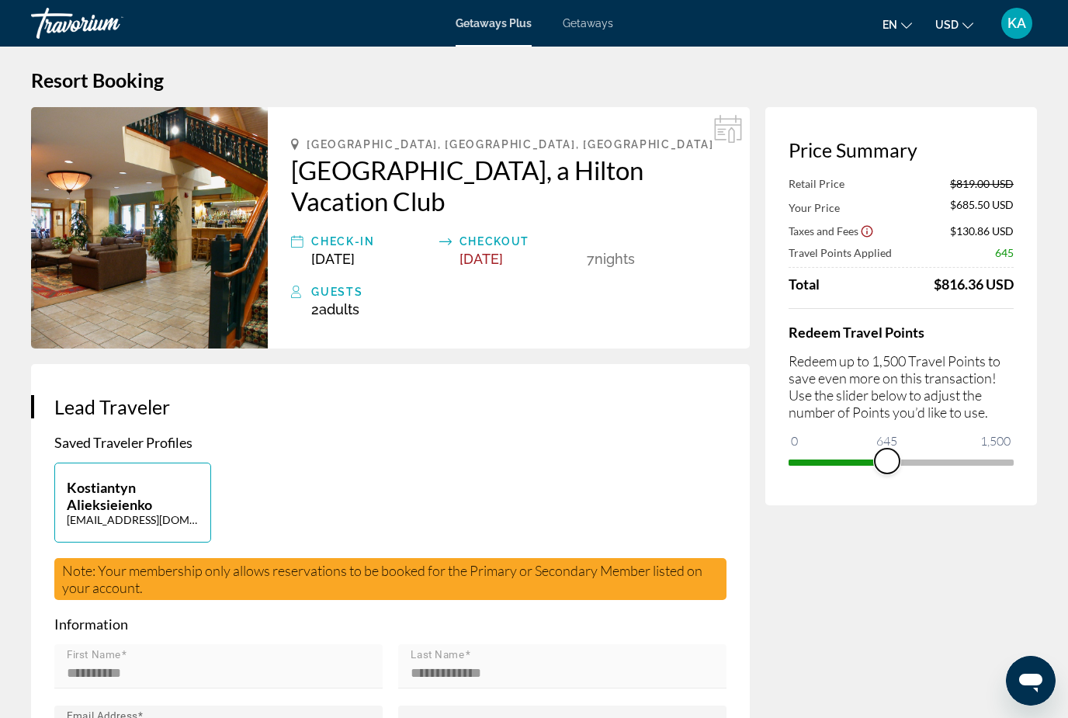
scroll to position [9, 0]
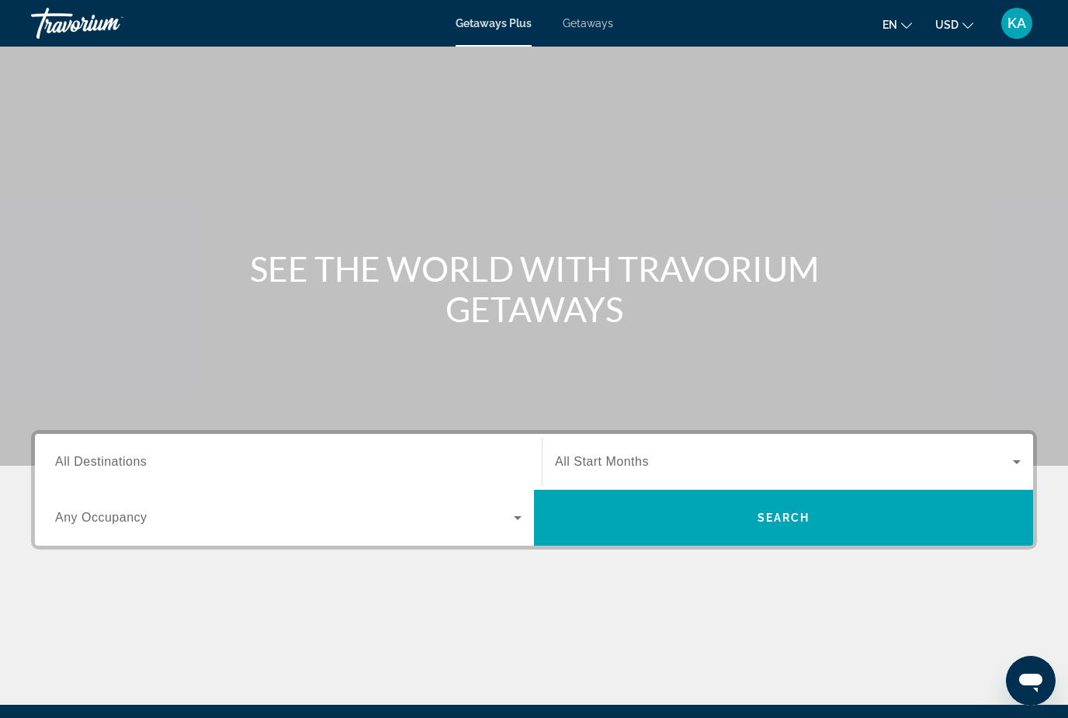
click at [591, 19] on span "Getaways" at bounding box center [588, 23] width 50 height 12
click at [115, 468] on span "All Destinations" at bounding box center [101, 461] width 92 height 13
click at [115, 468] on input "Destination All Destinations" at bounding box center [288, 462] width 466 height 19
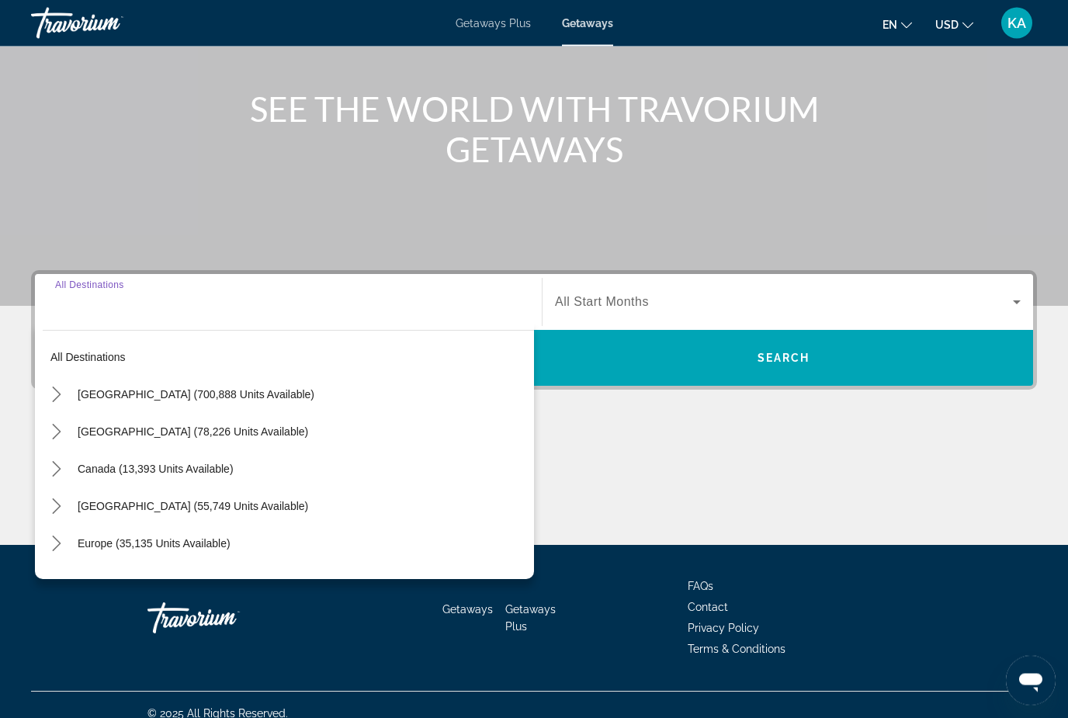
scroll to position [177, 0]
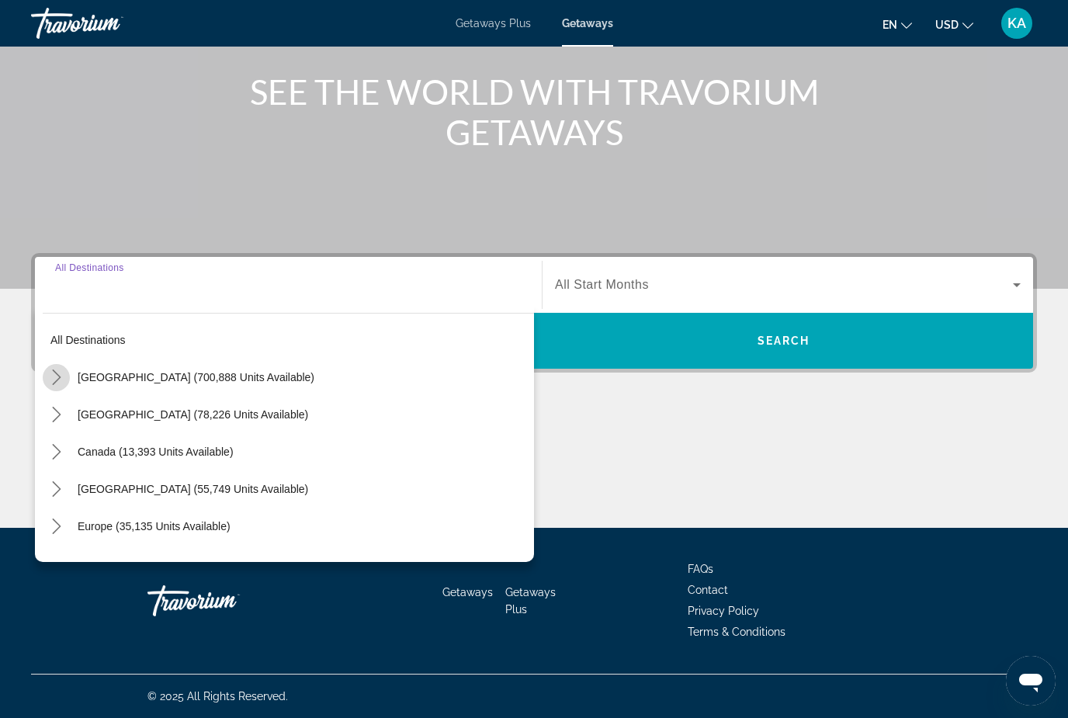
click at [57, 387] on mat-icon "Toggle United States (700,888 units available) submenu" at bounding box center [56, 377] width 27 height 27
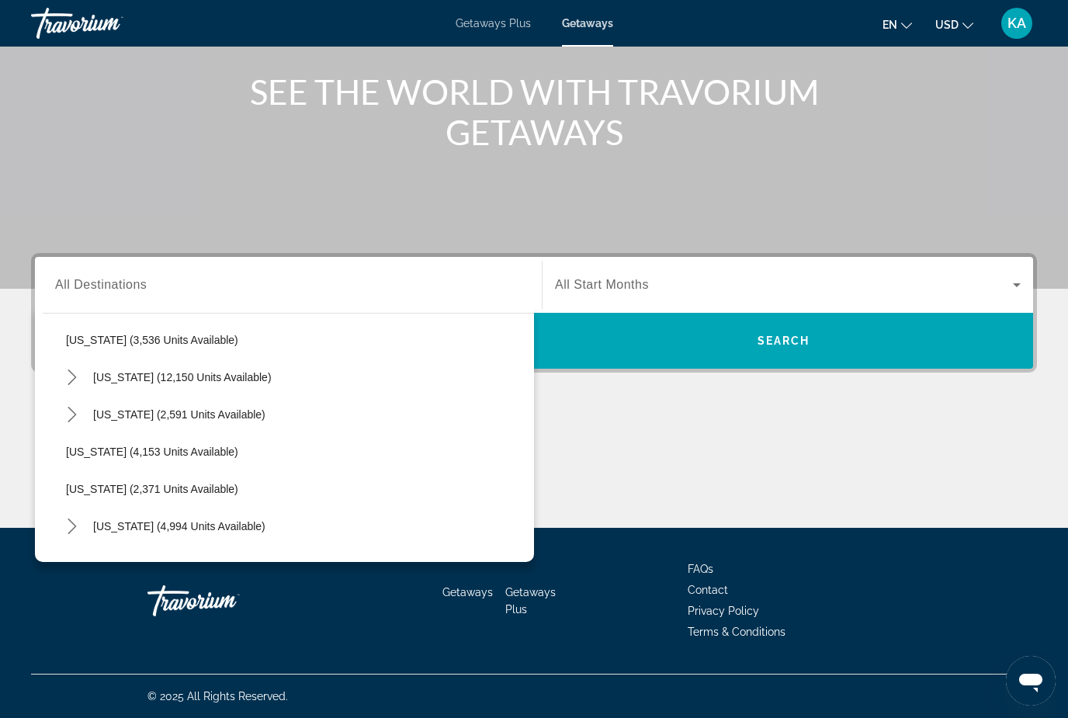
scroll to position [895, 0]
click at [222, 385] on span "Select destination: Nevada (12,150 units available)" at bounding box center [309, 376] width 449 height 37
type input "**********"
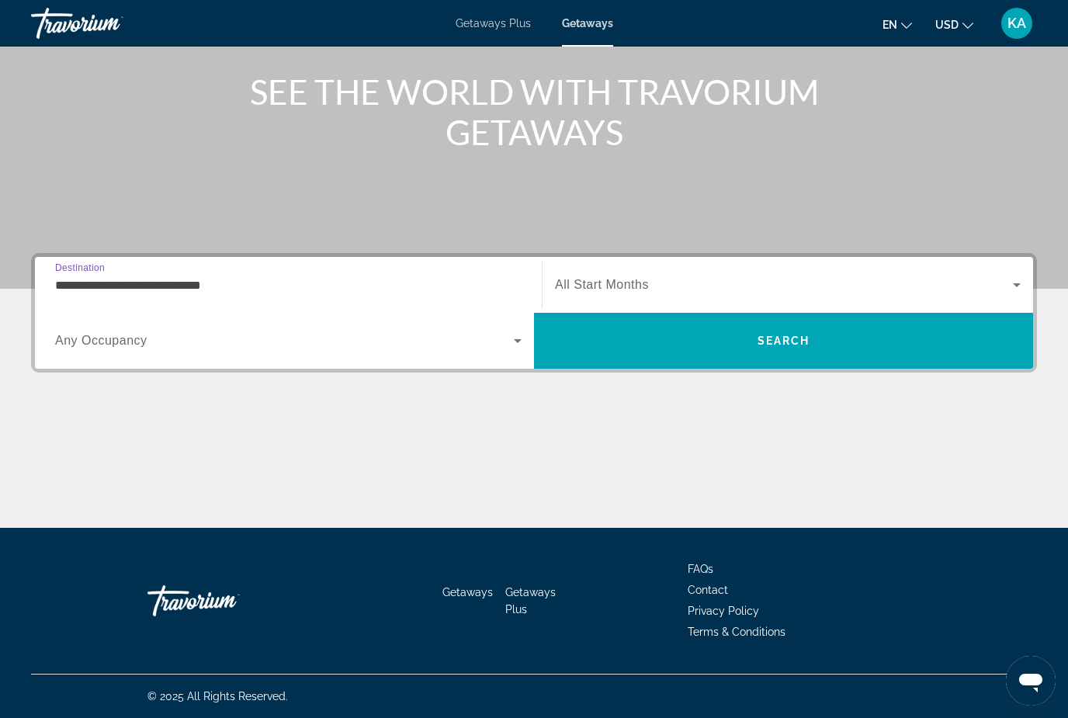
click at [731, 275] on span "Search widget" at bounding box center [784, 284] width 458 height 19
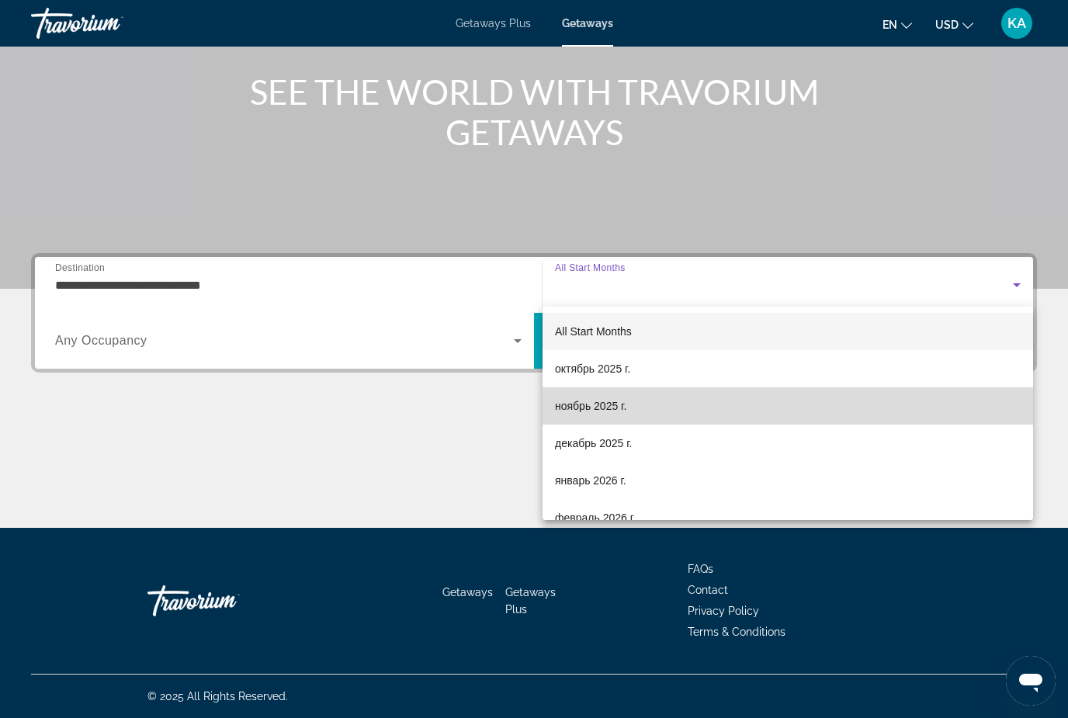
click at [608, 419] on mat-option "ноябрь 2025 г." at bounding box center [787, 405] width 490 height 37
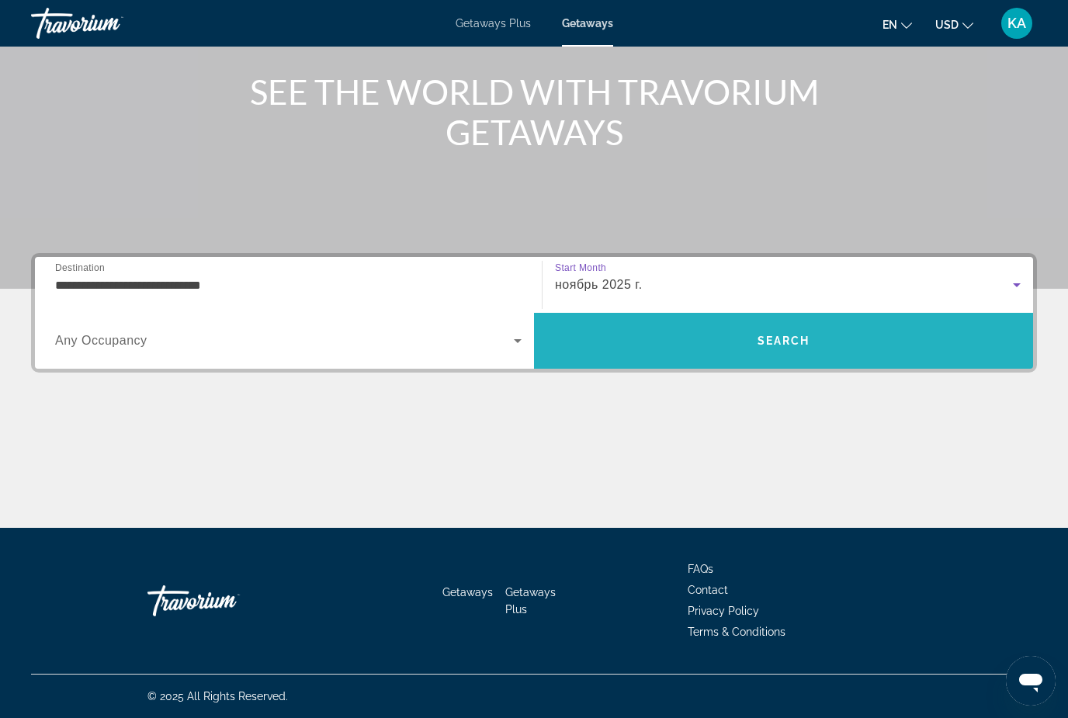
click at [863, 343] on span "Search" at bounding box center [783, 340] width 499 height 37
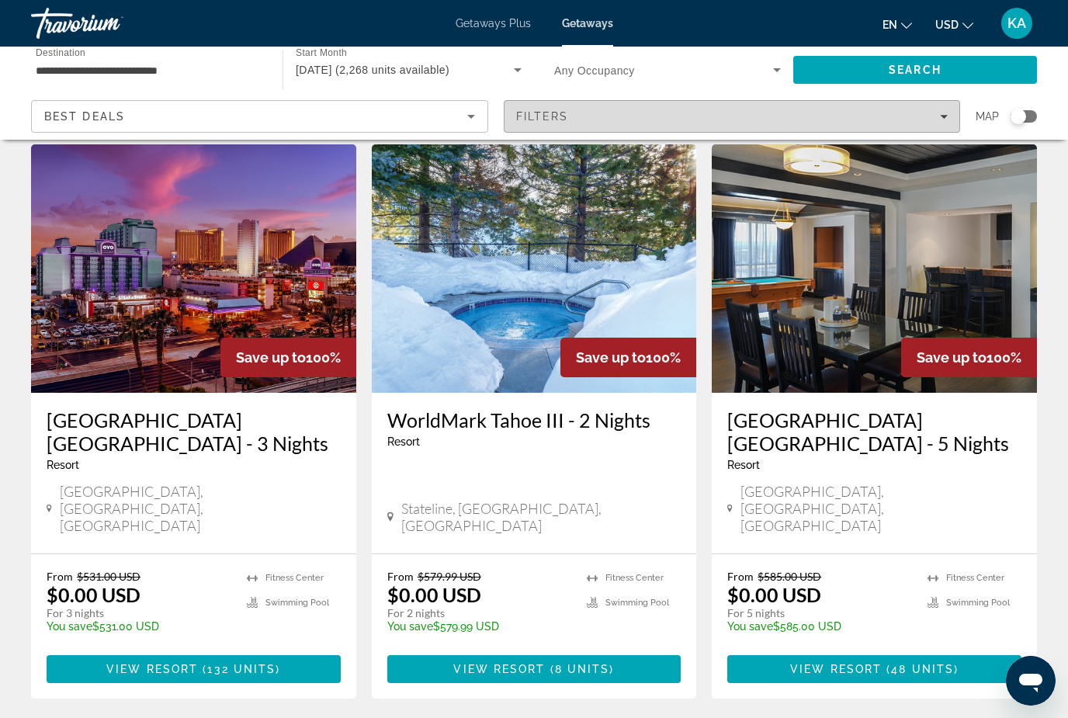
click at [555, 128] on span "Filters" at bounding box center [732, 116] width 456 height 37
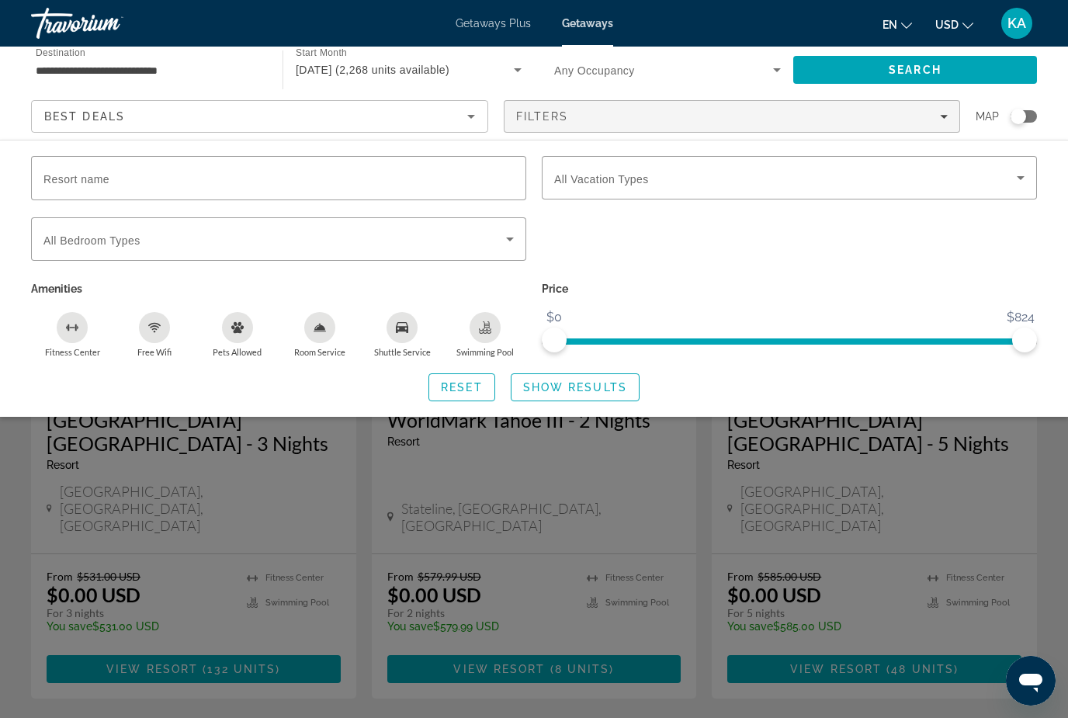
click at [76, 113] on span "Best Deals" at bounding box center [84, 116] width 81 height 12
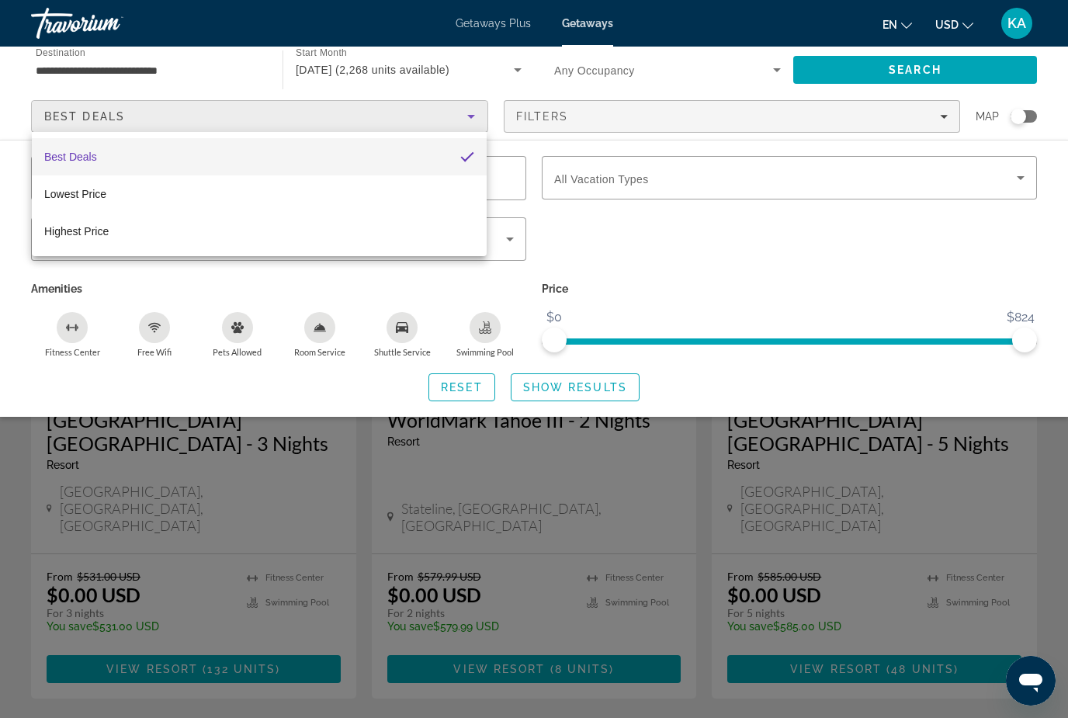
click at [5, 237] on div at bounding box center [534, 359] width 1068 height 718
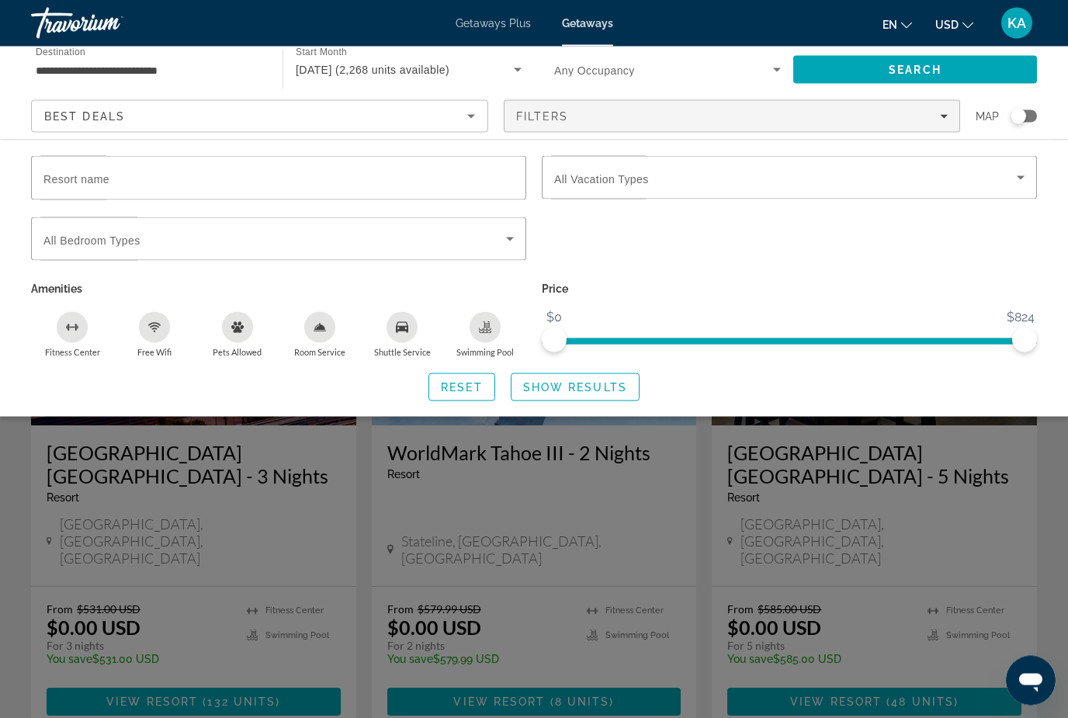
scroll to position [0, 0]
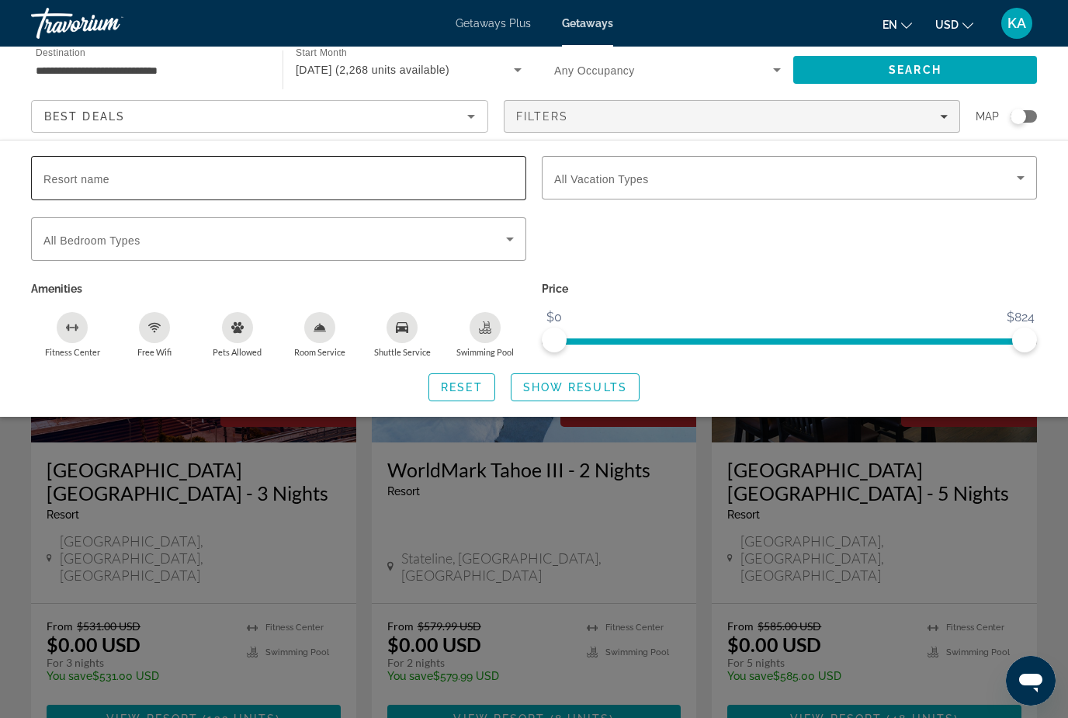
click at [127, 175] on input "Resort name" at bounding box center [278, 178] width 470 height 19
type input "*****"
click at [570, 391] on span "Show Results" at bounding box center [575, 387] width 104 height 12
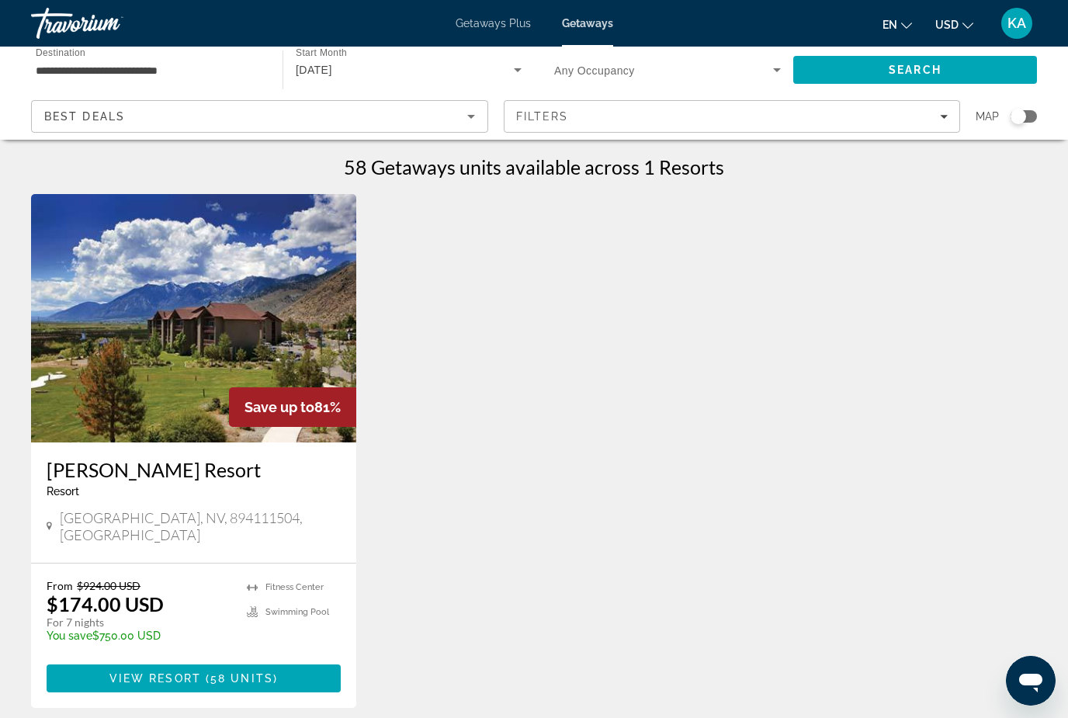
click at [240, 342] on img "Main content" at bounding box center [193, 318] width 325 height 248
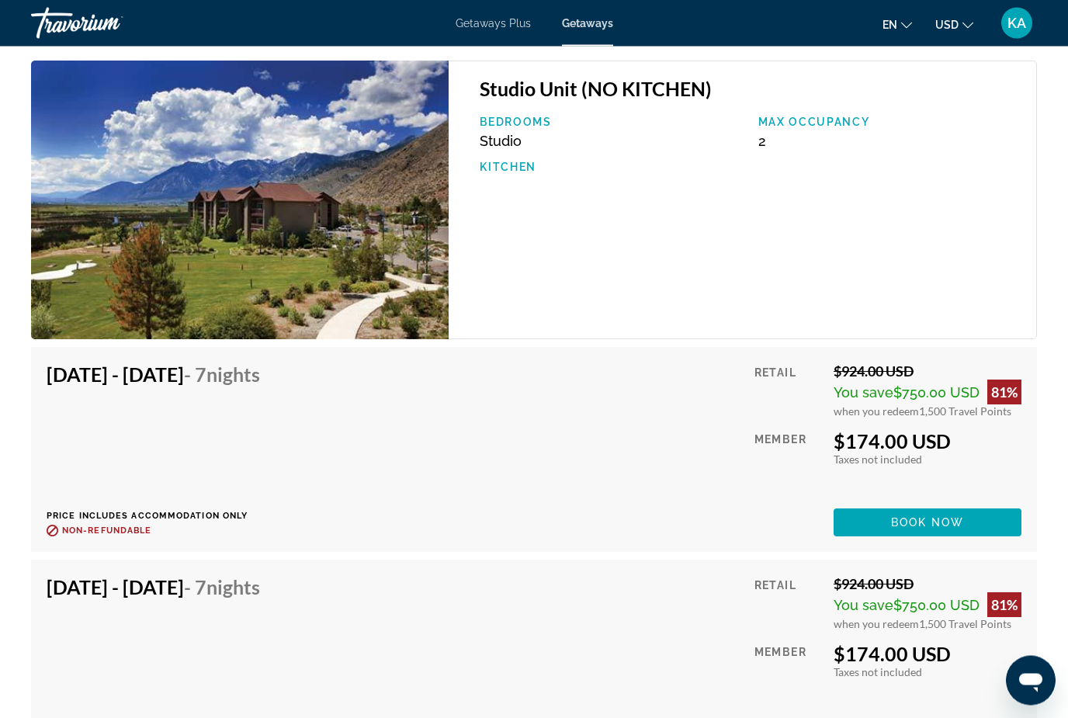
scroll to position [2909, 0]
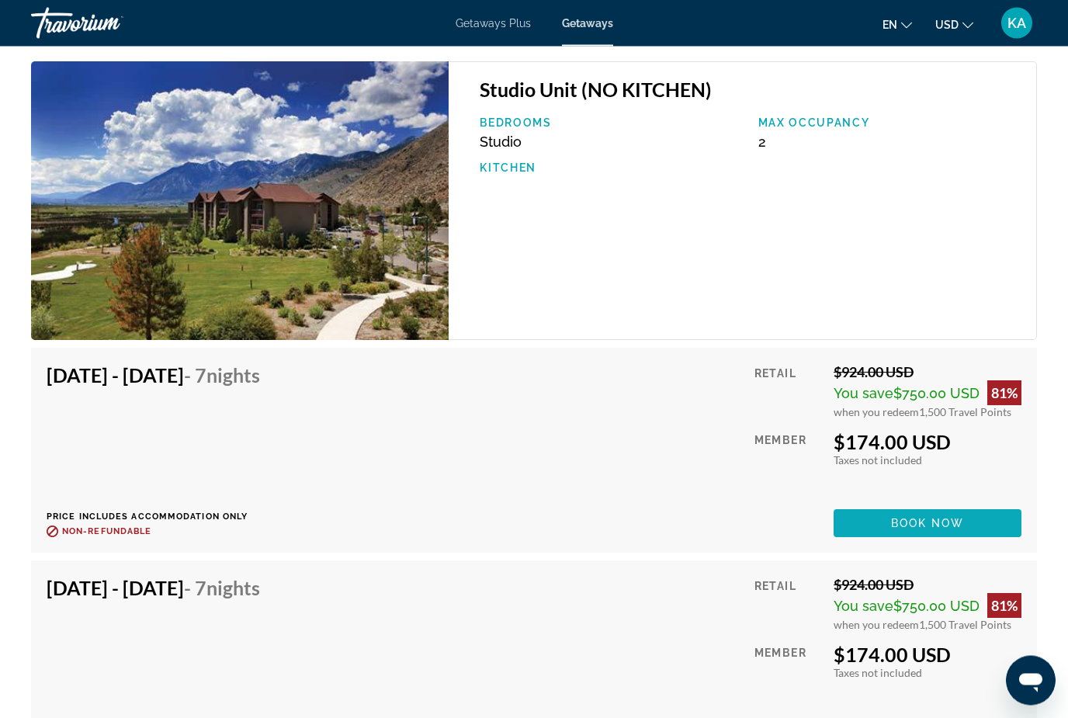
click at [900, 525] on span "Book now" at bounding box center [928, 524] width 74 height 12
